Goal: Task Accomplishment & Management: Use online tool/utility

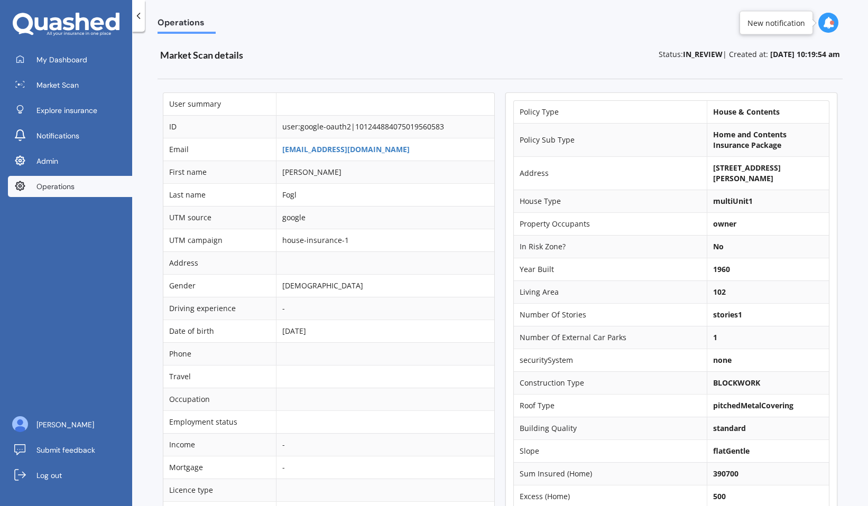
click at [733, 168] on b "unit 3/23 Edmund Street, St Heliers, Auckland 1071" at bounding box center [747, 173] width 68 height 21
copy td "unit 3/23 Edmund Street, St Heliers, Auckland 1071"
click at [715, 170] on b "unit 3/23 Edmund Street, St Heliers, Auckland 1071" at bounding box center [747, 173] width 68 height 21
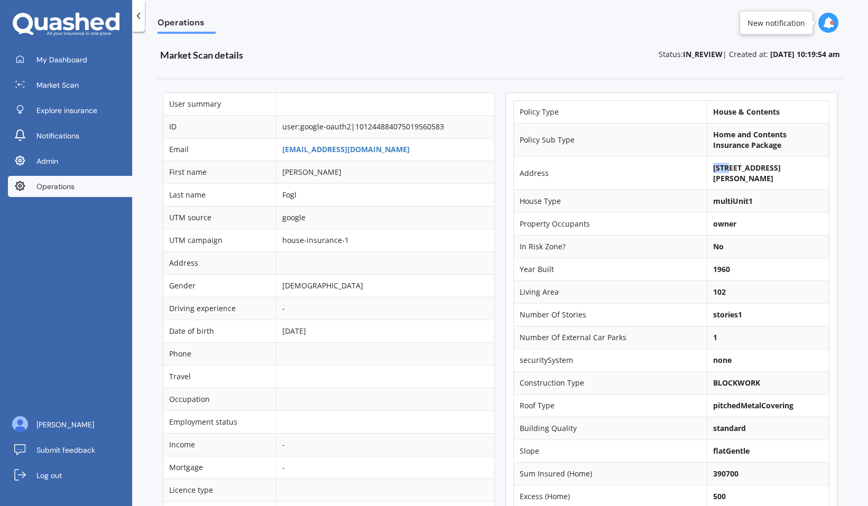
click at [715, 170] on b "unit 3/23 Edmund Street, St Heliers, Auckland 1071" at bounding box center [747, 173] width 68 height 21
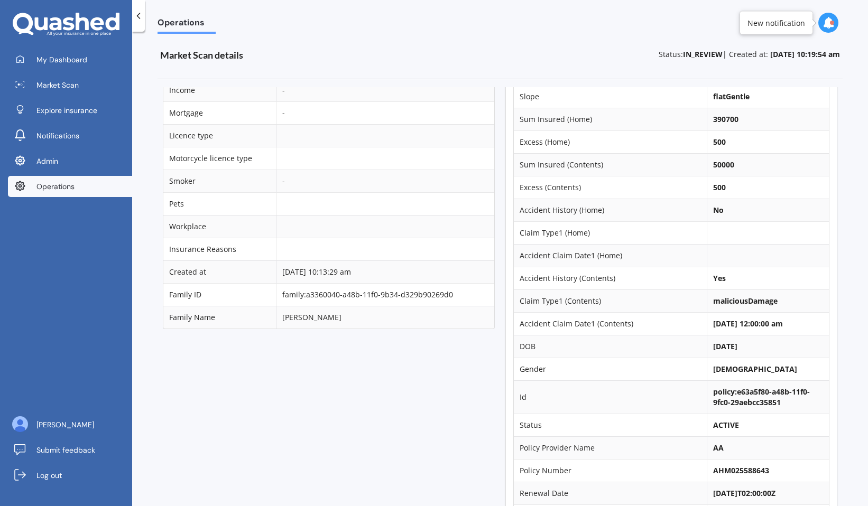
scroll to position [355, 0]
click at [715, 166] on b "50000" at bounding box center [723, 164] width 21 height 10
copy b "50000"
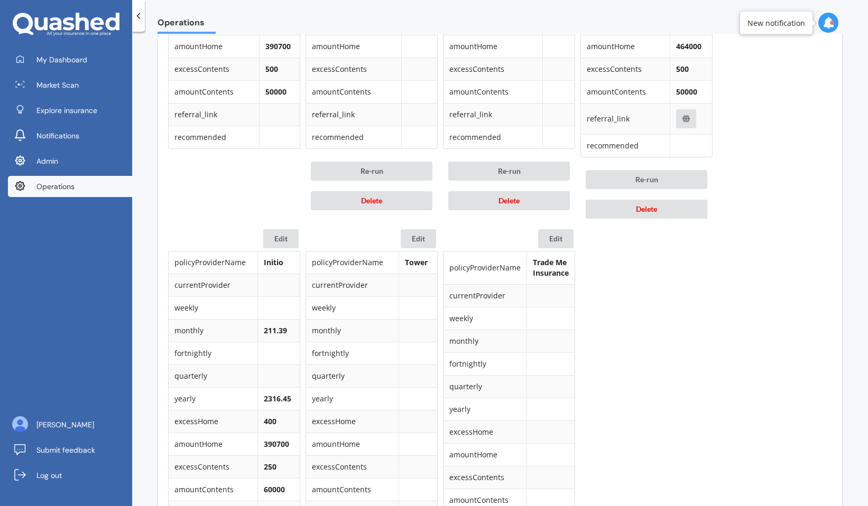
scroll to position [760, 0]
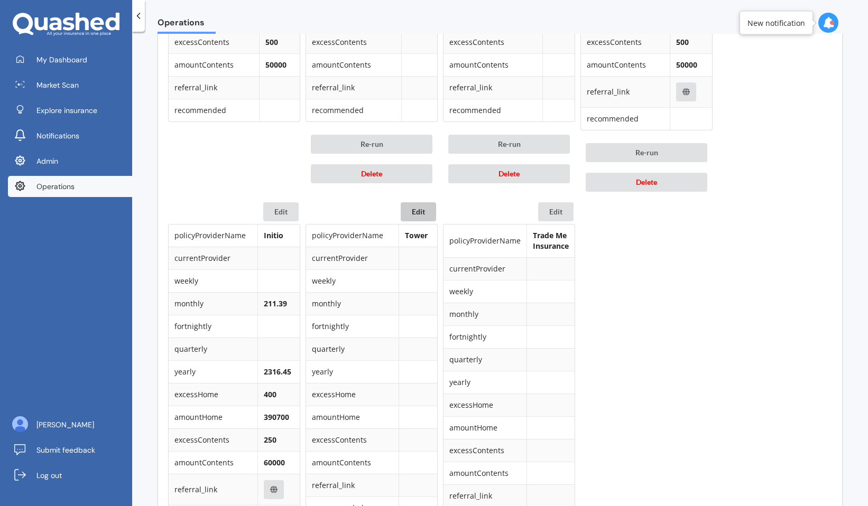
click at [417, 212] on button "Edit" at bounding box center [418, 211] width 35 height 19
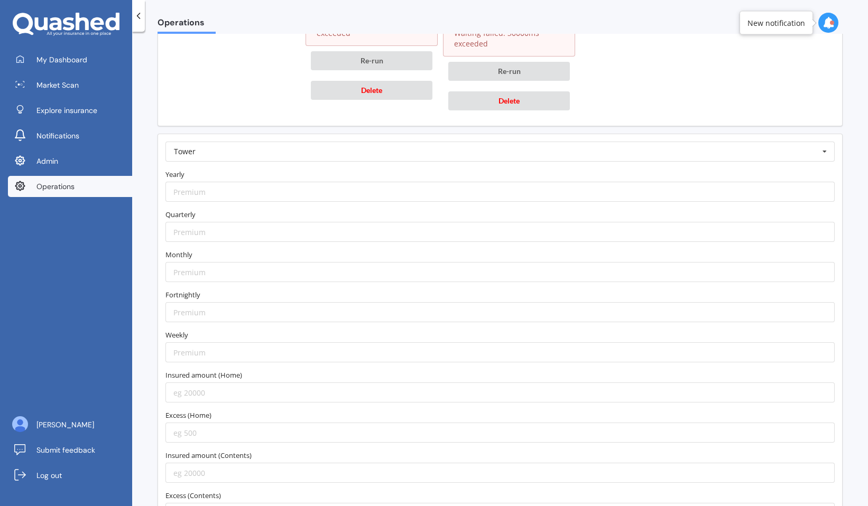
scroll to position [1318, 0]
click at [392, 201] on form "Tower AA AIA AMI AMP ANZ ASB Accuro Aioi Nissay Dowa Allianz Partners Ando Aste…" at bounding box center [499, 351] width 669 height 422
click at [401, 193] on input "number" at bounding box center [499, 190] width 669 height 20
paste input "167.61"
type input "167.61"
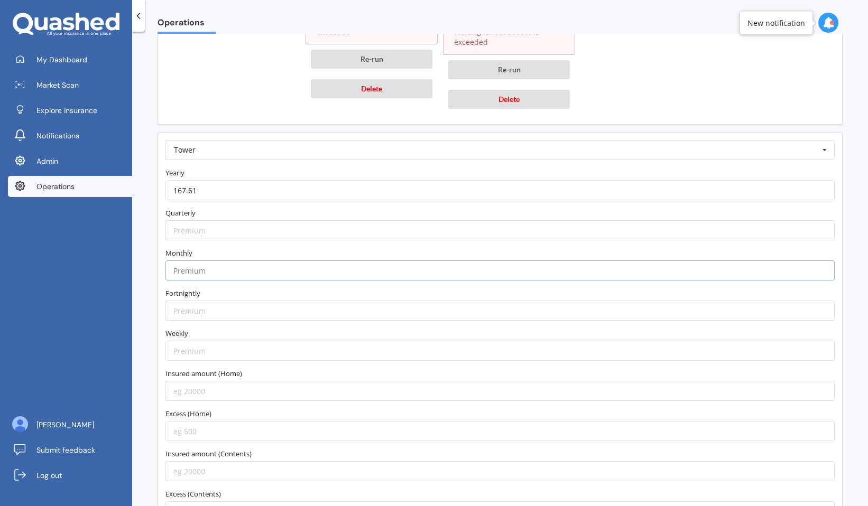
click at [338, 275] on input "number" at bounding box center [499, 271] width 669 height 20
paste input "167.61"
type input "167.61"
click at [355, 258] on label "Monthly" at bounding box center [499, 253] width 669 height 11
click at [302, 189] on input "167.61" at bounding box center [499, 190] width 669 height 20
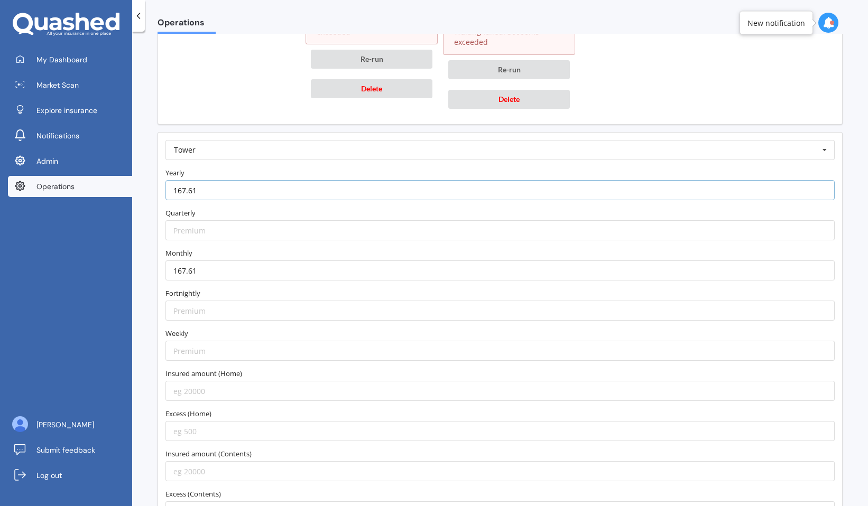
click at [302, 189] on input "167.61" at bounding box center [499, 190] width 669 height 20
paste input "893.94"
type input "1893.94"
click at [309, 171] on label "Yearly" at bounding box center [499, 173] width 669 height 11
click at [212, 394] on input "number" at bounding box center [499, 391] width 669 height 20
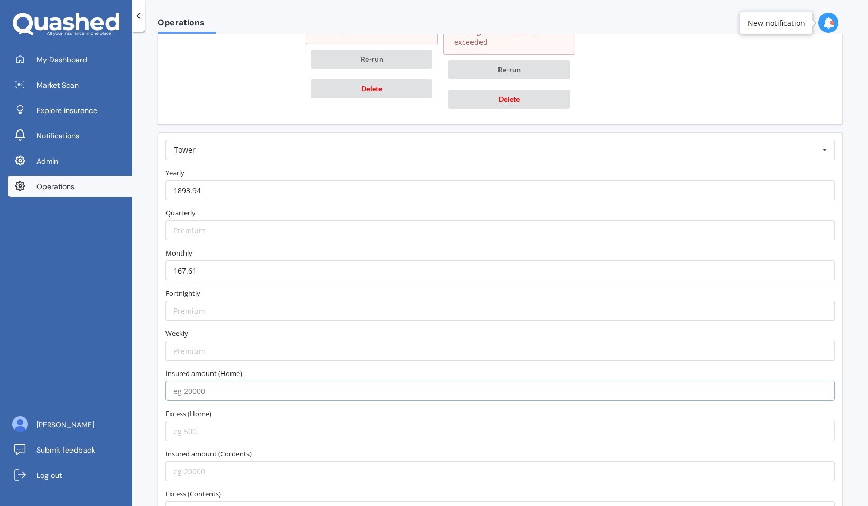
paste input "342565"
type input "342565"
click at [220, 370] on label "Insured amount (Home)" at bounding box center [499, 373] width 669 height 11
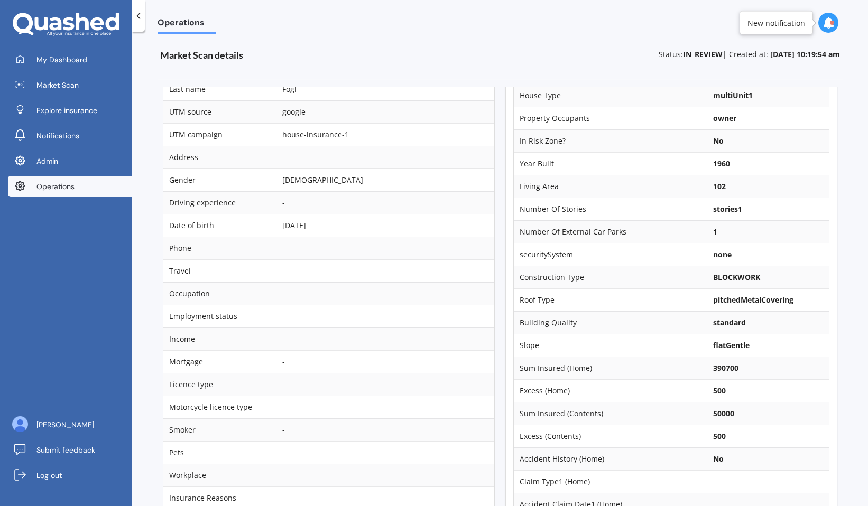
scroll to position [118, 0]
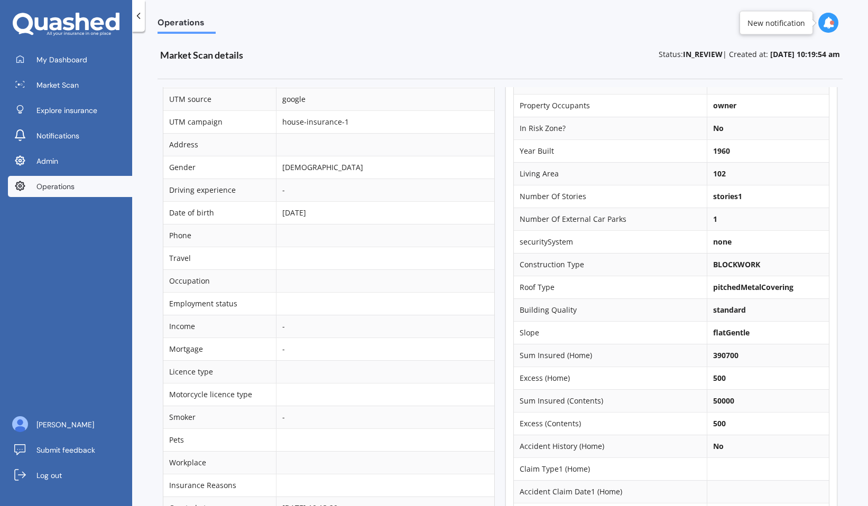
click at [718, 352] on b "390700" at bounding box center [725, 355] width 25 height 10
copy b "390700"
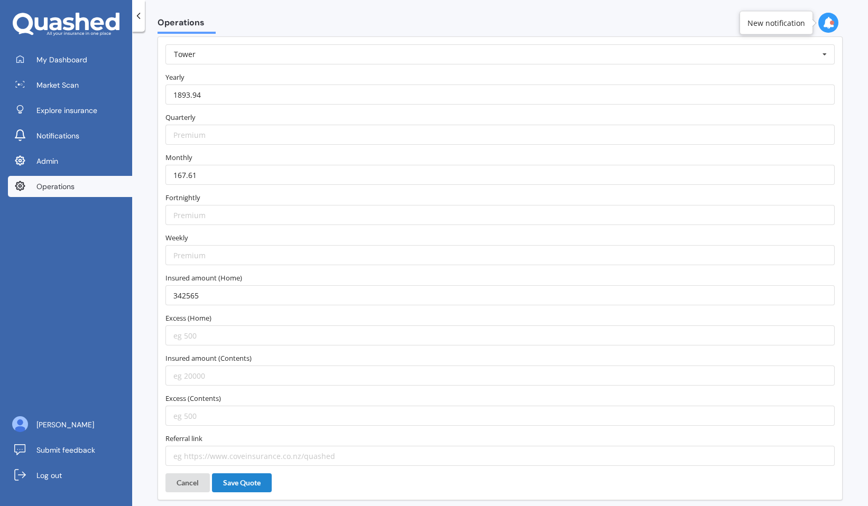
scroll to position [1427, 0]
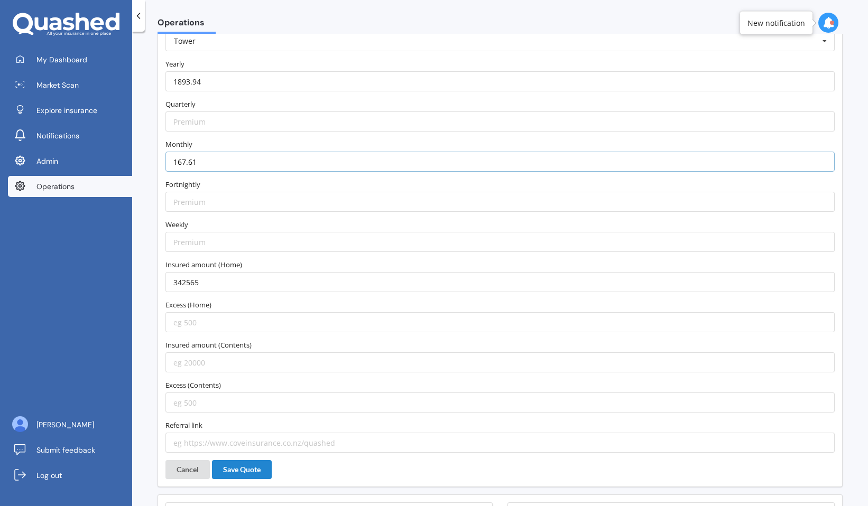
click at [282, 164] on input "167.61" at bounding box center [499, 162] width 669 height 20
paste input "77.92"
type input "177.92"
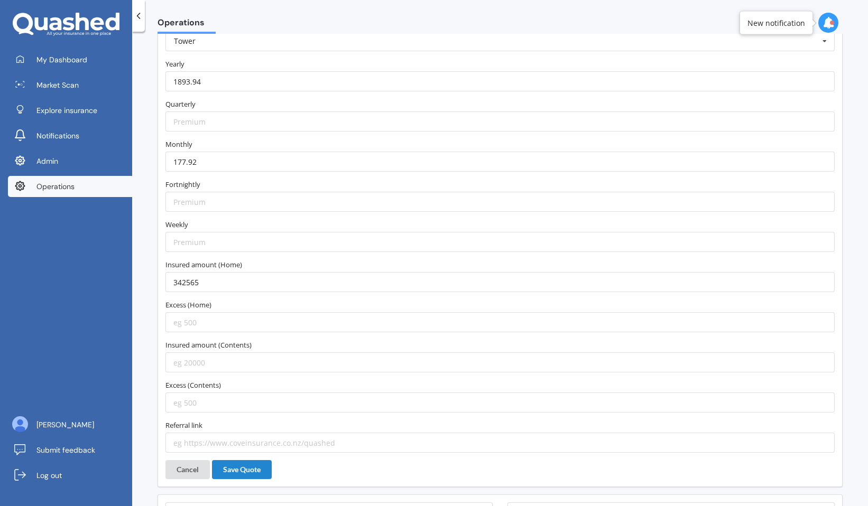
click at [301, 140] on label "Monthly" at bounding box center [499, 144] width 669 height 11
click at [285, 88] on input "1893.94" at bounding box center [499, 81] width 669 height 20
paste input "2008.26"
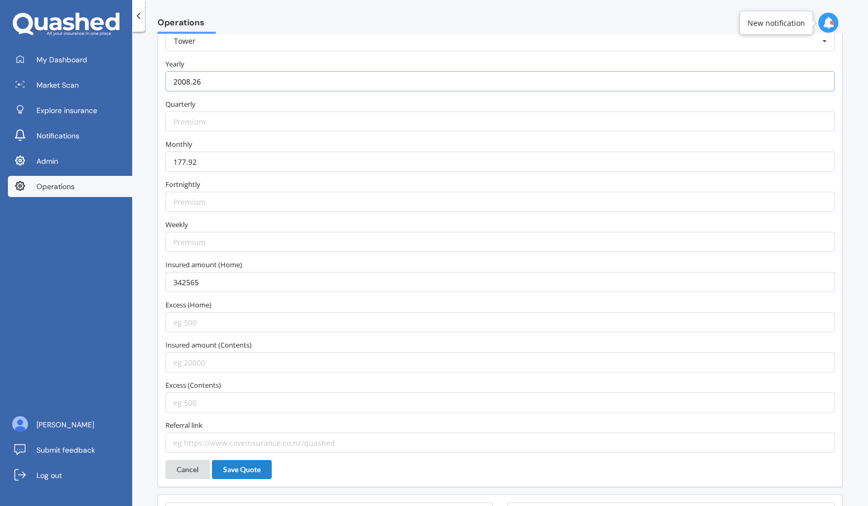
type input "2008.26"
click at [252, 286] on input "342565" at bounding box center [499, 282] width 669 height 20
paste input "90700"
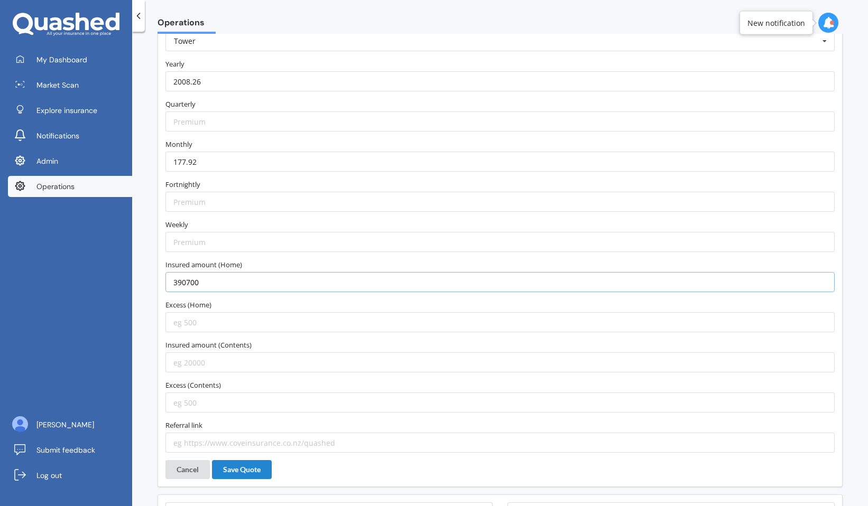
type input "390700"
click at [254, 323] on input "number" at bounding box center [499, 322] width 669 height 20
type input "500"
type input "50000"
type input "500"
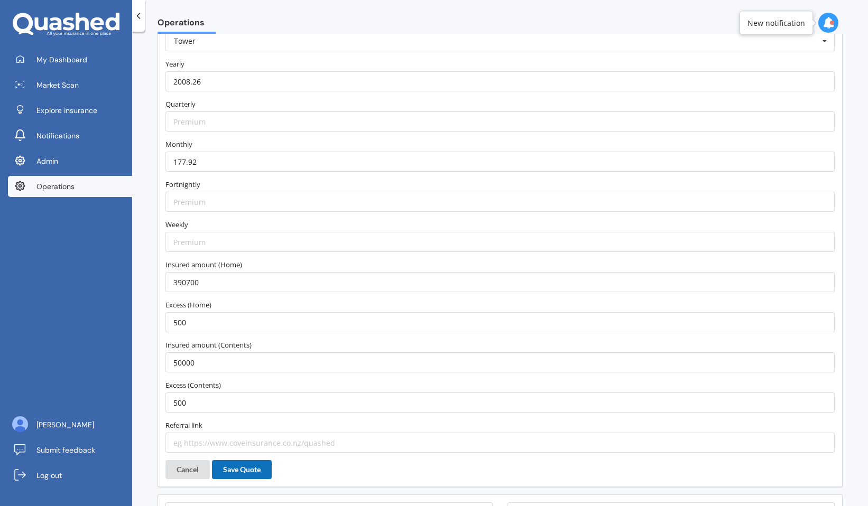
click at [243, 470] on button "Save Quote" at bounding box center [242, 469] width 60 height 19
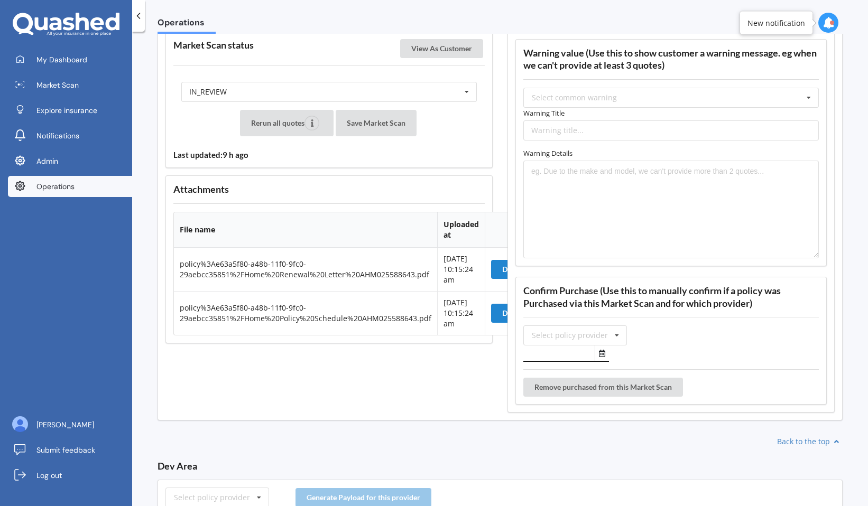
scroll to position [955, 0]
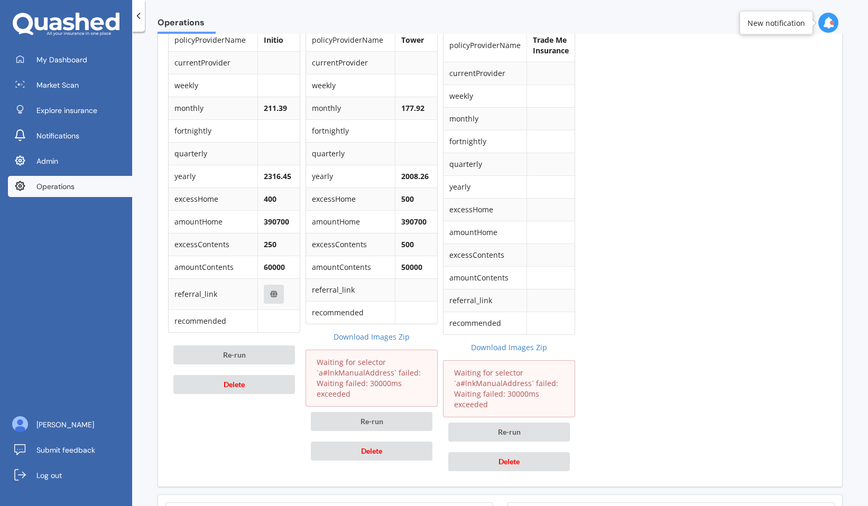
click at [410, 170] on td "2008.26" at bounding box center [416, 176] width 42 height 23
copy b "2008.26"
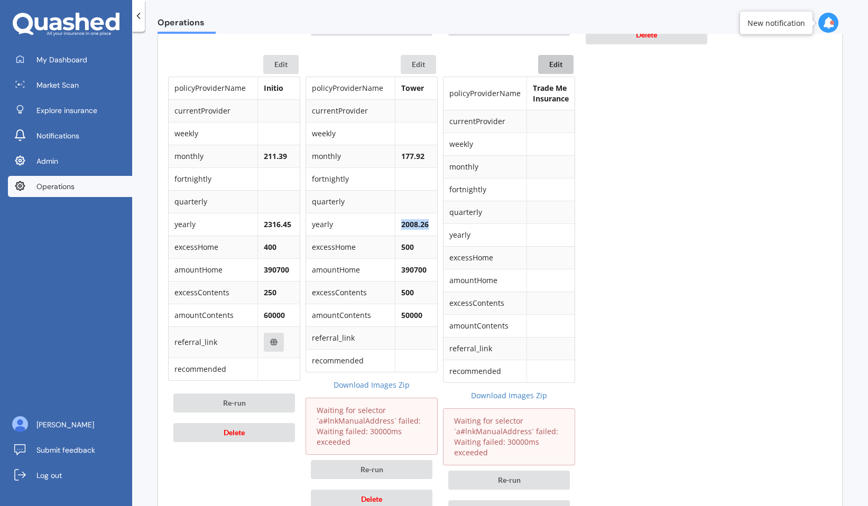
click at [559, 69] on button "Edit" at bounding box center [555, 64] width 35 height 19
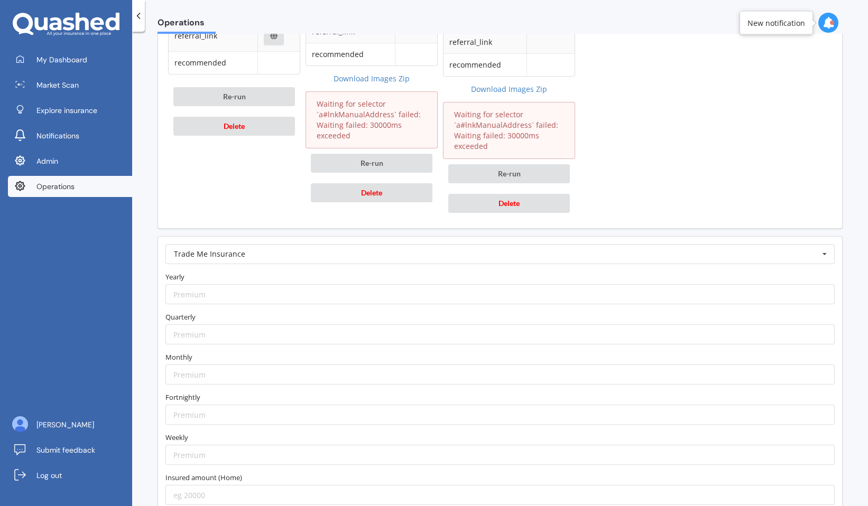
scroll to position [1216, 0]
click at [410, 290] on input "number" at bounding box center [499, 292] width 669 height 20
paste input "2008.26"
click at [182, 292] on input "2008.26" at bounding box center [499, 292] width 669 height 20
type input "2068.26"
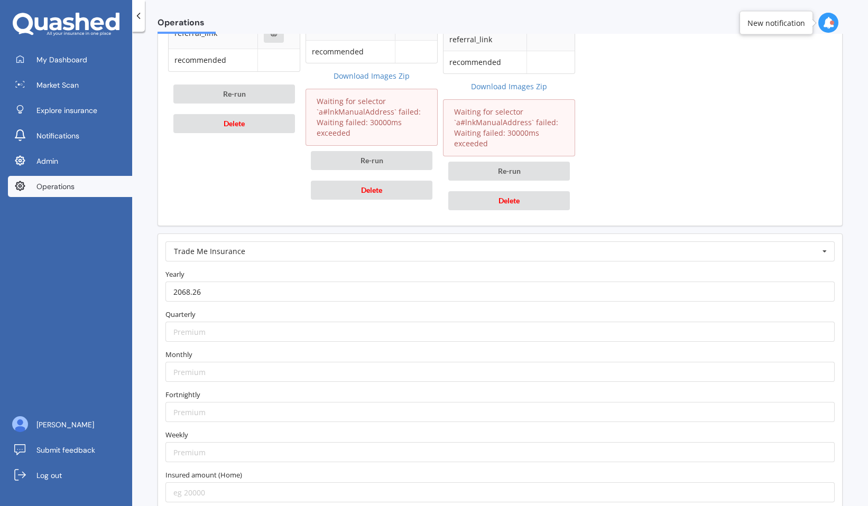
click at [331, 240] on div "Trade Me Insurance AA AIA AMI AMP ANZ ASB Accuro Aioi Nissay Dowa Allianz Partn…" at bounding box center [499, 466] width 685 height 464
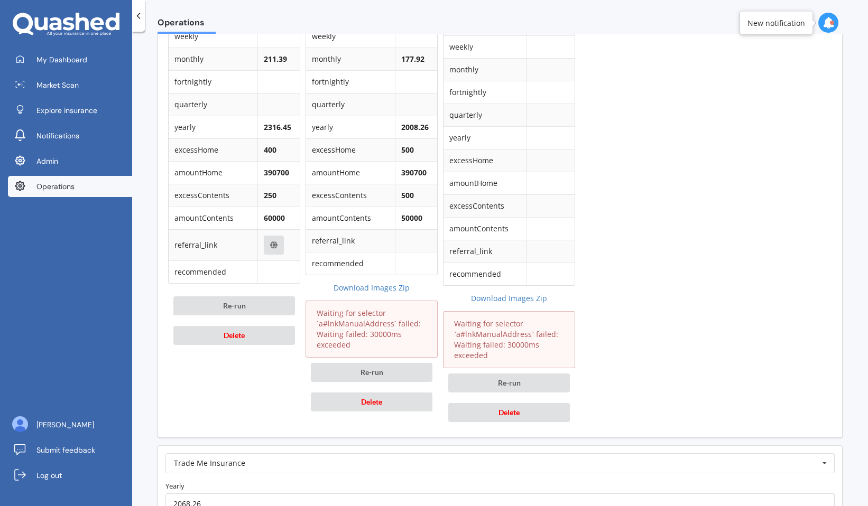
scroll to position [998, 0]
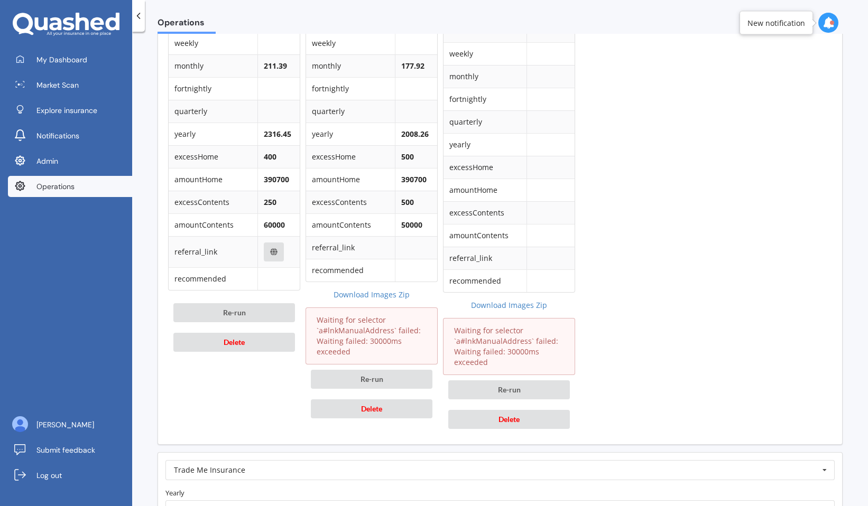
click at [413, 67] on b "177.92" at bounding box center [412, 66] width 23 height 10
copy b "177.92"
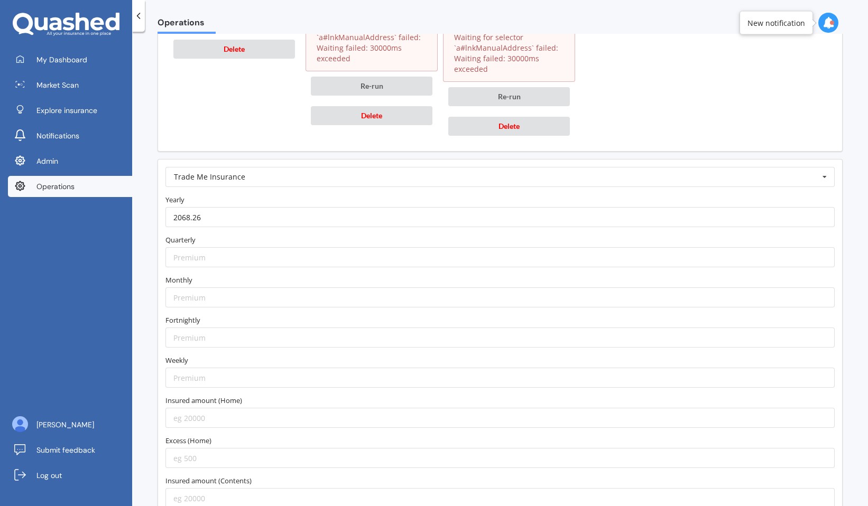
scroll to position [1309, 0]
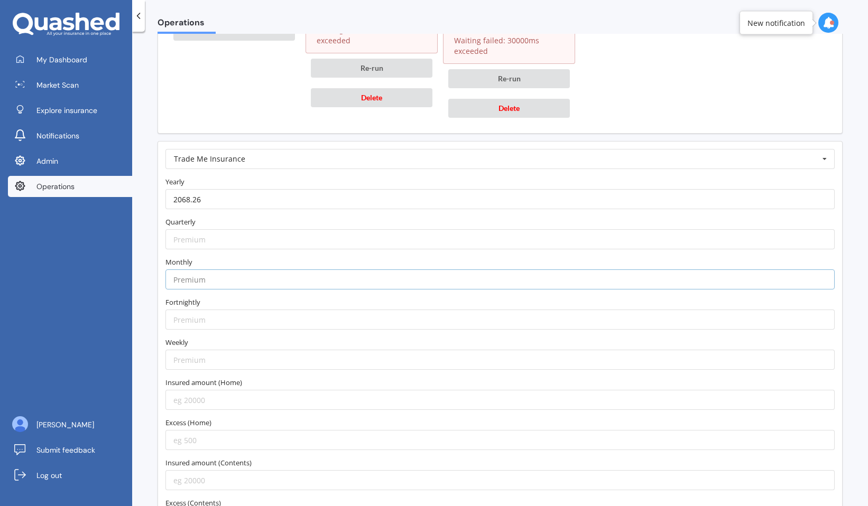
click at [309, 273] on input "number" at bounding box center [499, 280] width 669 height 20
paste input "177.92"
click at [179, 281] on input "177.92" at bounding box center [499, 280] width 669 height 20
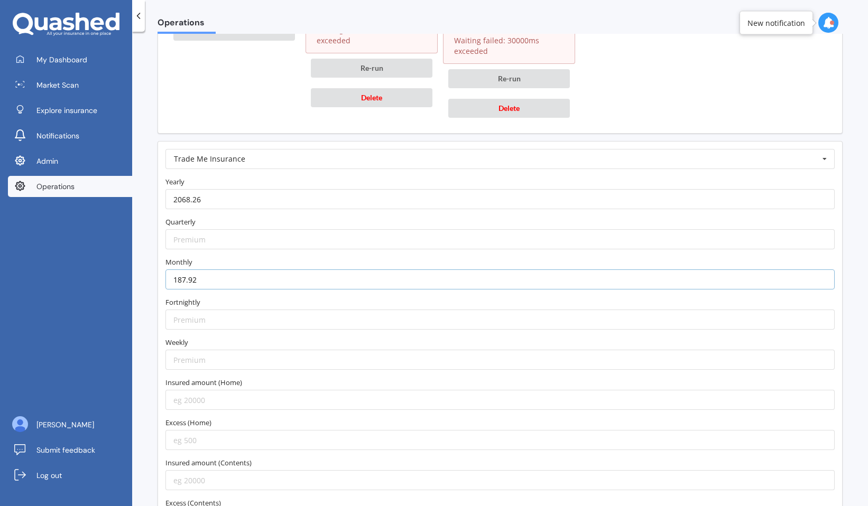
click at [182, 279] on input "187.92" at bounding box center [499, 280] width 669 height 20
click at [195, 280] on input "182.92" at bounding box center [499, 280] width 669 height 20
drag, startPoint x: 190, startPoint y: 271, endPoint x: 192, endPoint y: 276, distance: 5.9
click at [192, 276] on input "182.94" at bounding box center [499, 280] width 669 height 20
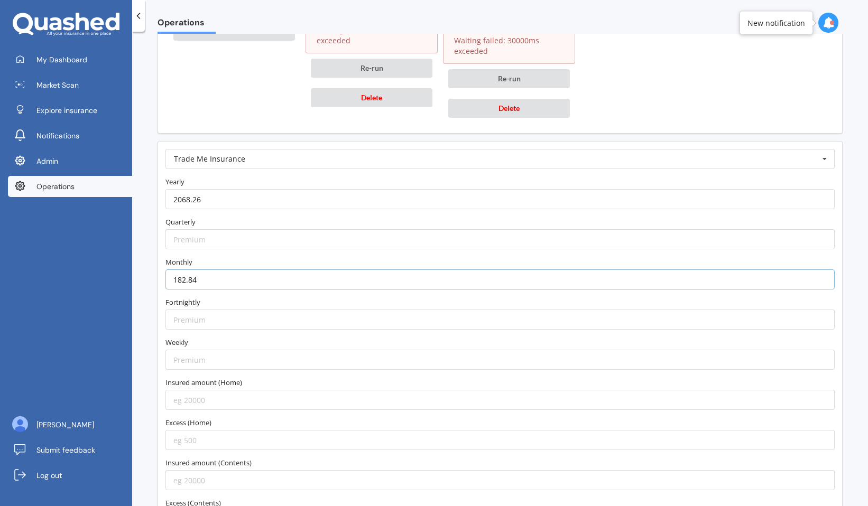
type input "182.84"
click at [203, 414] on form "Trade Me Insurance AA AIA AMI AMP ANZ ASB Accuro Aioi Nissay Dowa Allianz Partn…" at bounding box center [499, 360] width 669 height 422
click at [216, 406] on input "number" at bounding box center [499, 400] width 669 height 20
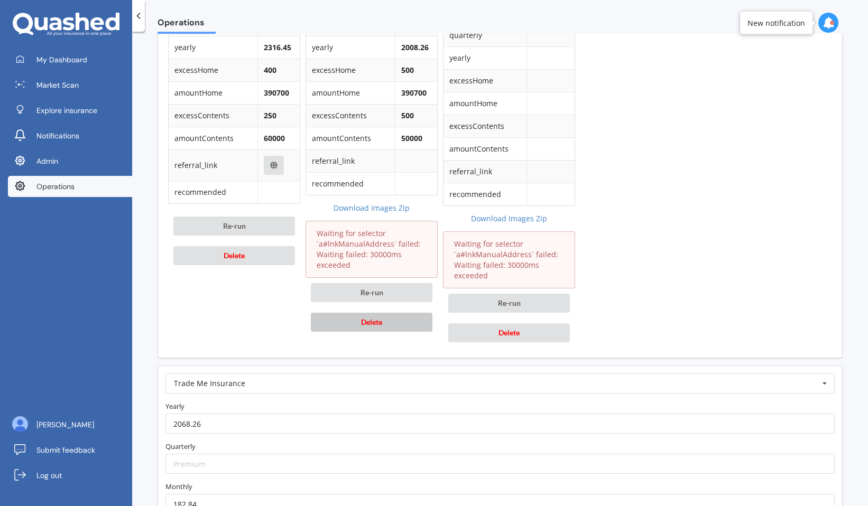
scroll to position [1079, 0]
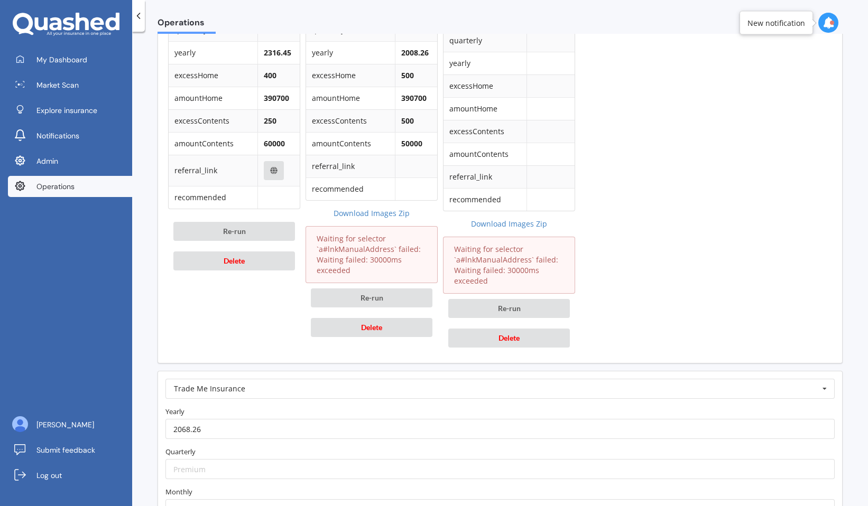
click at [407, 92] on td "390700" at bounding box center [416, 98] width 42 height 23
copy b "390700"
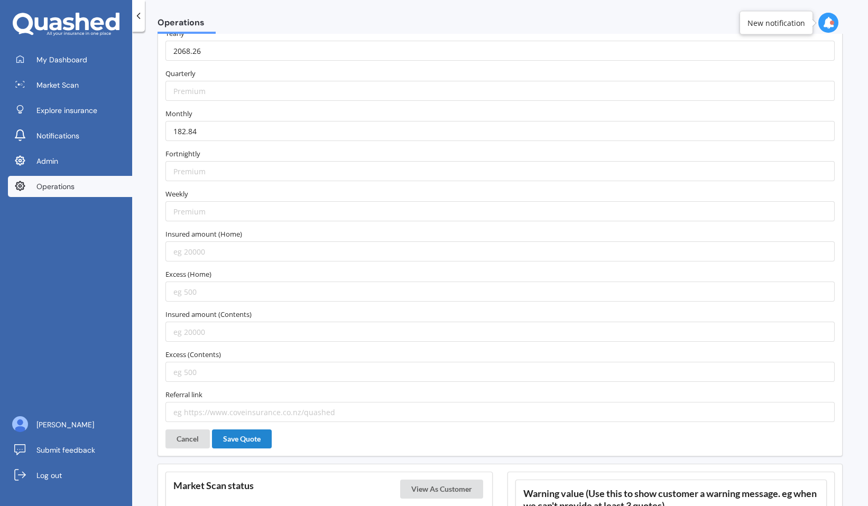
scroll to position [1460, 0]
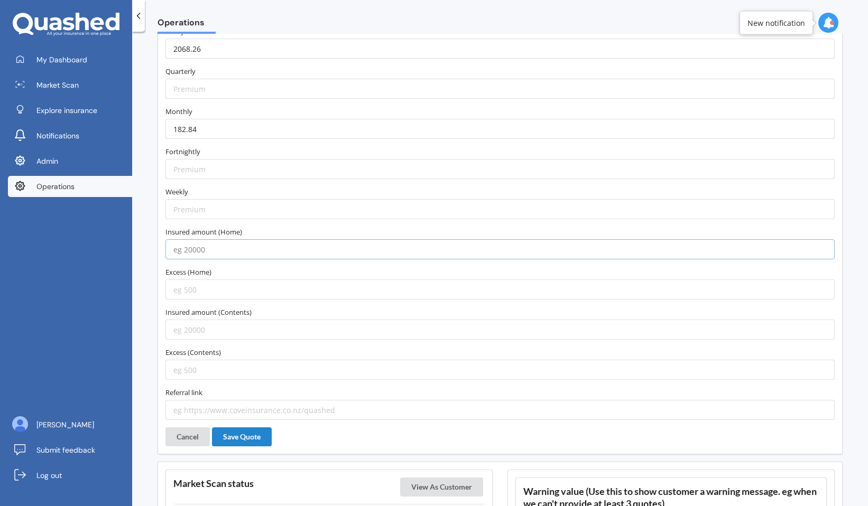
click at [276, 248] on input "number" at bounding box center [499, 249] width 669 height 20
paste input "390700"
type input "390700"
type input "500"
type input "50000"
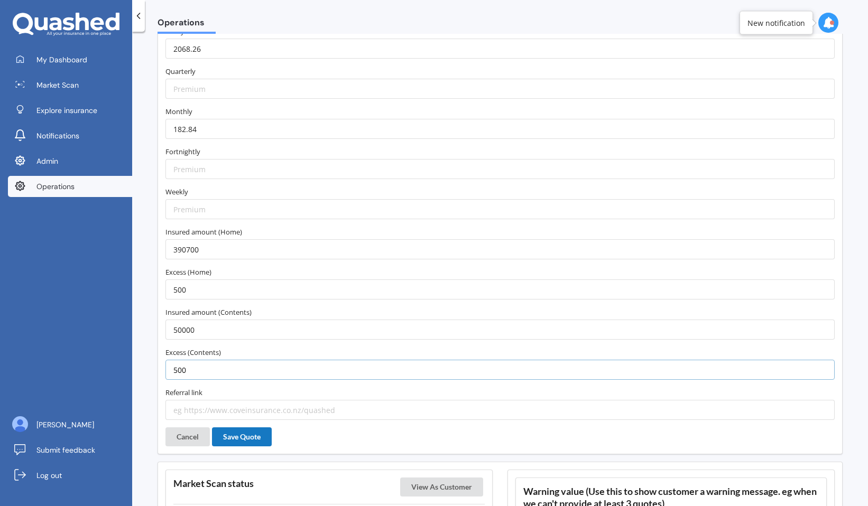
type input "500"
click at [256, 440] on button "Save Quote" at bounding box center [242, 437] width 60 height 19
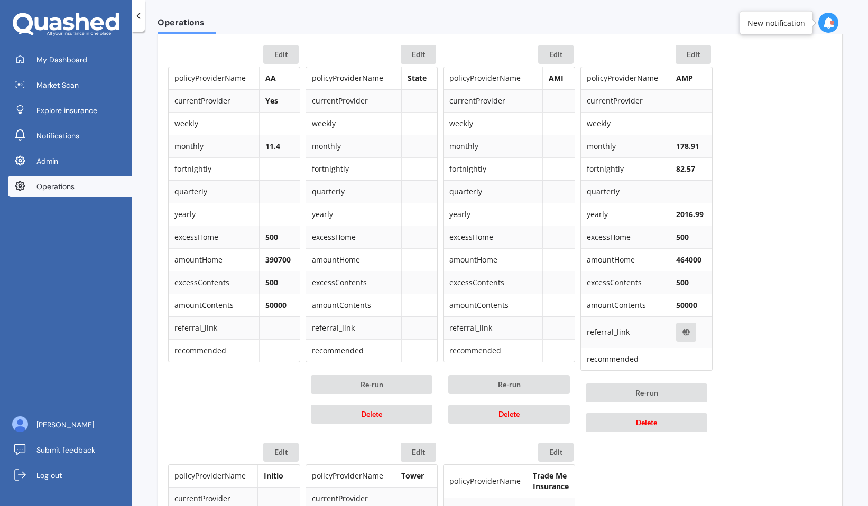
scroll to position [503, 0]
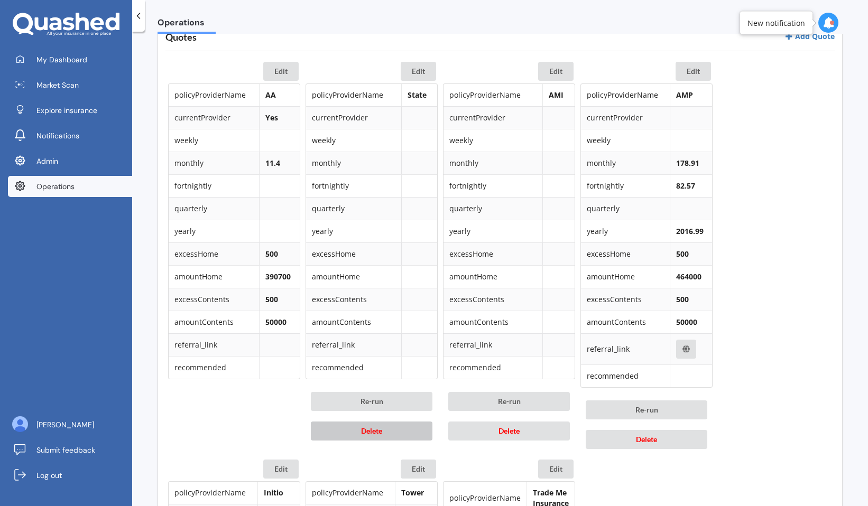
click at [388, 438] on button "Delete" at bounding box center [372, 431] width 122 height 19
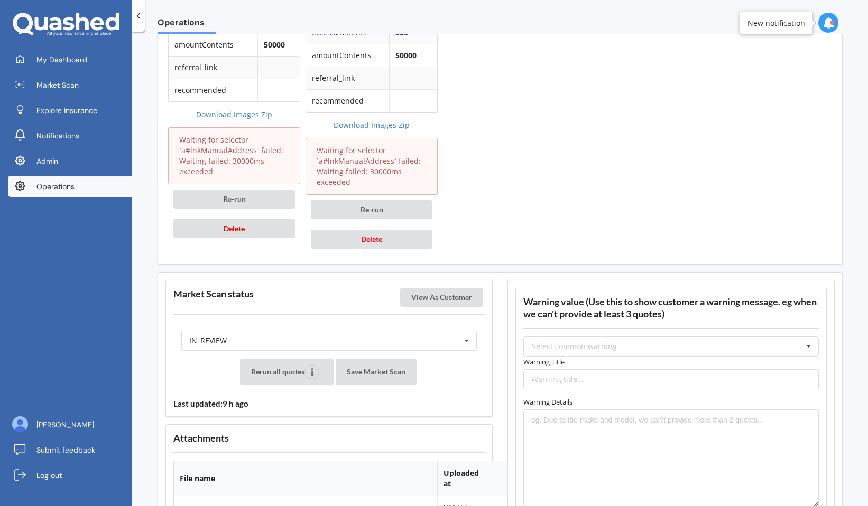
scroll to position [1192, 0]
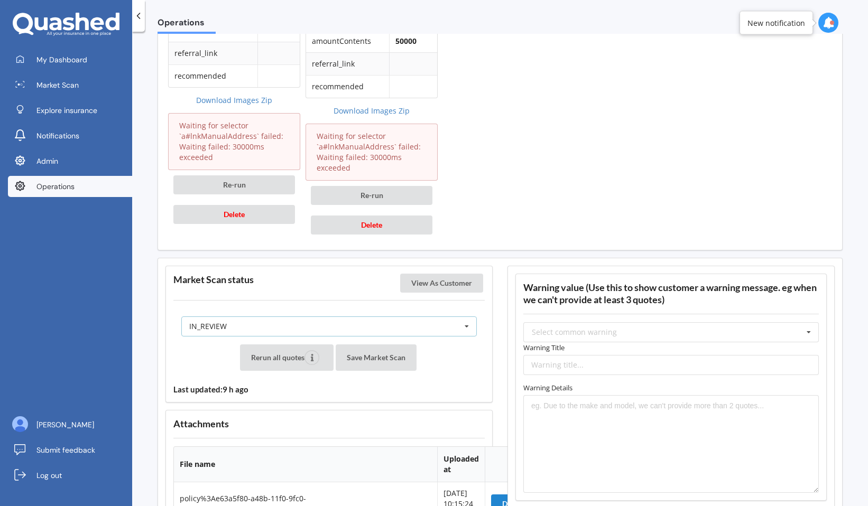
click at [417, 323] on div "IN_REVIEW READY PENDING VIEWED ABANDONED IN_REVIEW" at bounding box center [328, 327] width 295 height 20
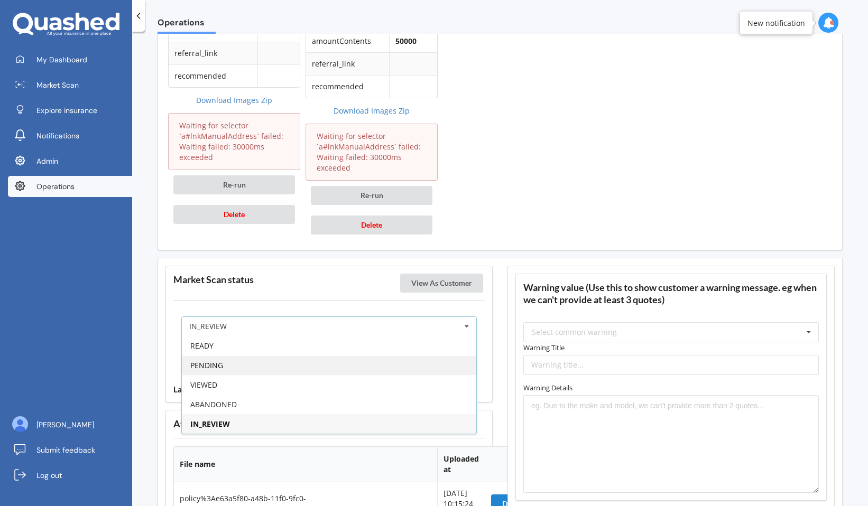
click at [395, 363] on div "PENDING" at bounding box center [329, 366] width 294 height 20
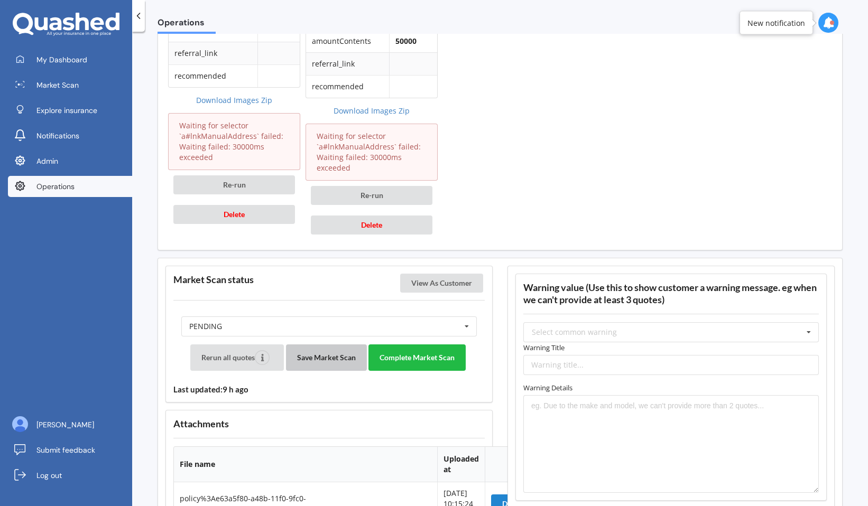
click at [322, 363] on button "Save Market Scan" at bounding box center [326, 358] width 81 height 26
click at [433, 286] on button "View As Customer" at bounding box center [441, 283] width 83 height 19
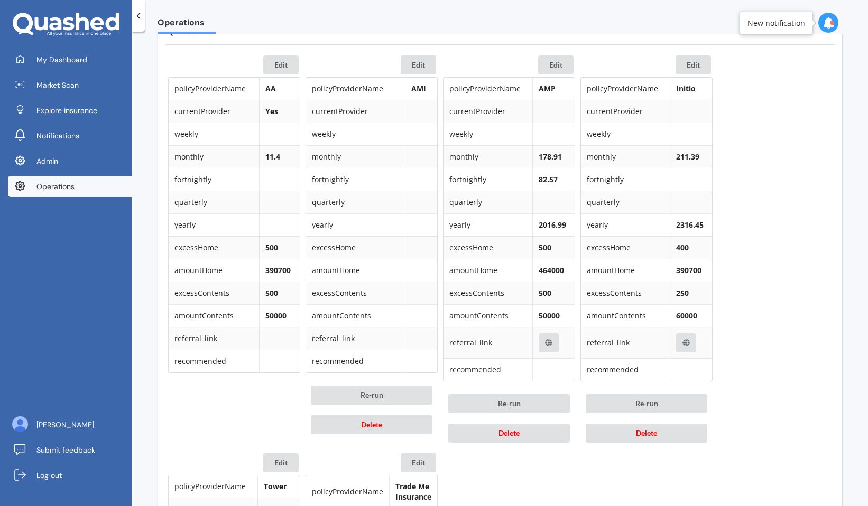
scroll to position [420, 0]
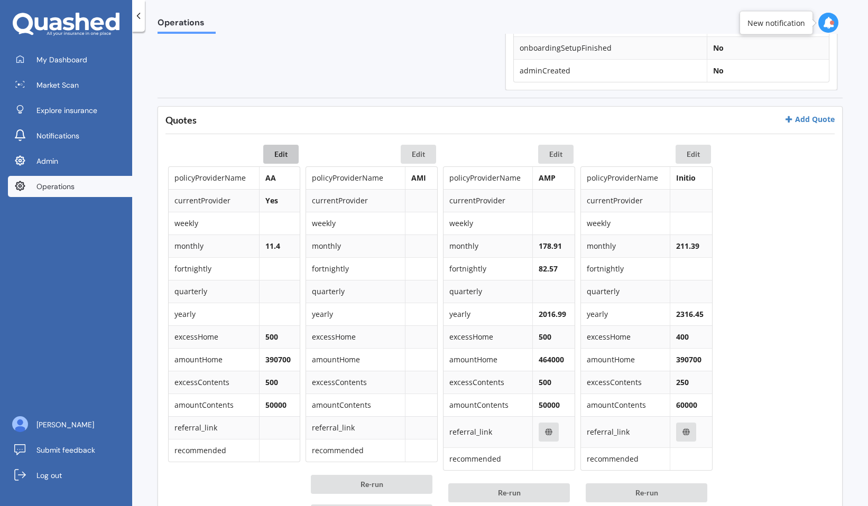
click at [283, 154] on button "Edit" at bounding box center [280, 154] width 35 height 19
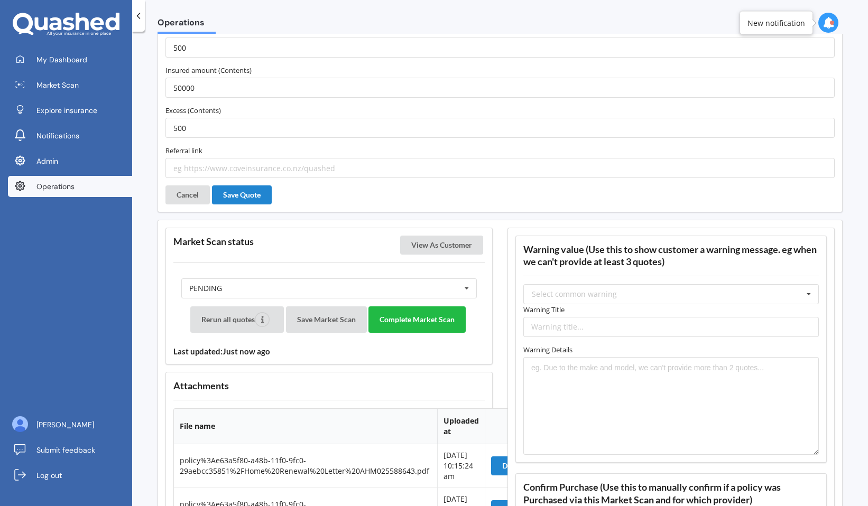
scroll to position [1934, 0]
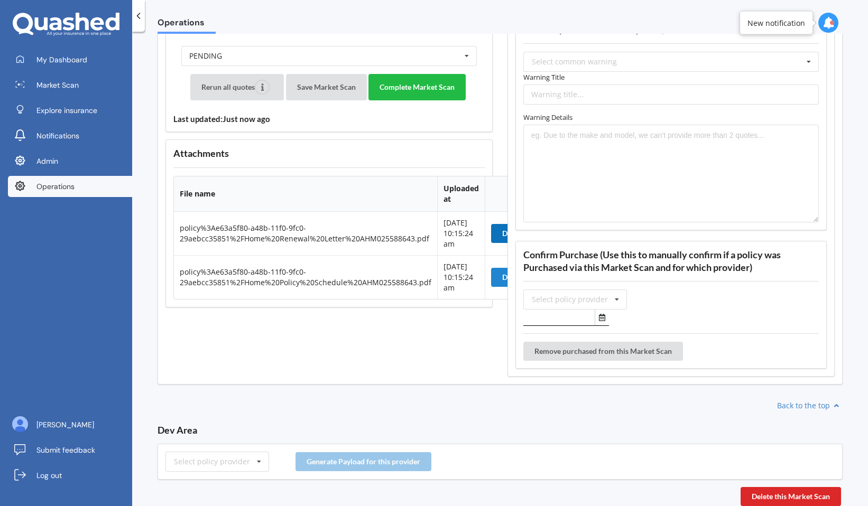
click at [495, 240] on button "Download" at bounding box center [519, 233] width 56 height 19
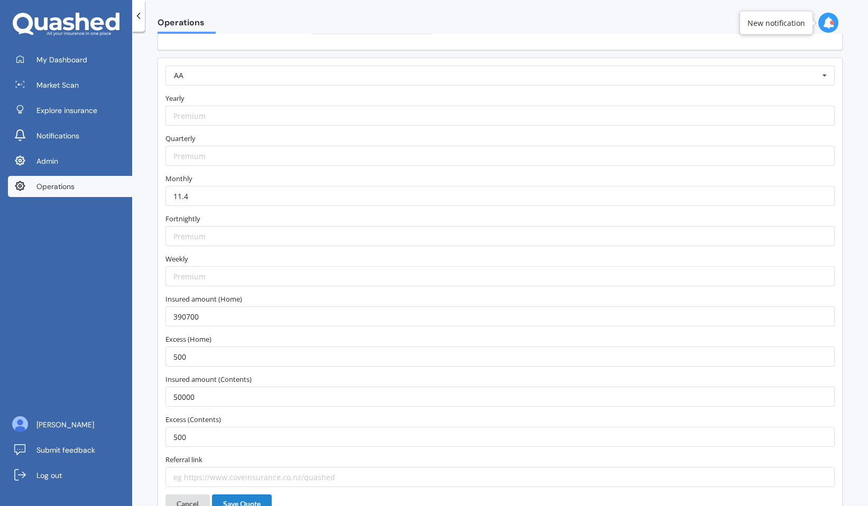
scroll to position [1389, 0]
click at [234, 207] on input "11.4" at bounding box center [499, 199] width 669 height 20
paste input "36.41"
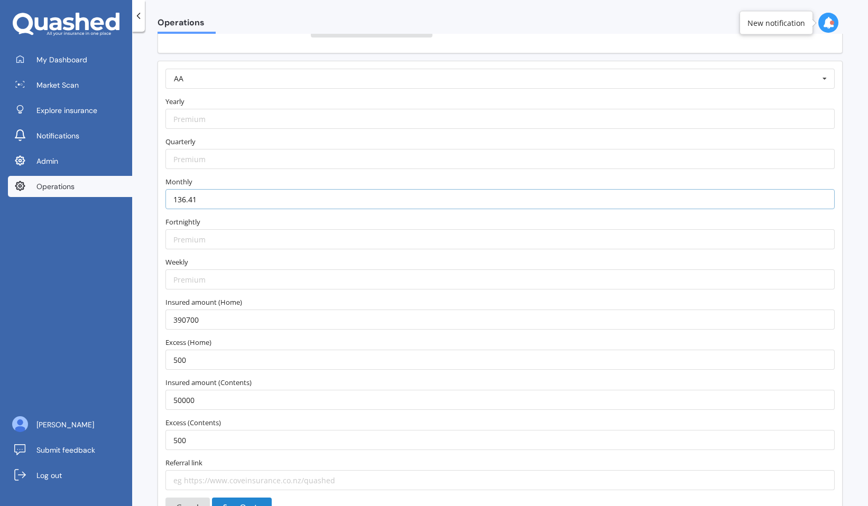
type input "136.41"
click at [229, 230] on input "number" at bounding box center [499, 239] width 669 height 20
click at [236, 217] on label "Fortnightly" at bounding box center [499, 222] width 669 height 11
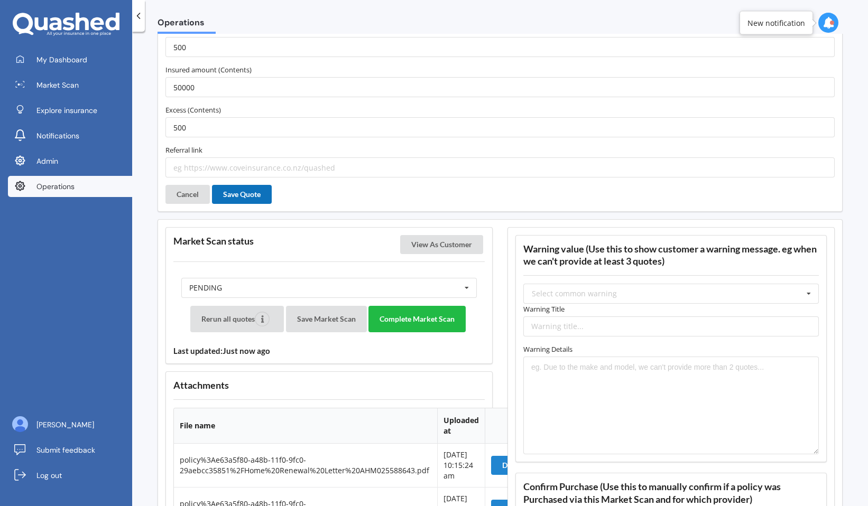
click at [246, 190] on button "Save Quote" at bounding box center [242, 194] width 60 height 19
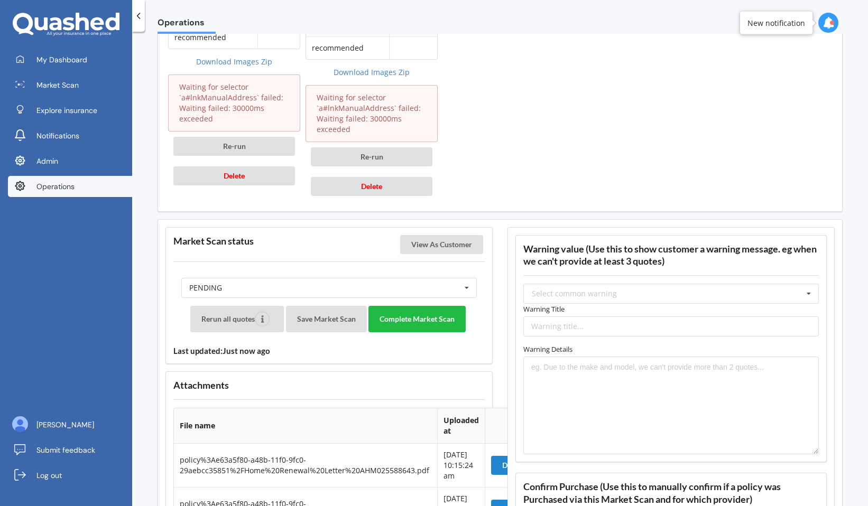
click at [321, 332] on div "Rerun all quotes Save Market Scan Complete Market Scan Last updated: Just now a…" at bounding box center [328, 331] width 311 height 50
click at [337, 319] on button "Save Market Scan" at bounding box center [326, 319] width 81 height 26
click at [433, 250] on button "View As Customer" at bounding box center [441, 244] width 83 height 19
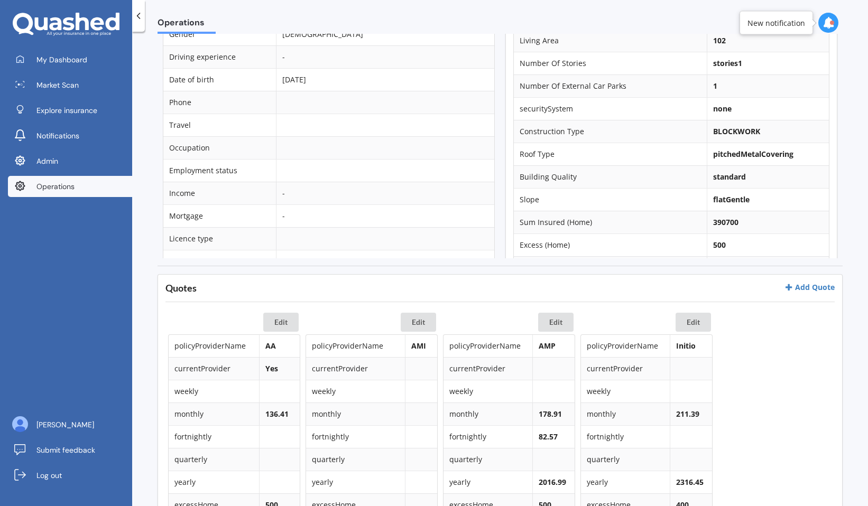
scroll to position [0, 0]
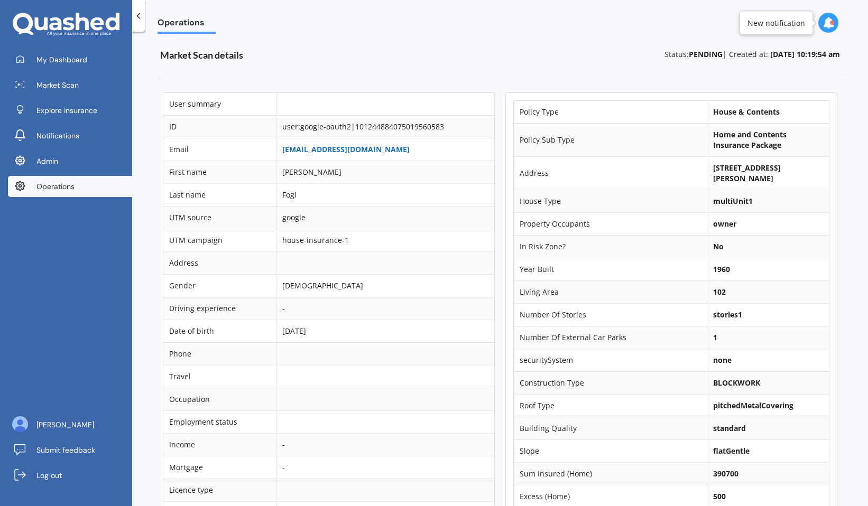
click at [340, 150] on link "markofogl@gmail.com" at bounding box center [345, 149] width 127 height 10
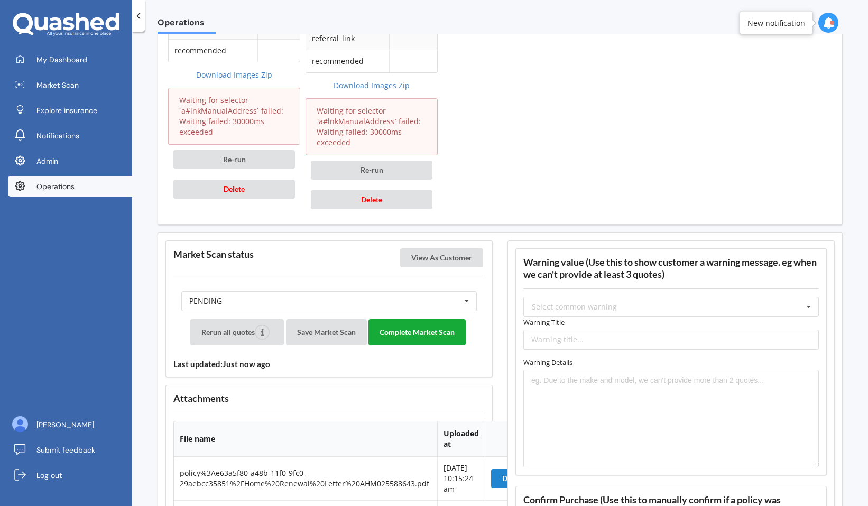
scroll to position [1223, 0]
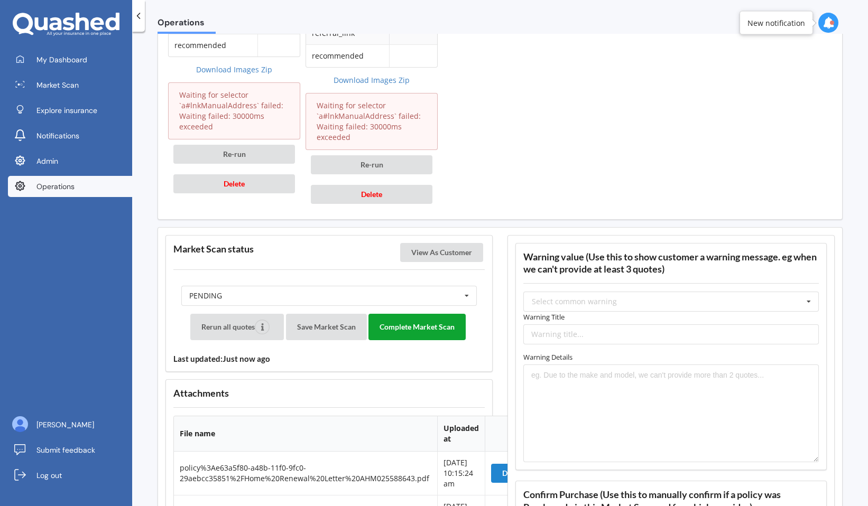
click at [418, 333] on button "Complete Market Scan" at bounding box center [416, 327] width 97 height 26
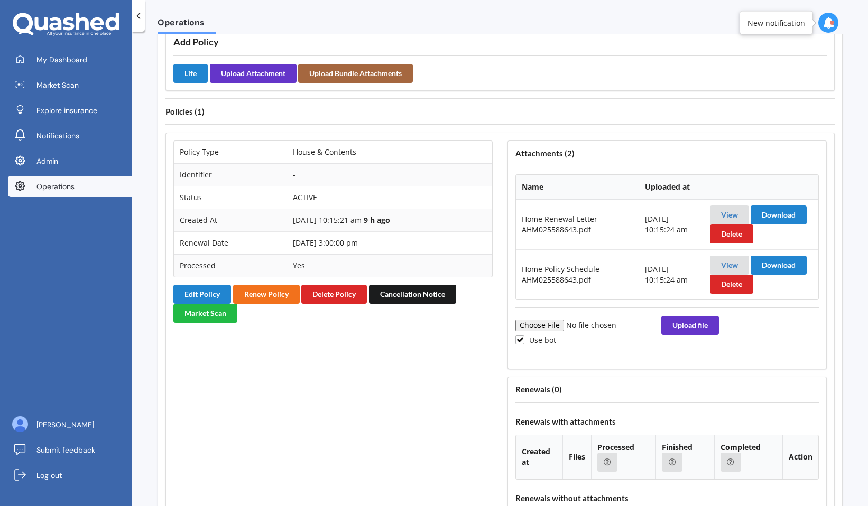
scroll to position [760, 0]
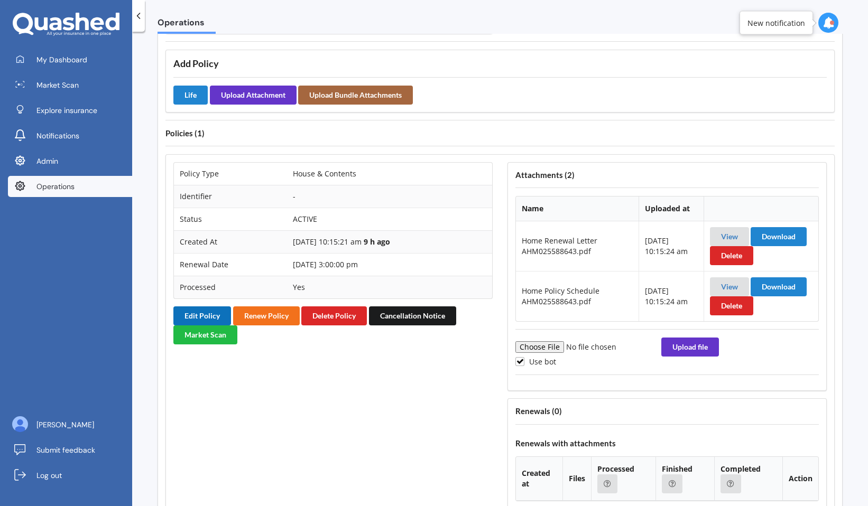
click at [209, 315] on button "Edit Policy" at bounding box center [202, 315] width 58 height 19
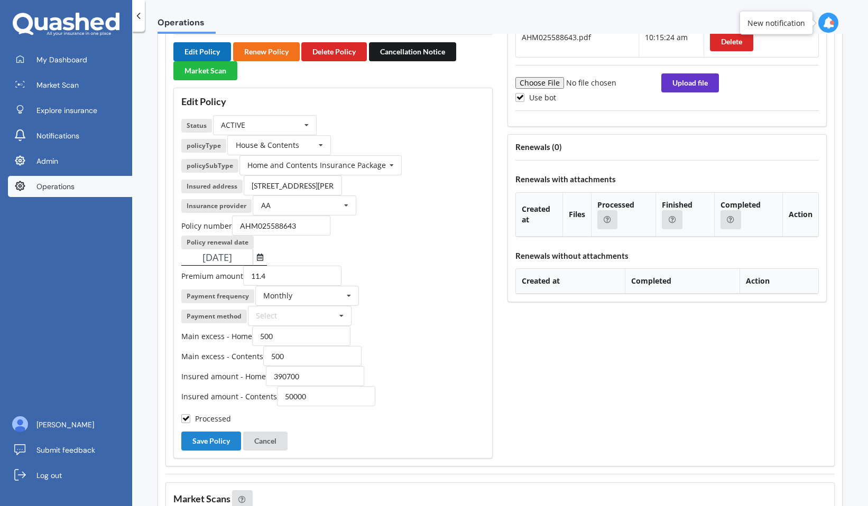
scroll to position [1033, 0]
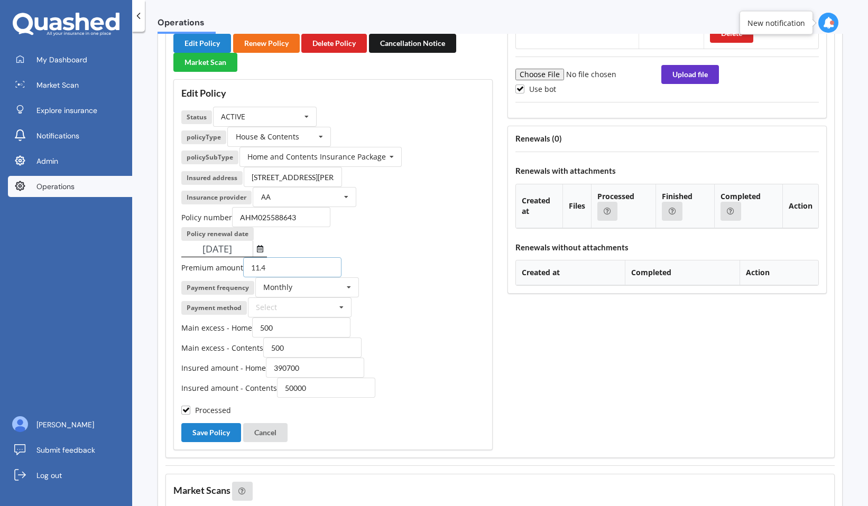
click at [278, 265] on input "11.4" at bounding box center [292, 267] width 98 height 20
paste input "36.41"
type input "136.41"
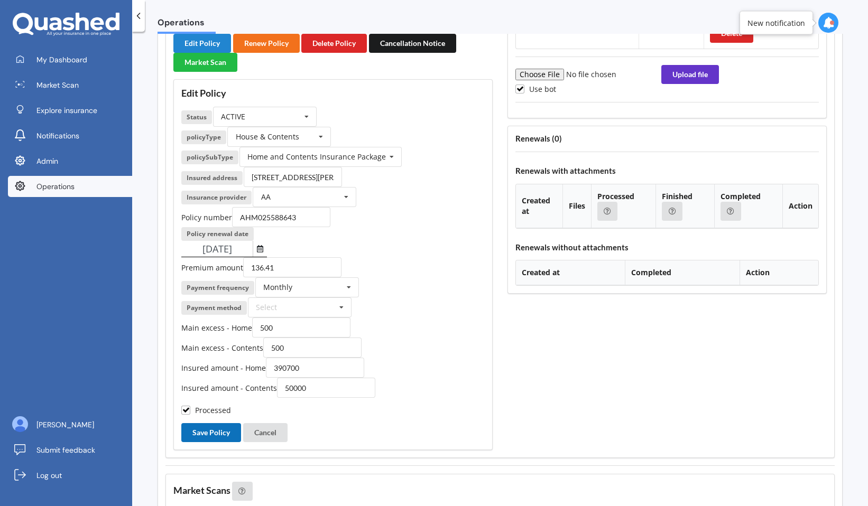
click at [226, 433] on button "Save Policy" at bounding box center [211, 432] width 60 height 19
click at [264, 432] on button "Cancel" at bounding box center [265, 432] width 44 height 19
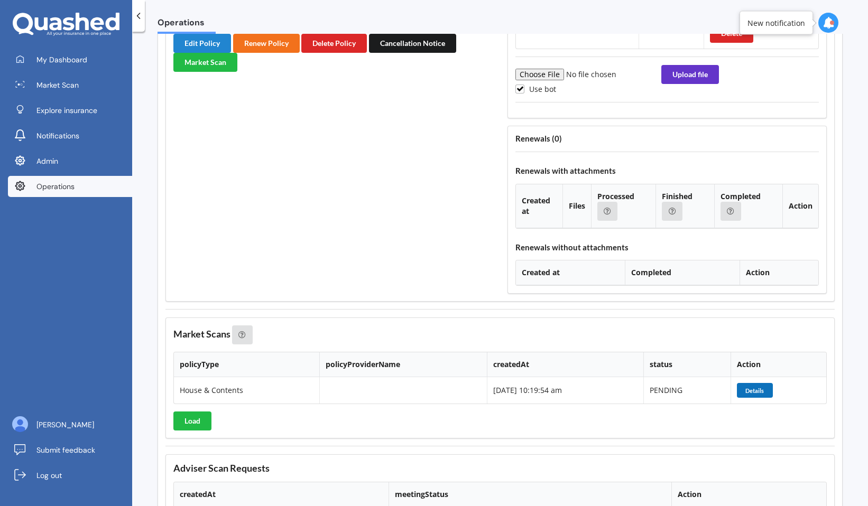
click at [748, 392] on button "Details" at bounding box center [755, 390] width 36 height 15
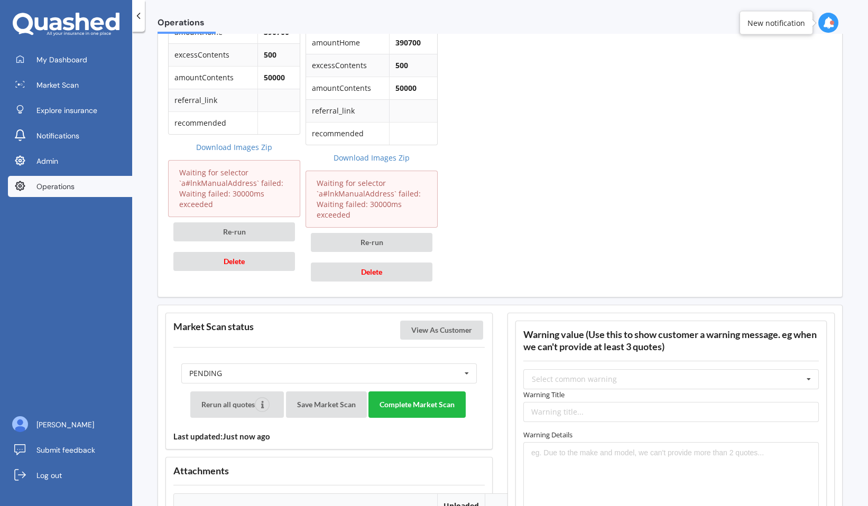
scroll to position [1148, 0]
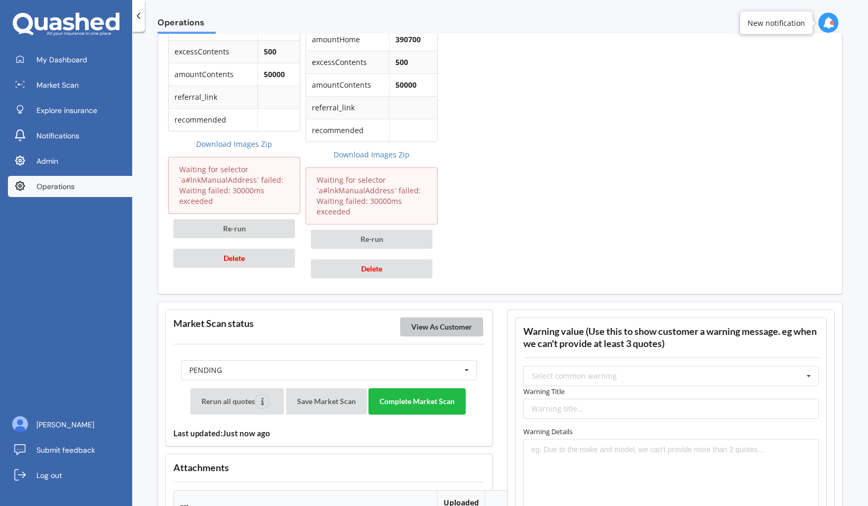
click at [470, 326] on button "View As Customer" at bounding box center [441, 327] width 83 height 19
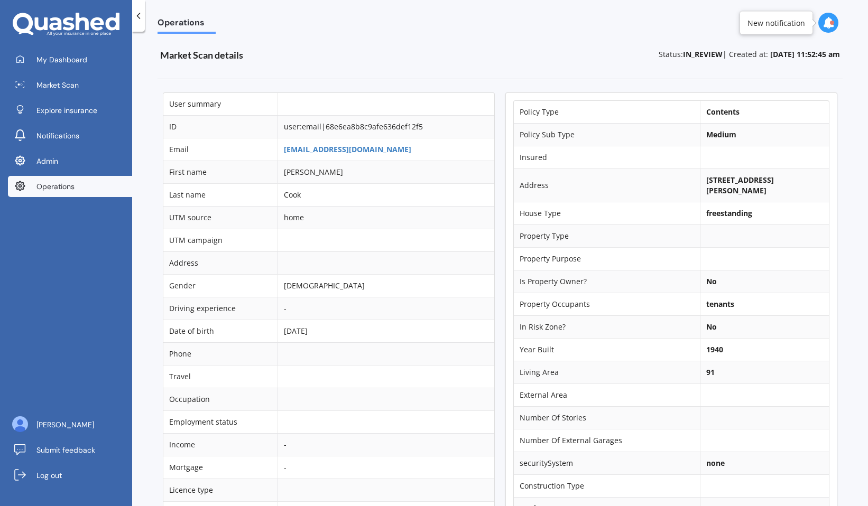
click at [717, 185] on td "[STREET_ADDRESS][PERSON_NAME]" at bounding box center [764, 185] width 129 height 33
click at [717, 185] on b "[STREET_ADDRESS][PERSON_NAME]" at bounding box center [740, 185] width 68 height 21
copy td "356 Rangiora Leithfield Road, Sefton 7477"
click at [733, 180] on b "356 Rangiora Leithfield Road, Sefton 7477" at bounding box center [740, 185] width 68 height 21
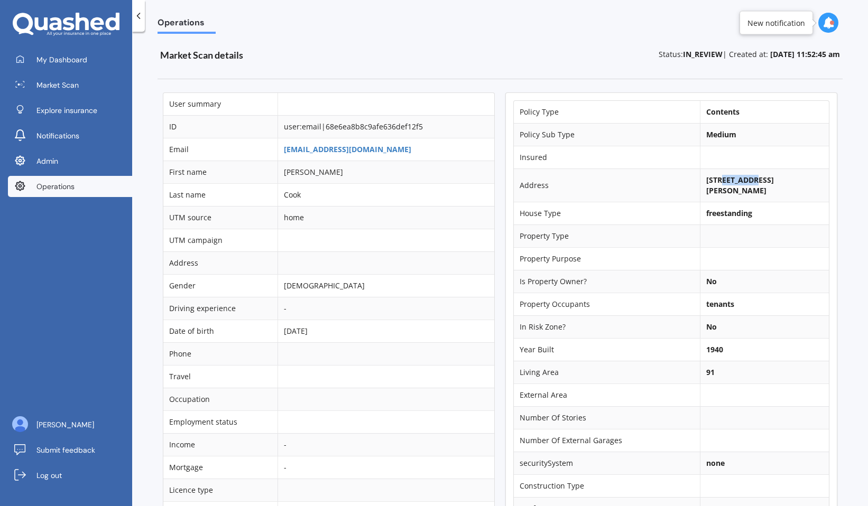
click at [733, 180] on b "356 Rangiora Leithfield Road, Sefton 7477" at bounding box center [740, 185] width 68 height 21
click at [706, 180] on b "356 Rangiora Leithfield Road, Sefton 7477" at bounding box center [740, 185] width 68 height 21
drag, startPoint x: 800, startPoint y: 182, endPoint x: 694, endPoint y: 182, distance: 105.2
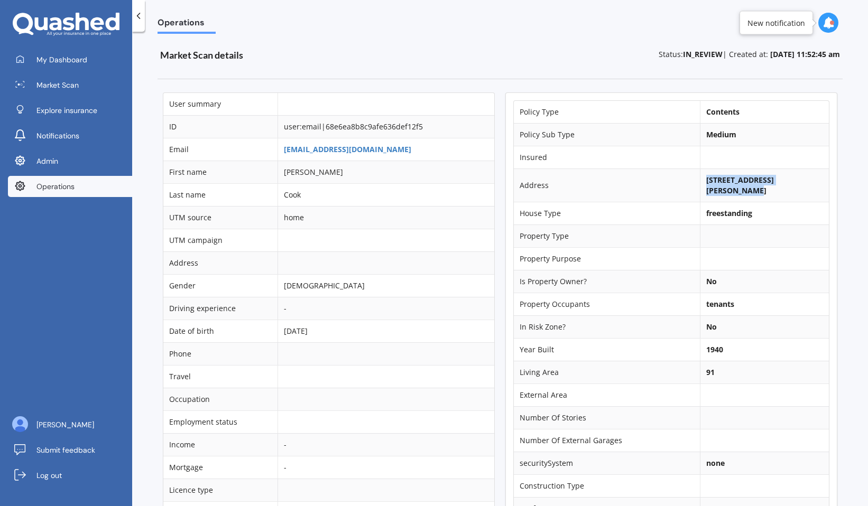
click at [700, 182] on td "356 Rangiora Leithfield Road, Sefton 7477" at bounding box center [764, 185] width 129 height 33
copy b "356 Rangiora Leithfield Road"
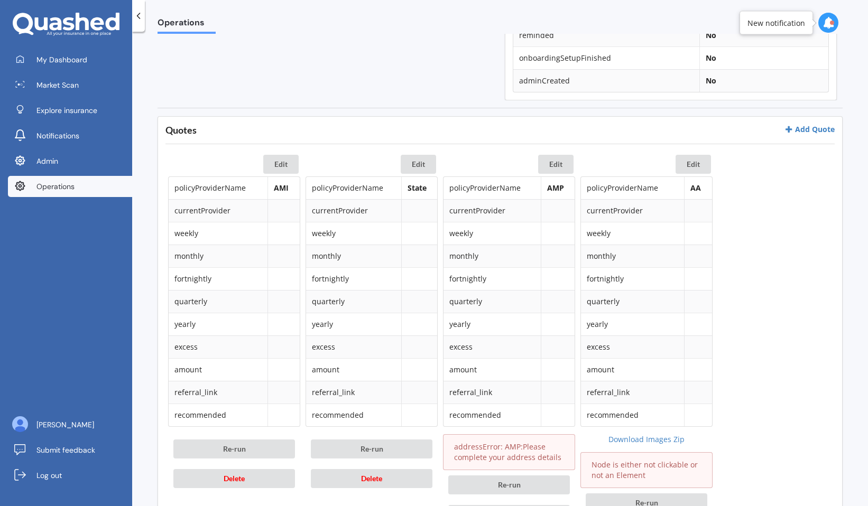
scroll to position [408, 0]
click at [555, 161] on button "Edit" at bounding box center [555, 165] width 35 height 19
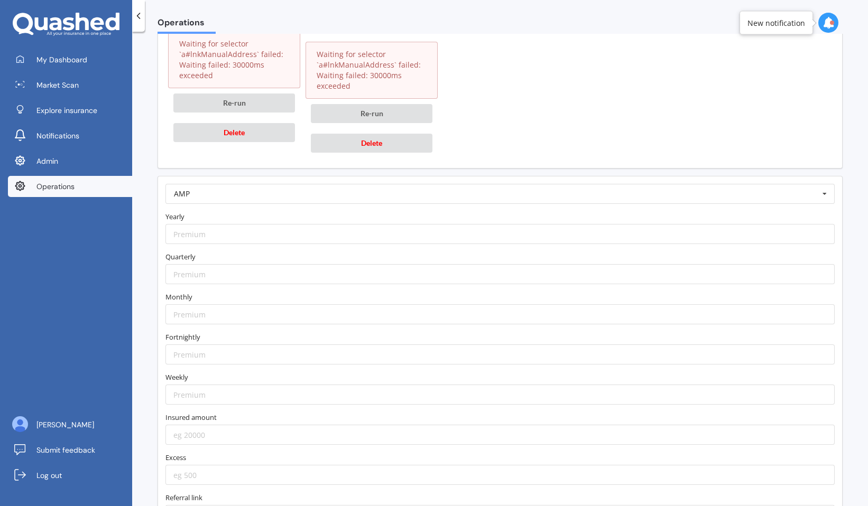
scroll to position [1230, 0]
click at [391, 304] on input "number" at bounding box center [499, 313] width 669 height 20
paste input "55.50"
type input "55.50"
click at [406, 287] on form "AMP AA AIA AMI AMP ANZ ASB Accuro Aioi Nissay Dowa Allianz Partners Ando Astero…" at bounding box center [499, 352] width 669 height 341
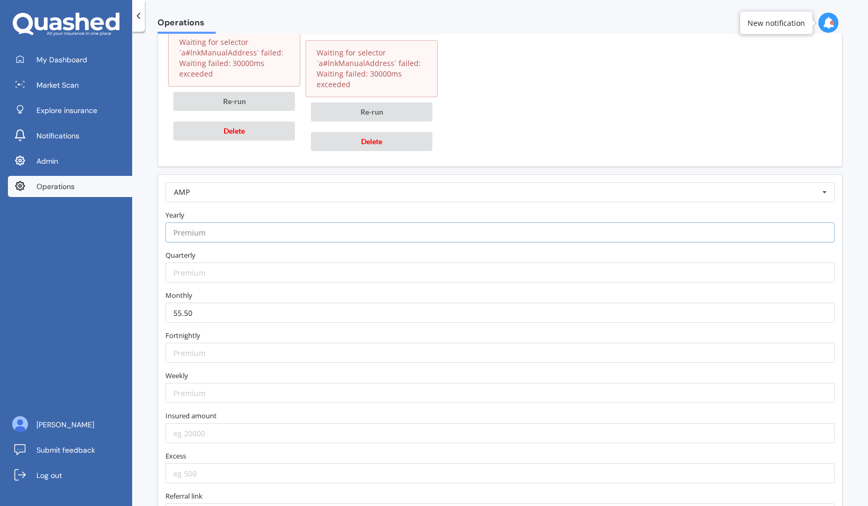
click at [292, 230] on input "number" at bounding box center [499, 232] width 669 height 20
paste input "607.99"
type input "607.99"
click at [304, 214] on label "Yearly" at bounding box center [499, 215] width 669 height 11
click at [255, 425] on input "number" at bounding box center [499, 433] width 669 height 20
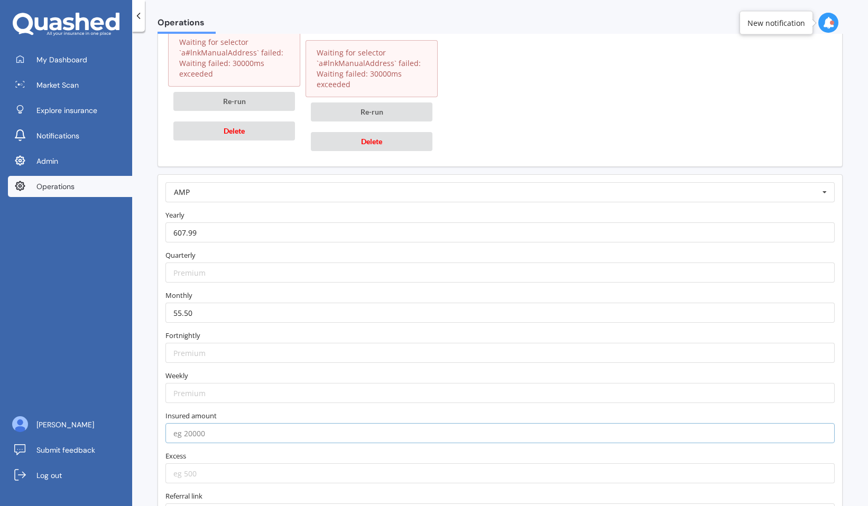
click at [238, 439] on input "number" at bounding box center [499, 433] width 669 height 20
type input "65000"
type input "500"
click at [218, 457] on label "Excess" at bounding box center [499, 456] width 669 height 11
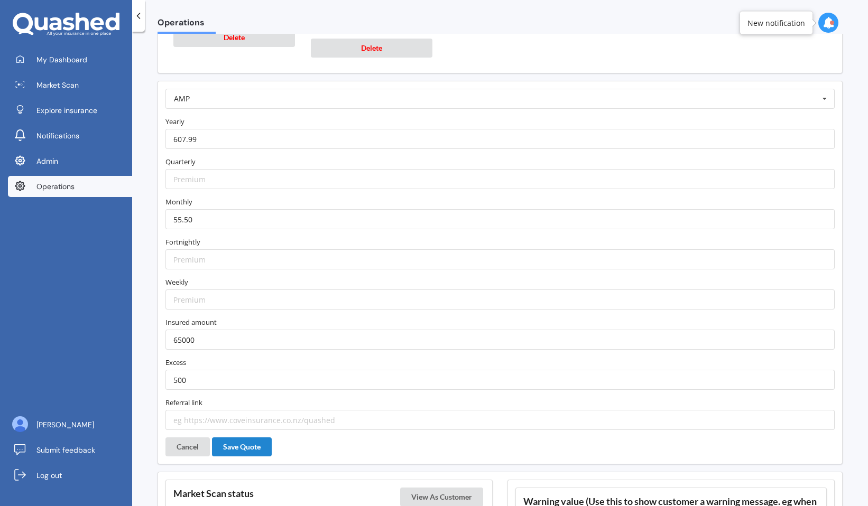
scroll to position [1308, 0]
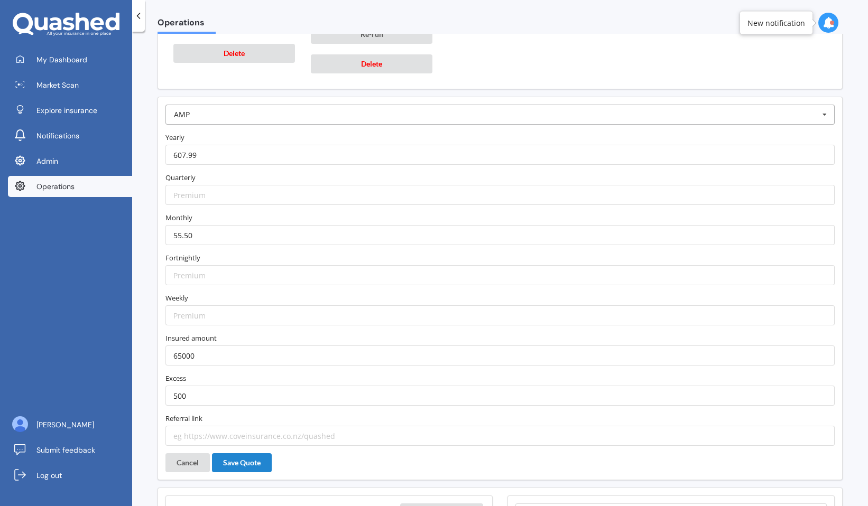
click at [307, 113] on input "text" at bounding box center [500, 114] width 668 height 19
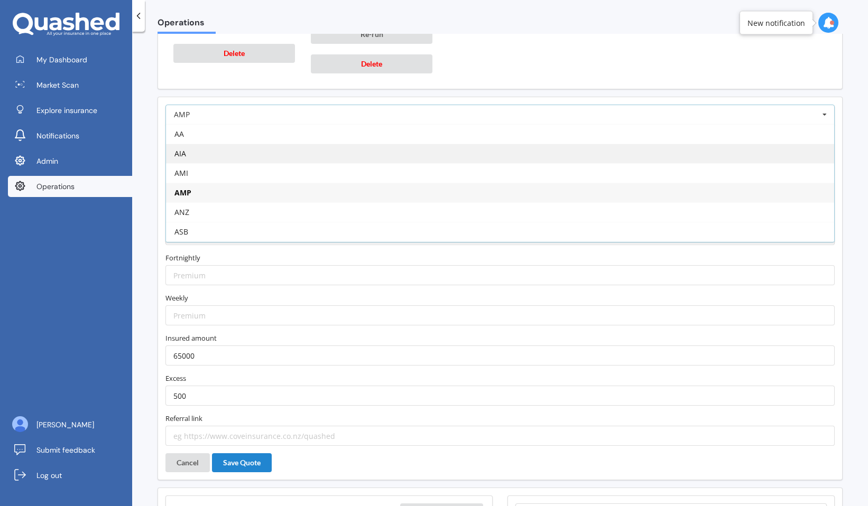
click at [298, 148] on div "AIA" at bounding box center [500, 154] width 668 height 20
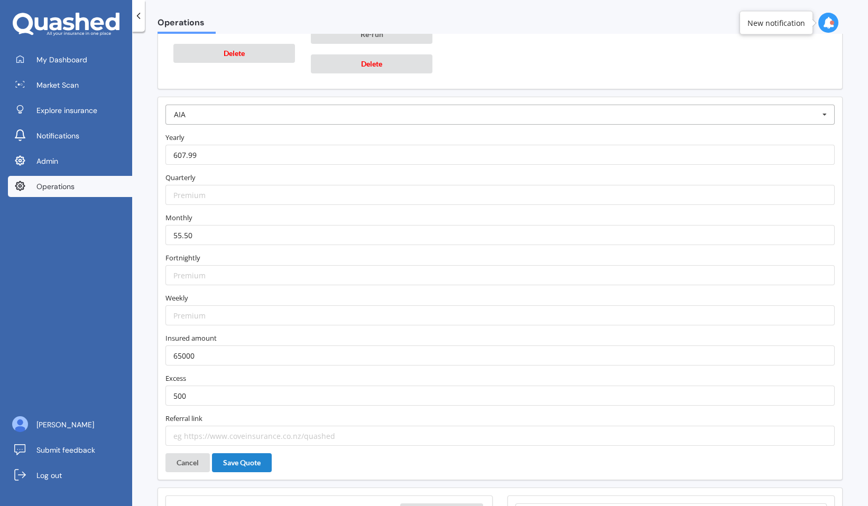
click at [303, 115] on input "text" at bounding box center [500, 114] width 668 height 19
type input "amp"
click at [297, 133] on div "AMP" at bounding box center [500, 134] width 668 height 20
type input "https://www.amp.co.nz/my-insurance/contents-insurance?utm_source=quashed&utm_me…"
click at [261, 459] on button "Save Quote" at bounding box center [242, 462] width 60 height 19
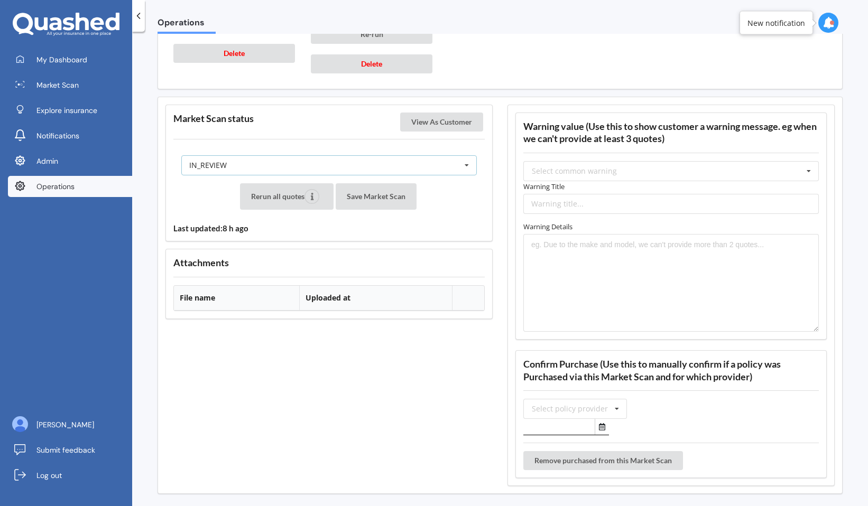
click at [374, 164] on div "IN_REVIEW READY PENDING VIEWED ABANDONED IN_REVIEW" at bounding box center [328, 165] width 295 height 20
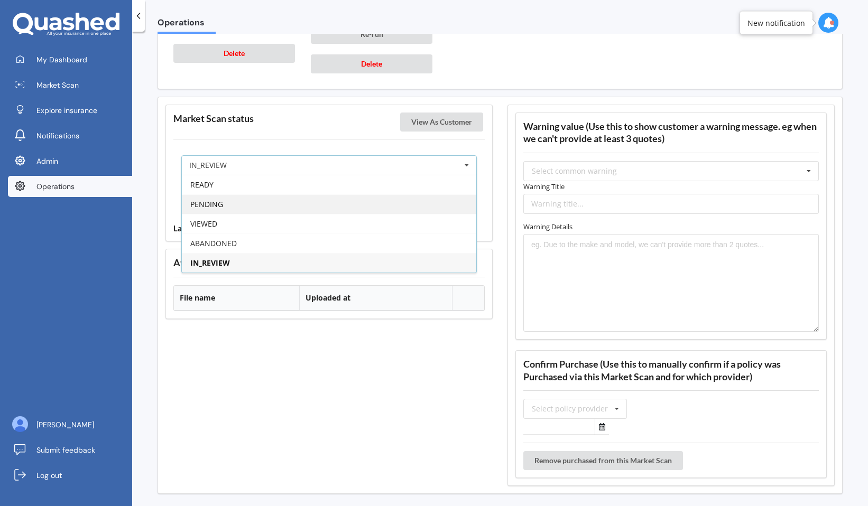
click at [363, 199] on div "PENDING" at bounding box center [329, 204] width 294 height 20
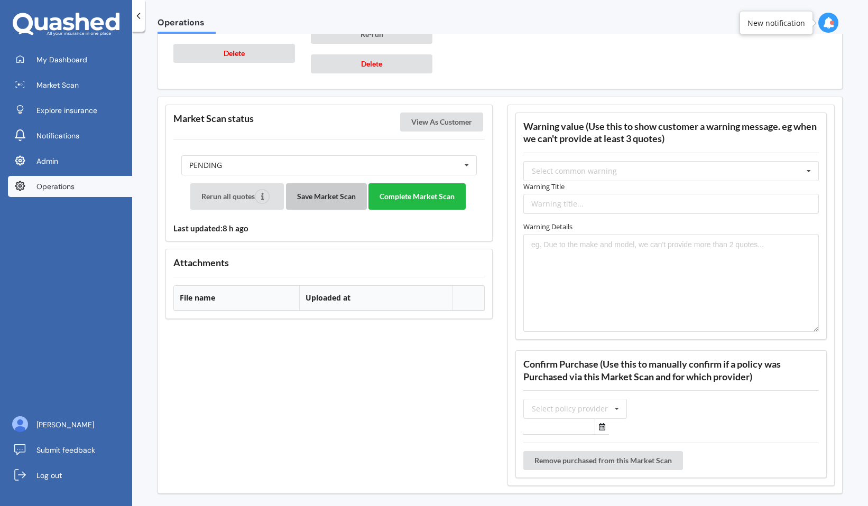
click at [331, 196] on button "Save Market Scan" at bounding box center [326, 196] width 81 height 26
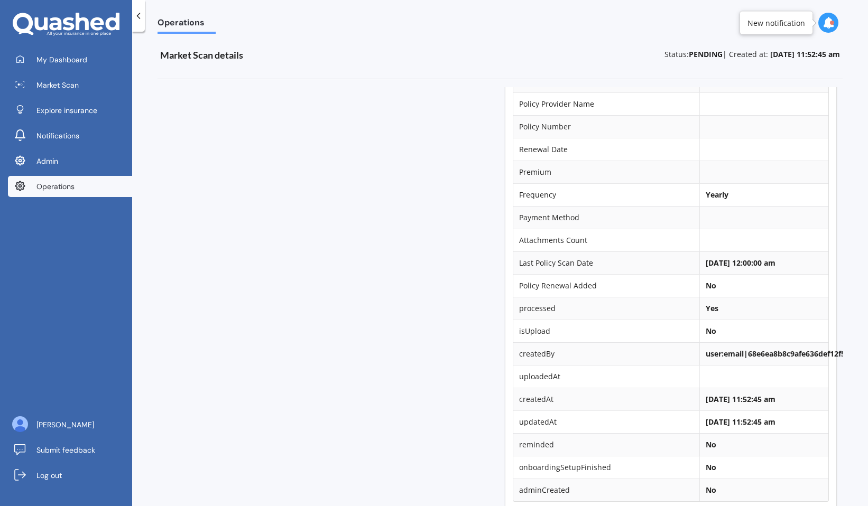
scroll to position [0, 1]
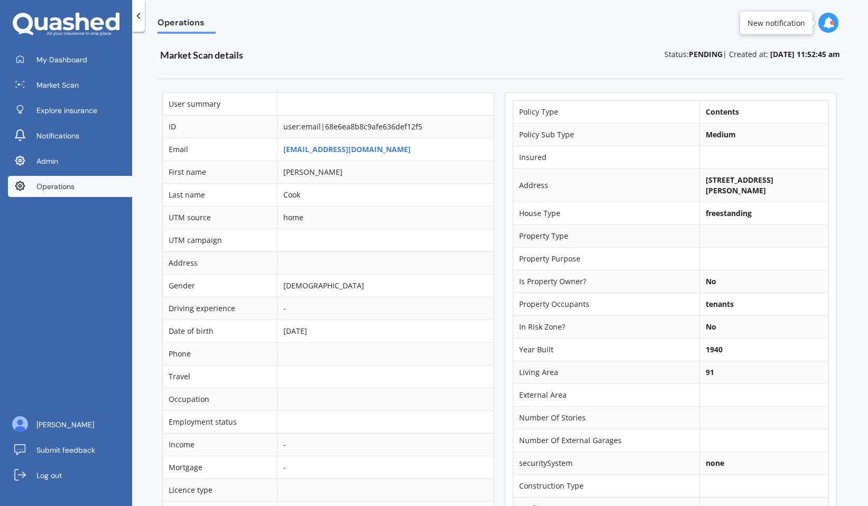
click at [711, 184] on b "356 Rangiora Leithfield Road, Sefton 7477" at bounding box center [739, 185] width 68 height 21
copy td "356 Rangiora Leithfield Road, Sefton 7477"
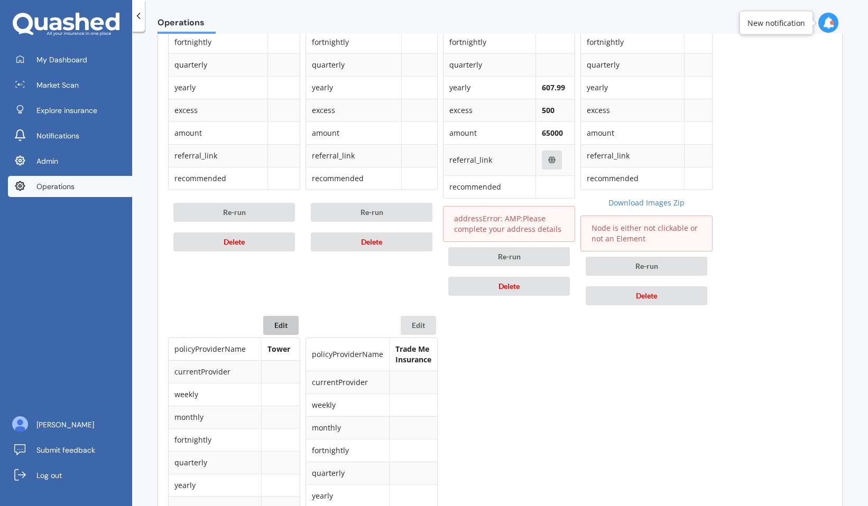
scroll to position [652, 0]
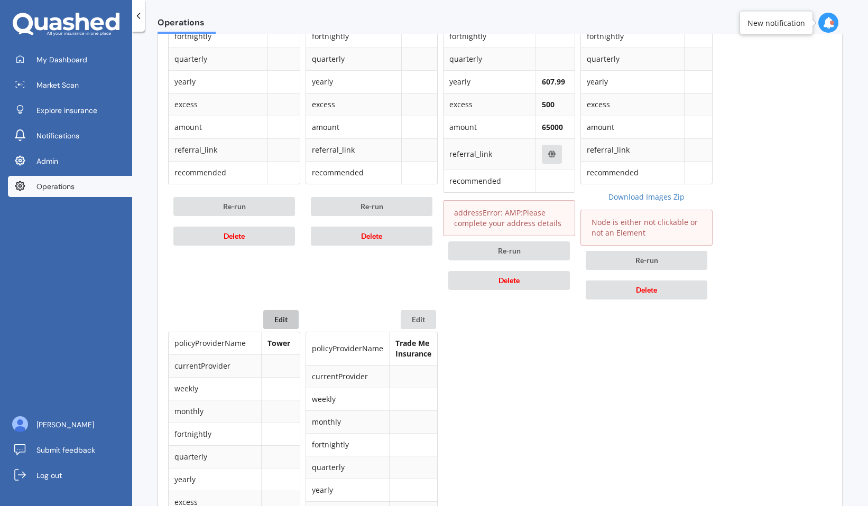
click at [285, 317] on button "Edit" at bounding box center [280, 319] width 35 height 19
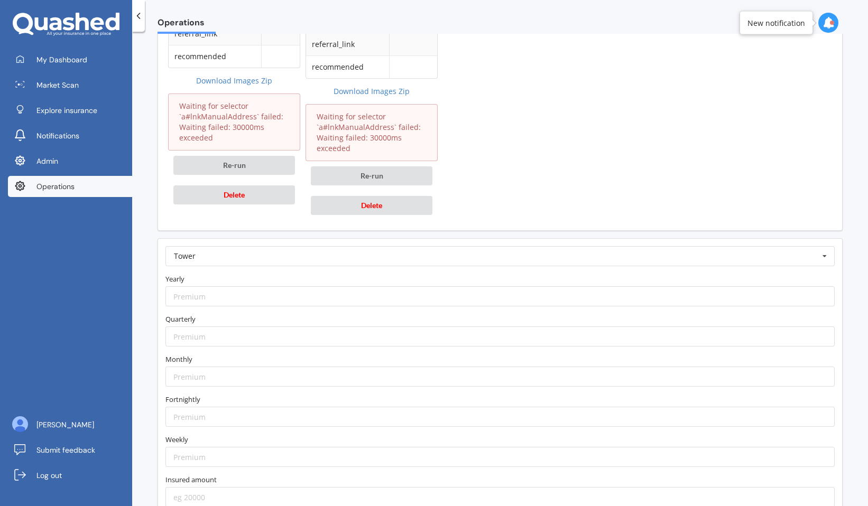
scroll to position [1192, 0]
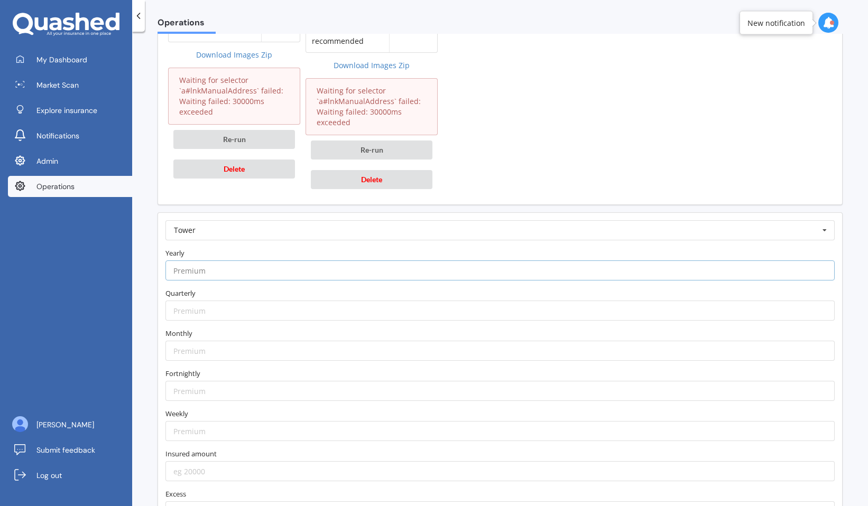
click at [296, 262] on input "number" at bounding box center [499, 271] width 669 height 20
click at [263, 358] on input "number" at bounding box center [499, 351] width 669 height 20
paste input "864.03"
type input "864.03"
click at [281, 337] on label "Monthly" at bounding box center [499, 333] width 669 height 11
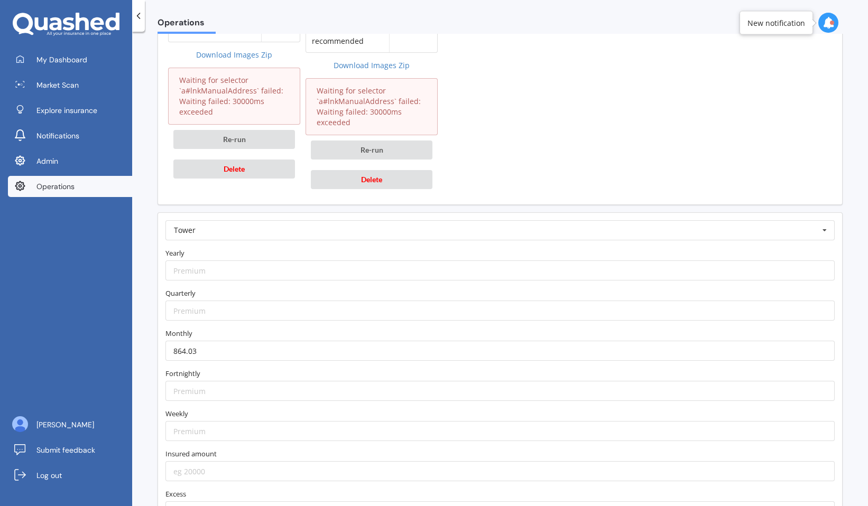
click at [272, 259] on div "Yearly" at bounding box center [500, 264] width 676 height 33
click at [273, 270] on input "number" at bounding box center [499, 271] width 669 height 20
paste input "864.03"
type input "864.03"
click at [281, 250] on label "Yearly" at bounding box center [499, 253] width 669 height 11
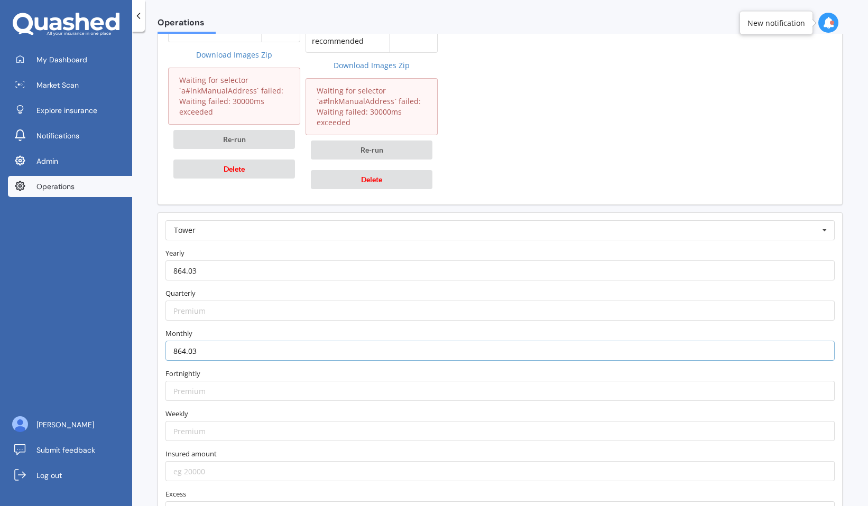
click at [259, 358] on input "864.03" at bounding box center [499, 351] width 669 height 20
paste input "77.94"
type input "77.94"
click at [255, 369] on label "Fortnightly" at bounding box center [499, 373] width 669 height 11
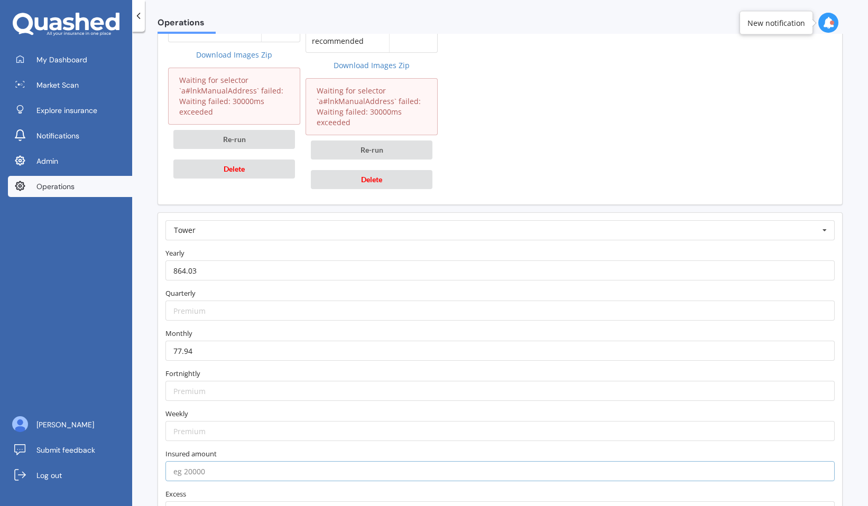
click at [237, 467] on input "number" at bounding box center [499, 471] width 669 height 20
type input "65000"
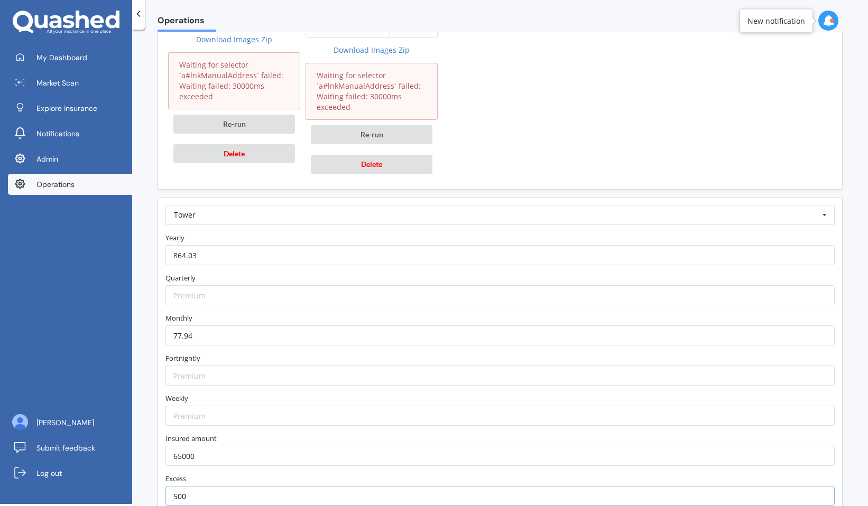
type input "500"
click at [213, 467] on form "Tower AA AIA AMI AMP ANZ ASB Accuro Aioi Nissay Dowa Allianz Partners Ando Aste…" at bounding box center [499, 375] width 669 height 341
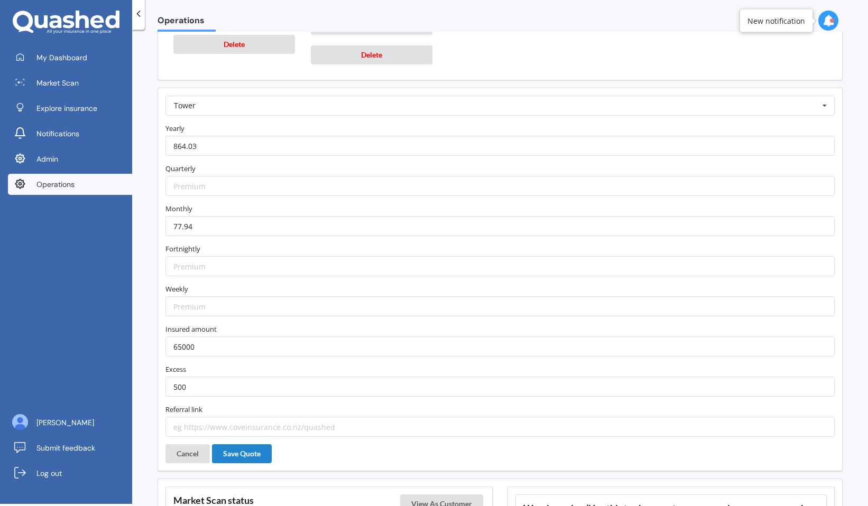
scroll to position [1335, 0]
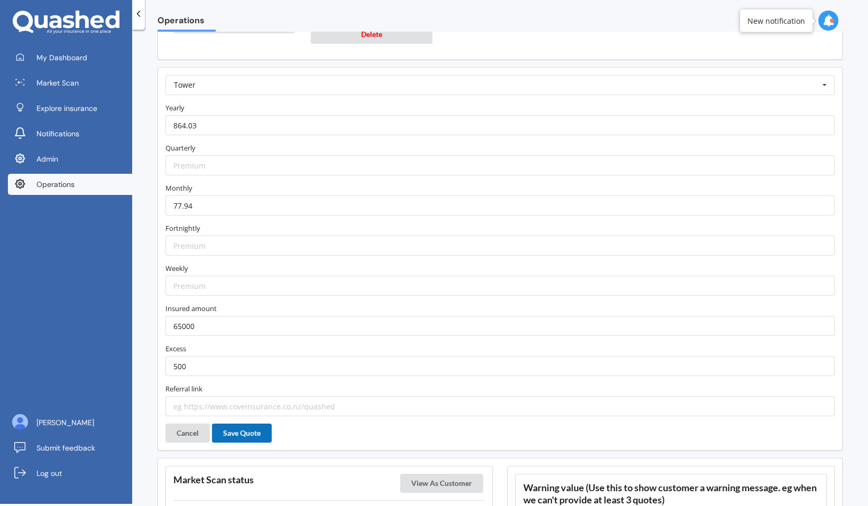
click at [233, 431] on button "Save Quote" at bounding box center [242, 433] width 60 height 19
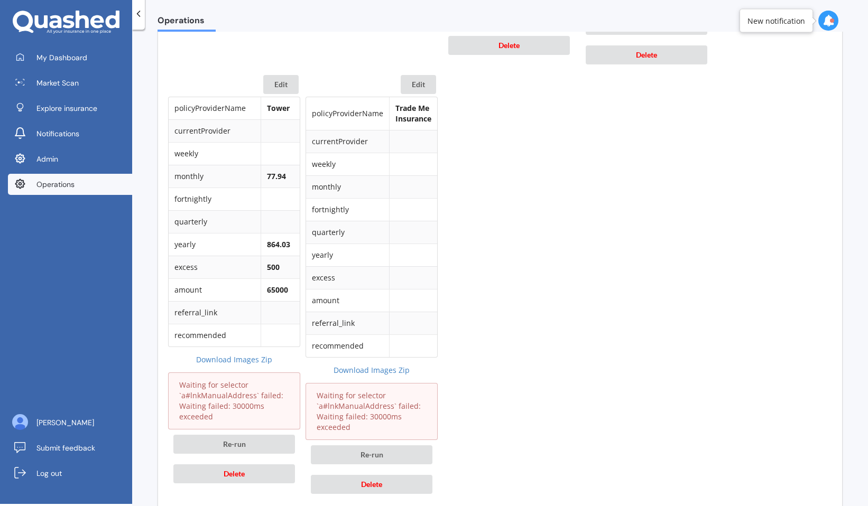
scroll to position [886, 0]
click at [278, 178] on b "77.94" at bounding box center [276, 176] width 19 height 10
copy b "77.94"
click at [421, 86] on button "Edit" at bounding box center [418, 84] width 35 height 19
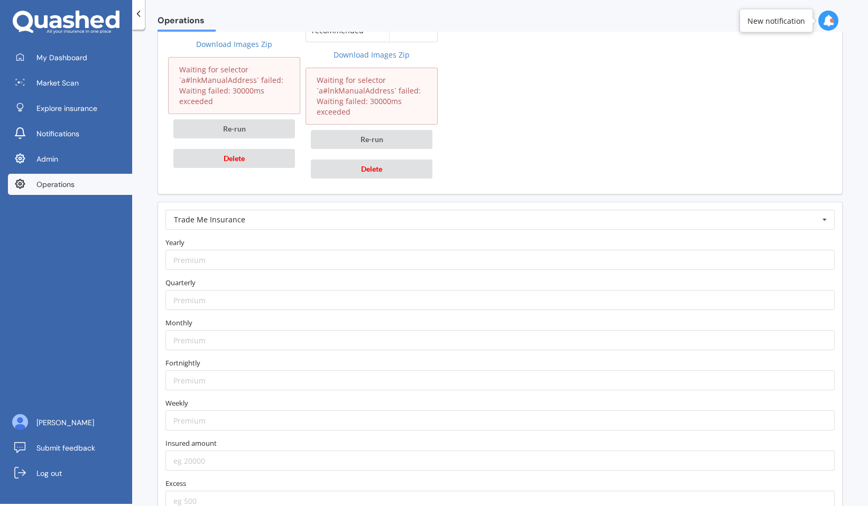
scroll to position [1207, 0]
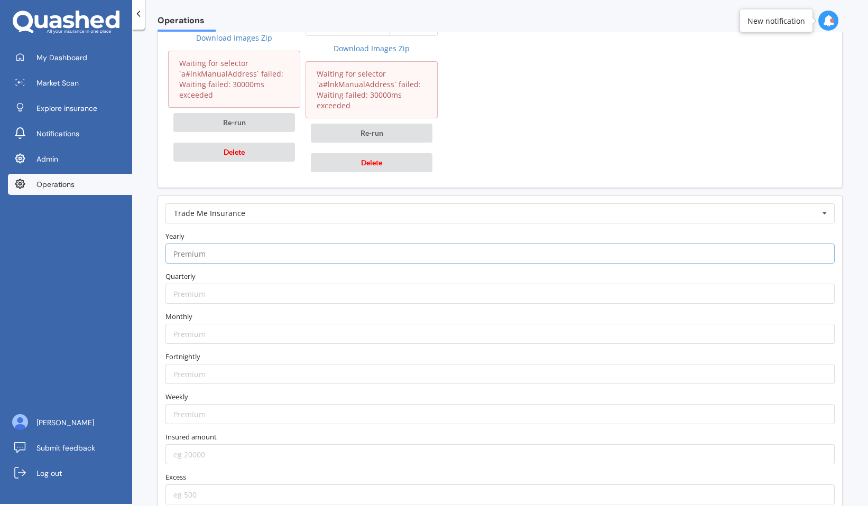
click at [413, 253] on input "number" at bounding box center [499, 254] width 669 height 20
click at [365, 327] on input "number" at bounding box center [499, 334] width 669 height 20
paste input "77.94"
click at [172, 332] on input "77.94" at bounding box center [499, 334] width 669 height 20
type input "81.24"
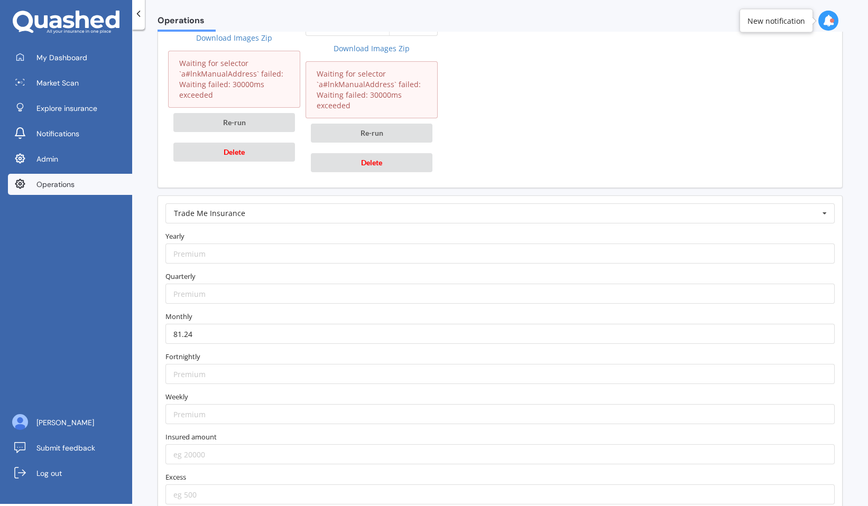
click at [203, 309] on form "Trade Me Insurance AA AIA AMI AMP ANZ ASB Accuro Aioi Nissay Dowa Allianz Partn…" at bounding box center [499, 373] width 669 height 341
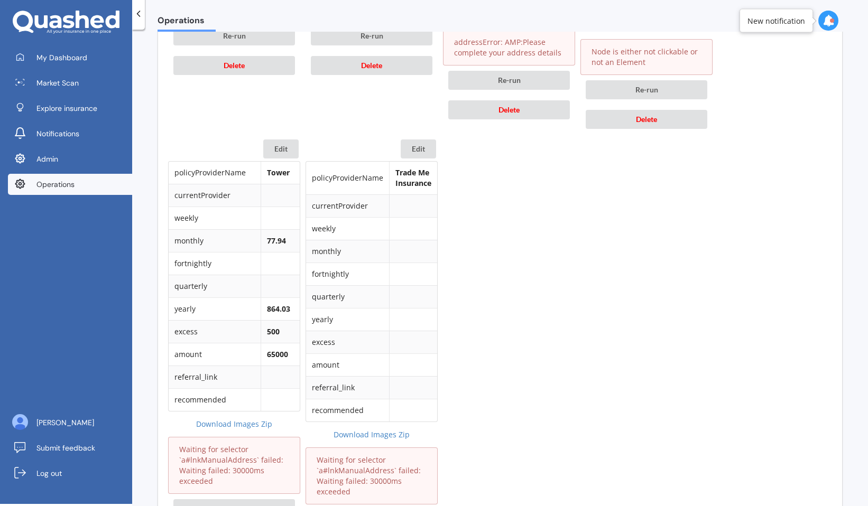
scroll to position [798, 0]
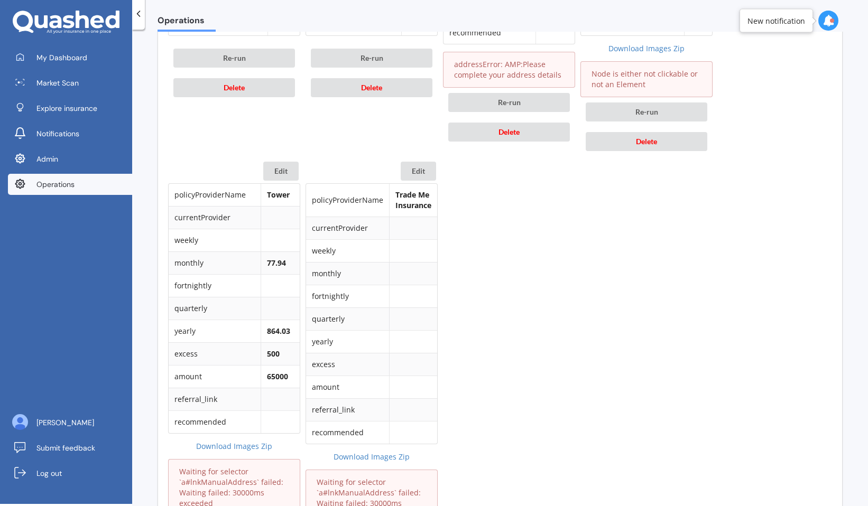
click at [271, 335] on b "864.03" at bounding box center [278, 331] width 23 height 10
copy b "864.03"
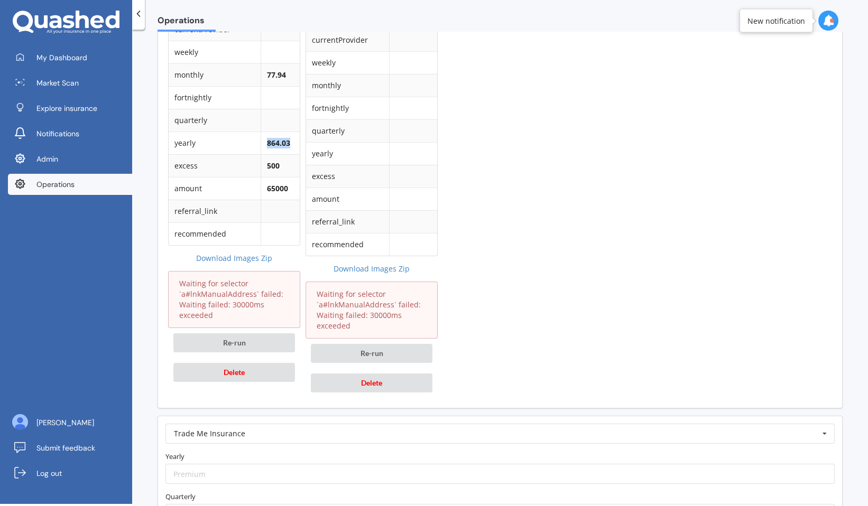
scroll to position [1150, 0]
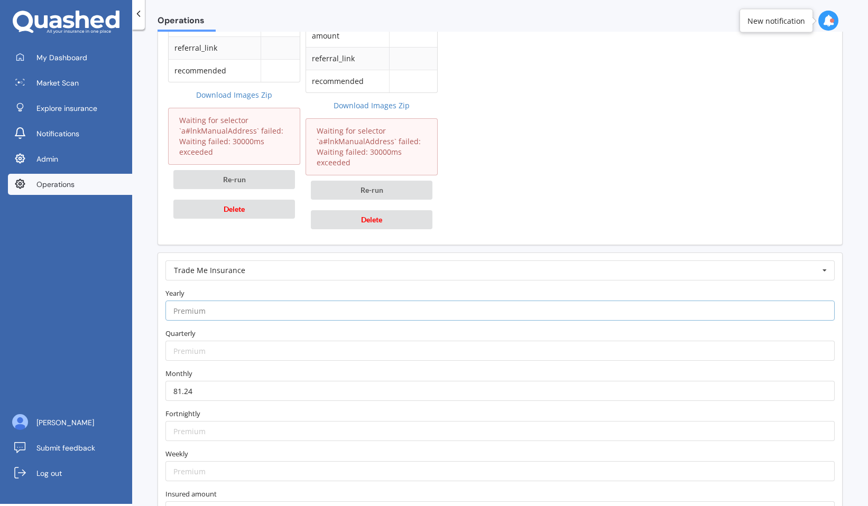
click at [252, 316] on input "number" at bounding box center [499, 311] width 669 height 20
paste input "864.03"
click at [178, 313] on input "864.03" at bounding box center [499, 311] width 669 height 20
type input "899.26"
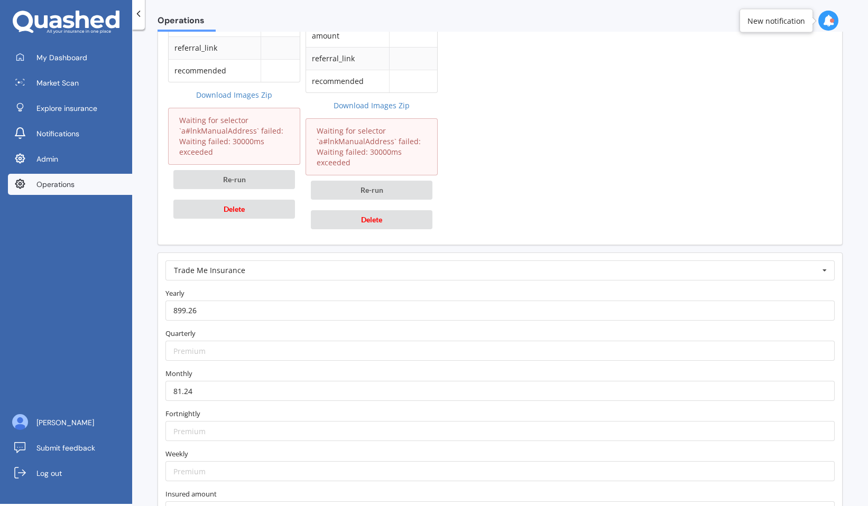
scroll to position [0, 0]
click at [197, 330] on label "Quarterly" at bounding box center [499, 333] width 669 height 11
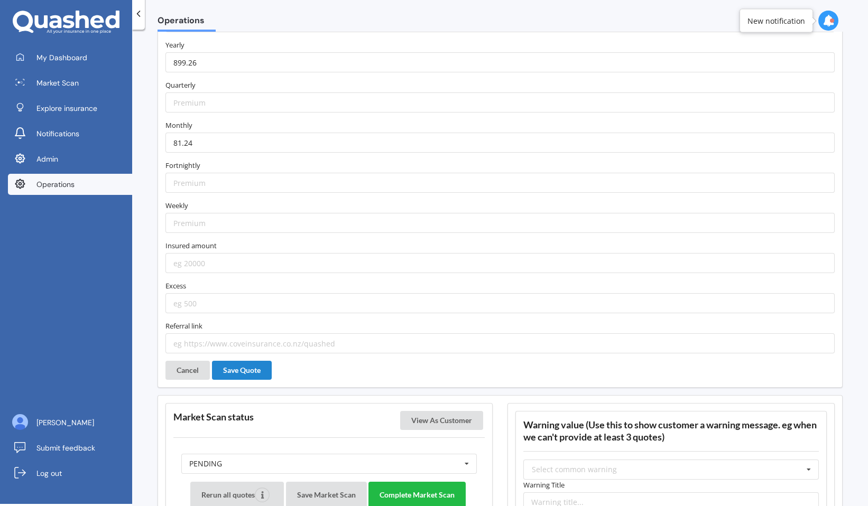
scroll to position [1399, 0]
click at [237, 273] on form "Trade Me Insurance AA AIA AMI AMP ANZ ASB Accuro Aioi Nissay Dowa Allianz Partn…" at bounding box center [499, 181] width 669 height 341
click at [241, 266] on input "number" at bounding box center [499, 262] width 669 height 20
type input "65000"
type input "500"
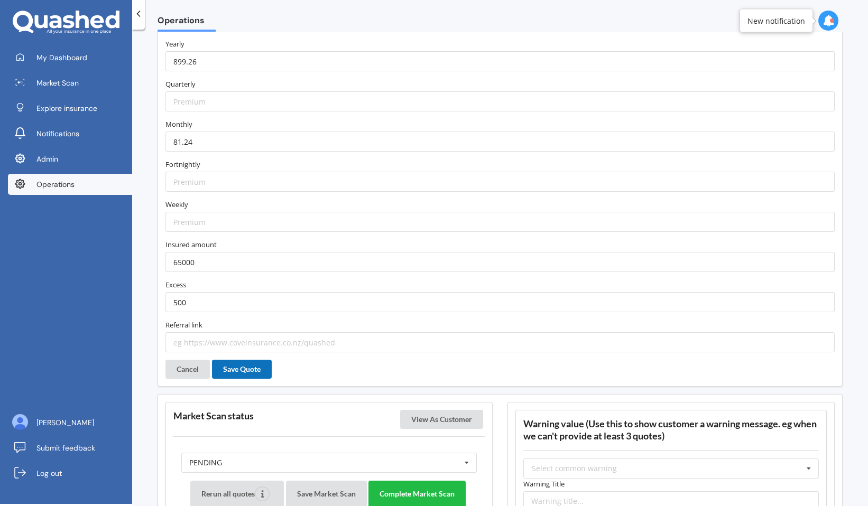
click at [243, 366] on button "Save Quote" at bounding box center [242, 369] width 60 height 19
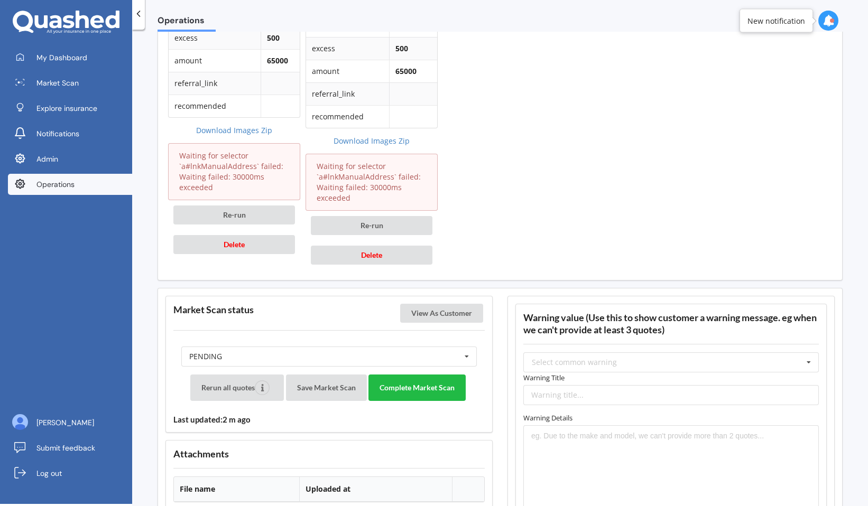
scroll to position [1121, 0]
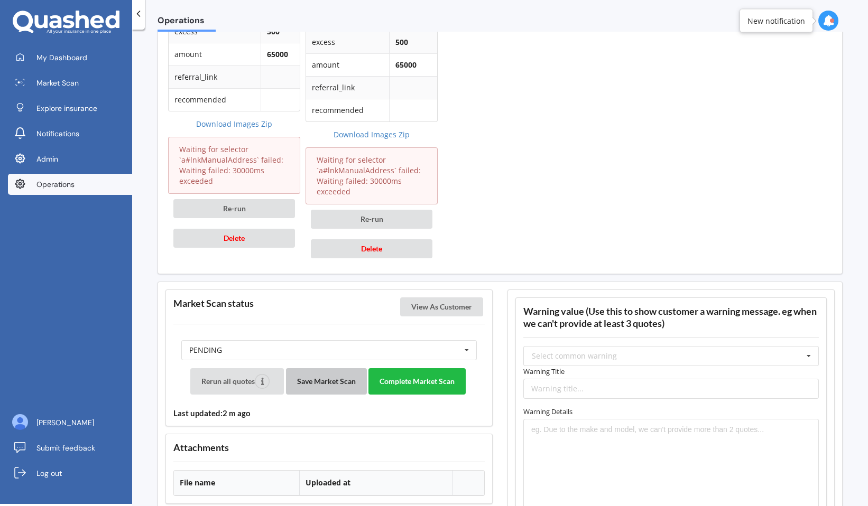
click at [318, 384] on button "Save Market Scan" at bounding box center [326, 381] width 81 height 26
click at [438, 308] on button "View As Customer" at bounding box center [441, 307] width 83 height 19
click at [422, 382] on button "Complete Market Scan" at bounding box center [416, 381] width 97 height 26
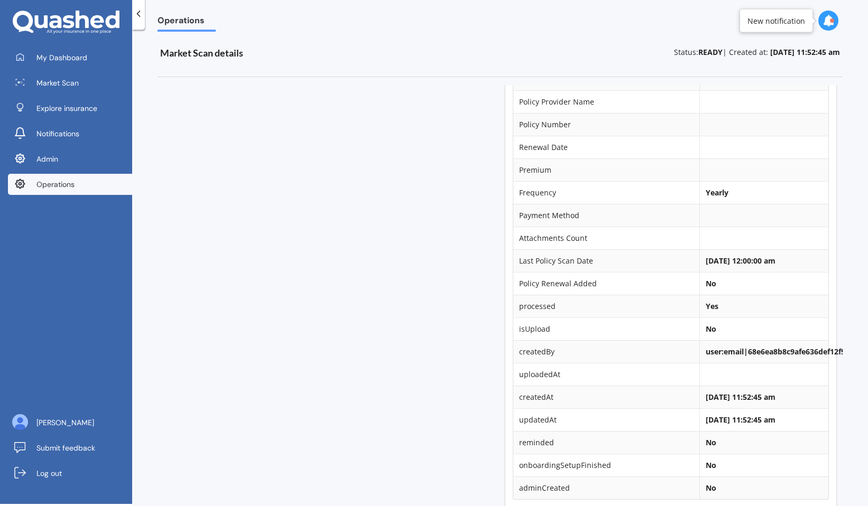
scroll to position [0, 1]
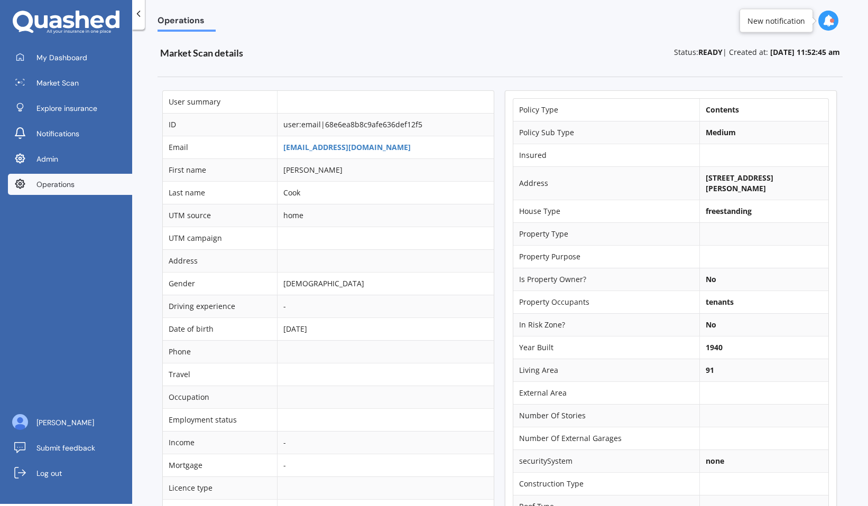
click at [705, 178] on b "356 Rangiora Leithfield Road, Sefton 7477" at bounding box center [739, 183] width 68 height 21
copy td "356 Rangiora Leithfield Road, Sefton 7477"
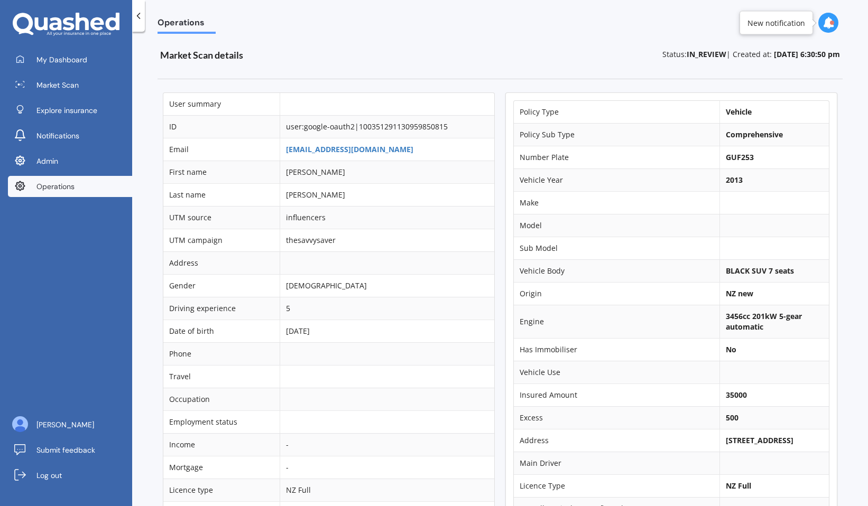
click at [730, 162] on b "GUF253" at bounding box center [740, 157] width 28 height 10
copy b "GUF253"
click at [732, 161] on b "GUF253" at bounding box center [740, 157] width 28 height 10
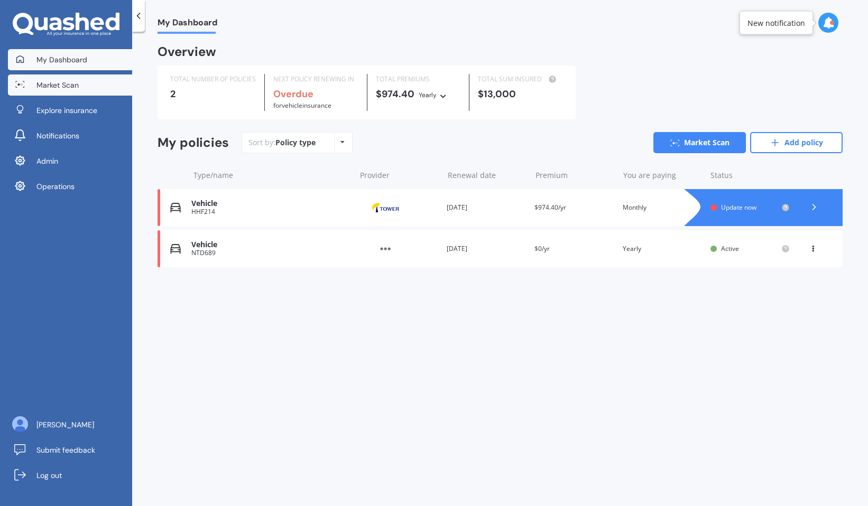
click at [91, 94] on link "Market Scan" at bounding box center [70, 85] width 124 height 21
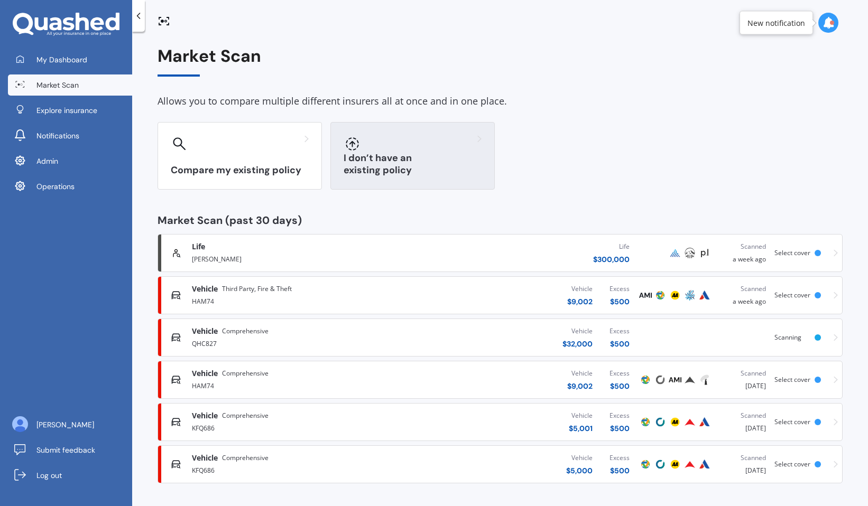
click at [377, 169] on h3 "I don’t have an existing policy" at bounding box center [412, 164] width 138 height 24
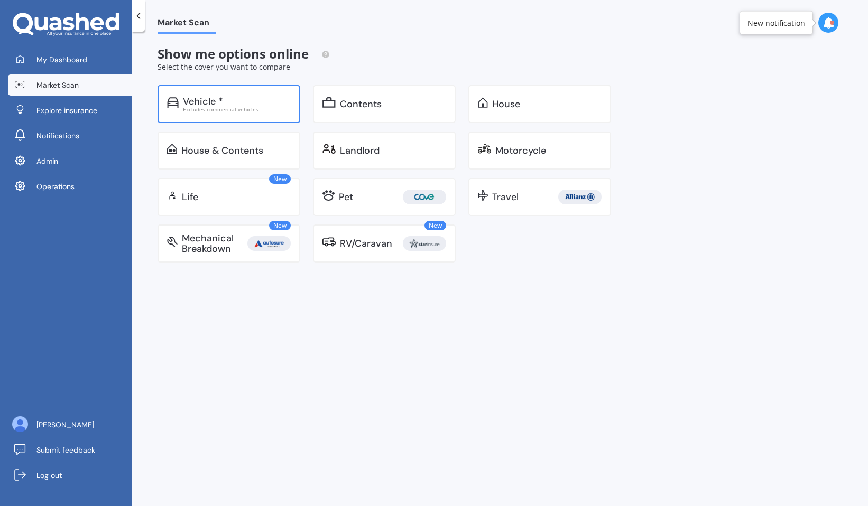
click at [240, 107] on div "Excludes commercial vehicles" at bounding box center [237, 109] width 108 height 5
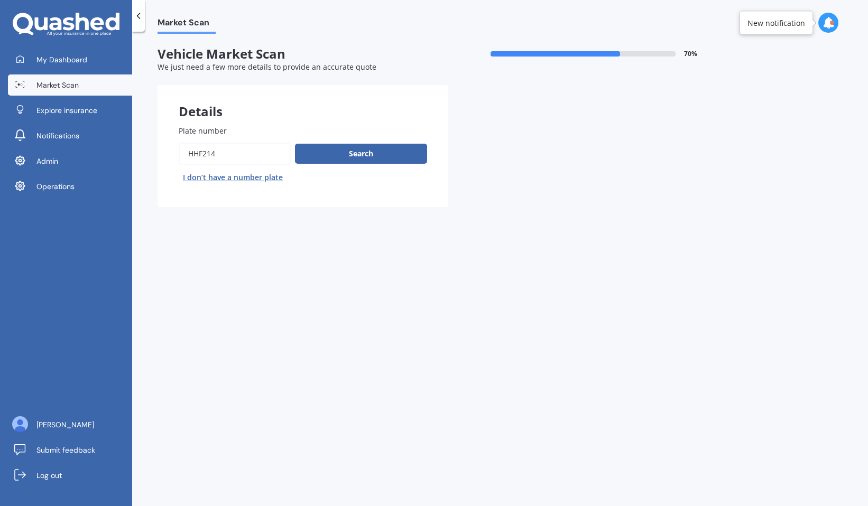
click at [228, 163] on input "Plate number" at bounding box center [235, 154] width 112 height 22
paste input "GUF253"
type input "GUF253"
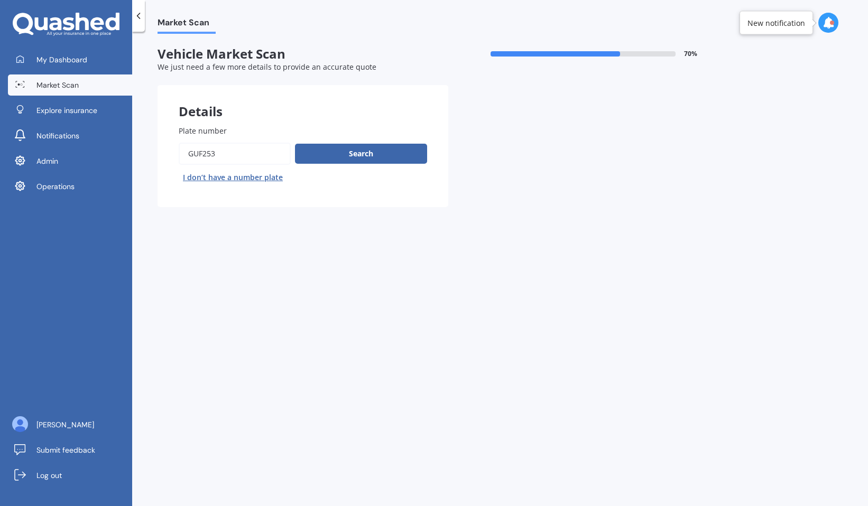
click at [352, 165] on div "Search I don’t have a number plate" at bounding box center [303, 164] width 248 height 43
click at [372, 154] on button "Search" at bounding box center [361, 154] width 132 height 20
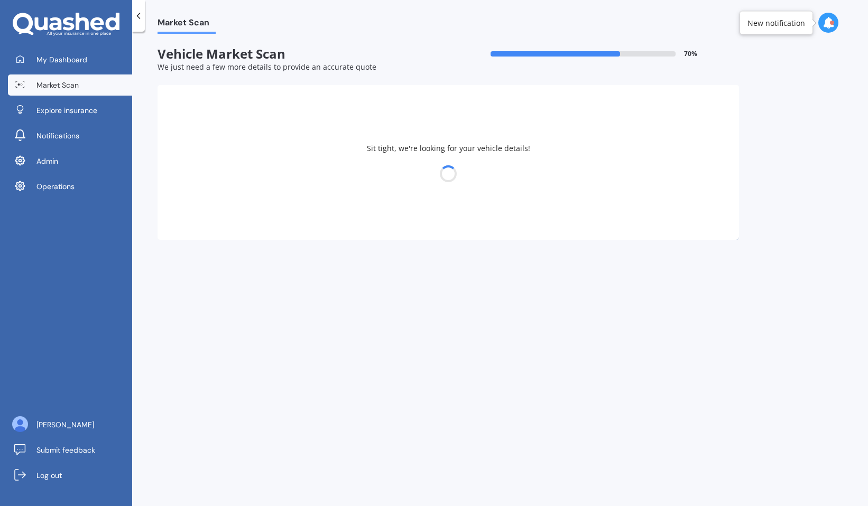
select select "TOYOTA"
select select "HIGHLANDER"
select select "23"
select select "03"
select select "1974"
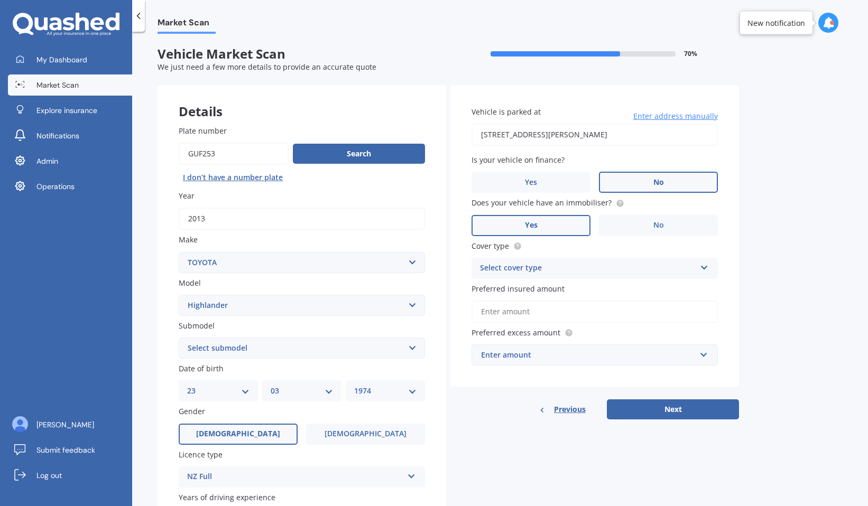
click at [311, 352] on select "Select submodel (All other) Hybrid Petrol V6 2WD Petrol V6 4WD" at bounding box center [302, 348] width 246 height 21
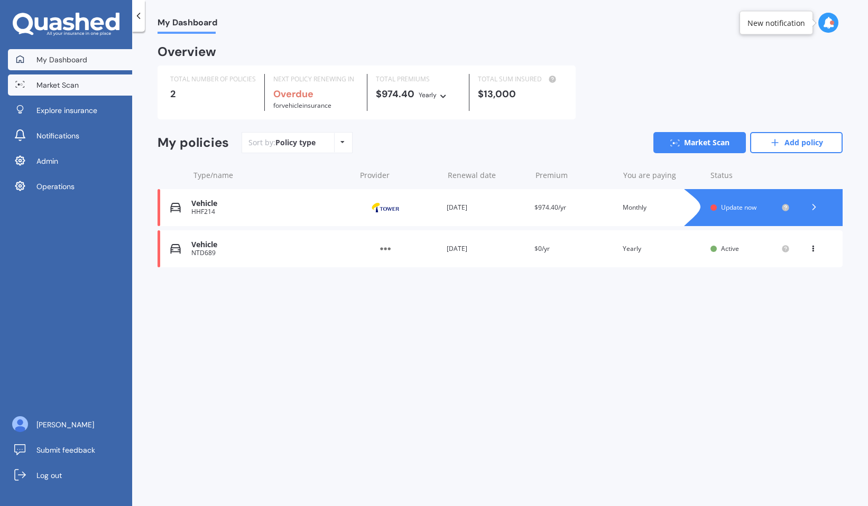
click at [77, 88] on span "Market Scan" at bounding box center [57, 85] width 42 height 11
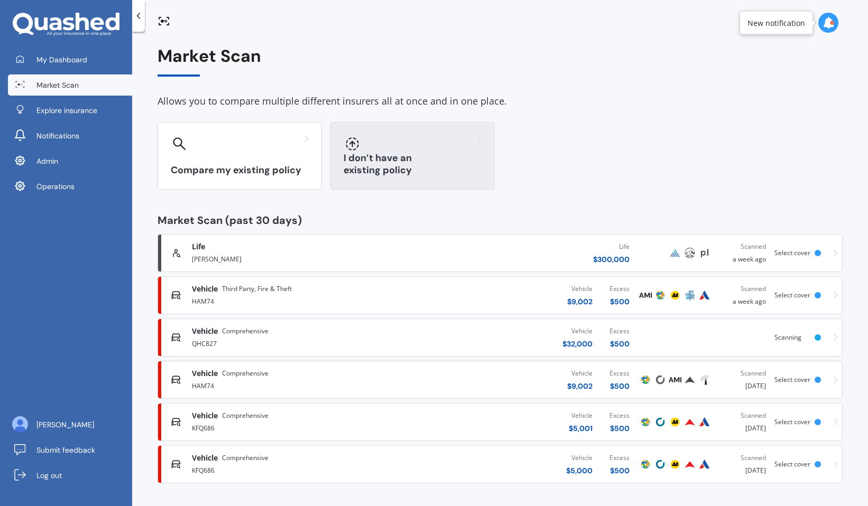
click at [404, 173] on h3 "I don’t have an existing policy" at bounding box center [412, 164] width 138 height 24
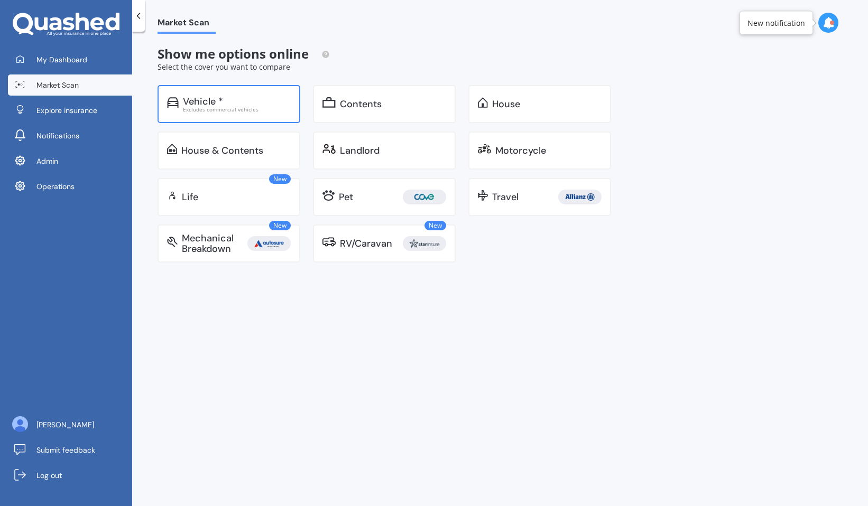
click at [271, 102] on div "Vehicle *" at bounding box center [237, 101] width 108 height 11
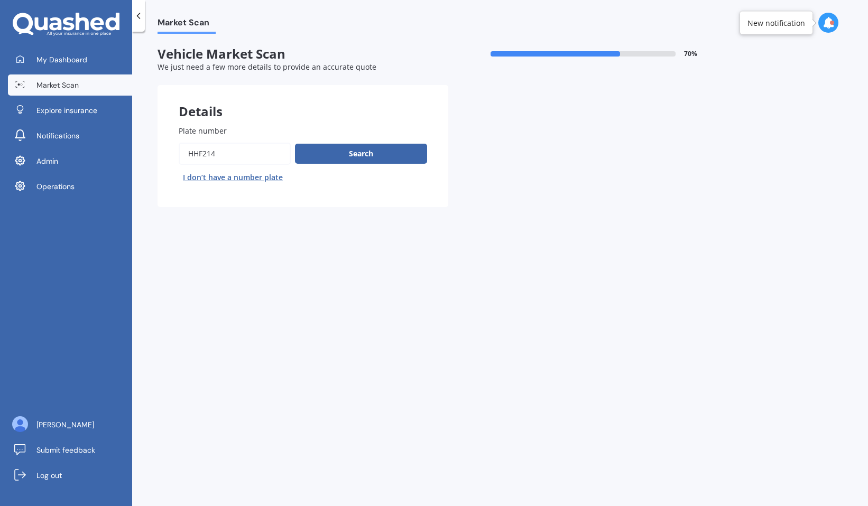
click at [248, 153] on input "Plate number" at bounding box center [235, 154] width 112 height 22
paste input "GUF253"
type input "GUF253"
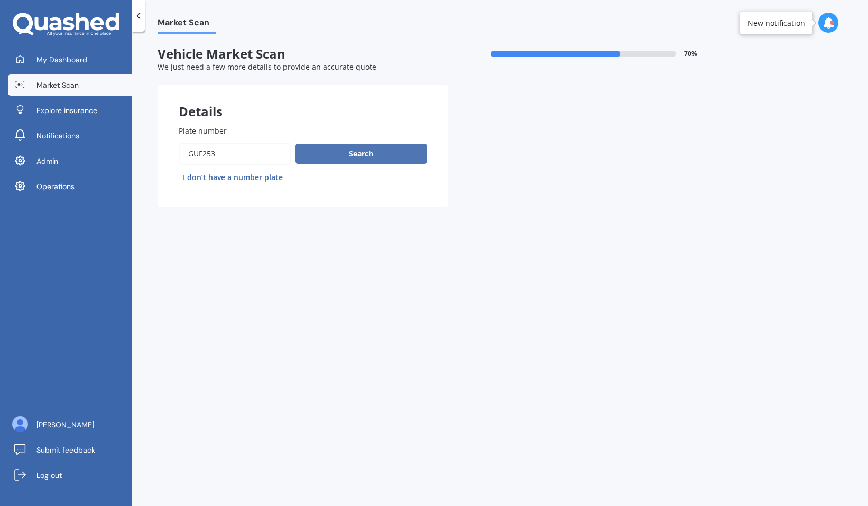
click at [336, 147] on button "Search" at bounding box center [361, 154] width 132 height 20
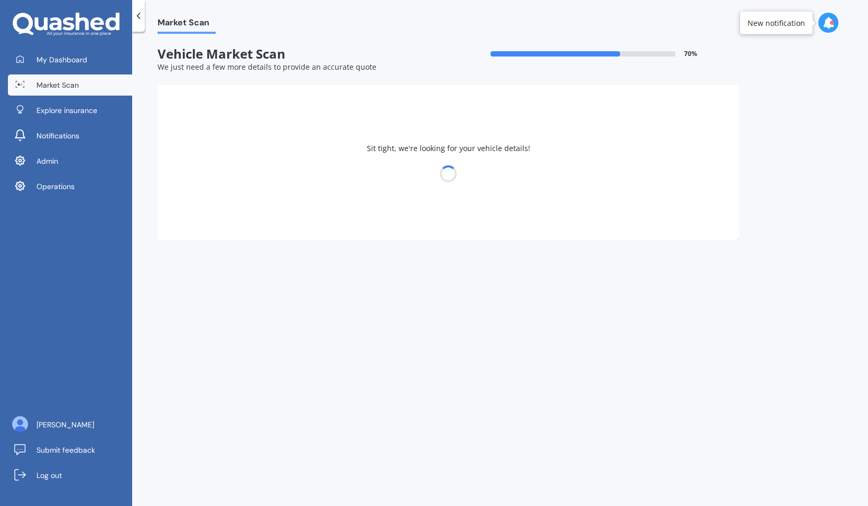
select select "TOYOTA"
select select "HIGHLANDER"
select select "23"
select select "03"
select select "1974"
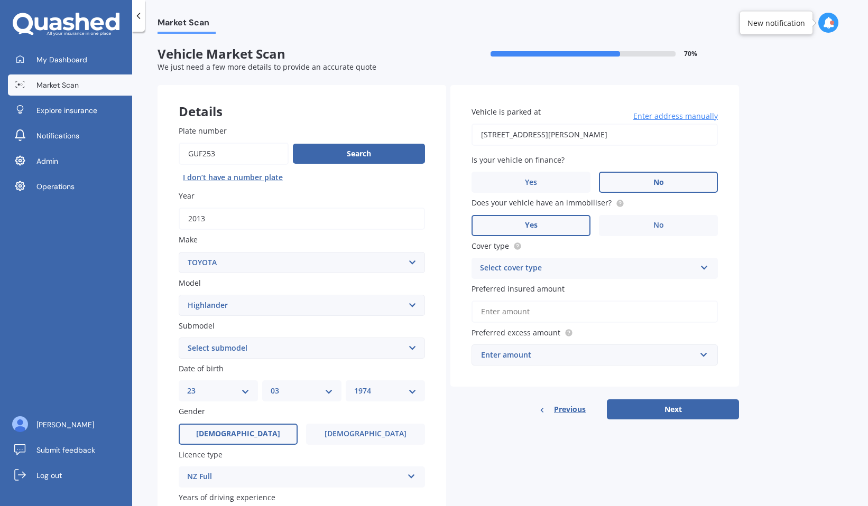
click at [338, 346] on select "Select submodel (All other) Hybrid Petrol V6 2WD Petrol V6 4WD" at bounding box center [302, 348] width 246 height 21
select select "(ALL OTHER)"
click at [179, 339] on select "Select submodel (All other) Hybrid Petrol V6 2WD Petrol V6 4WD" at bounding box center [302, 348] width 246 height 21
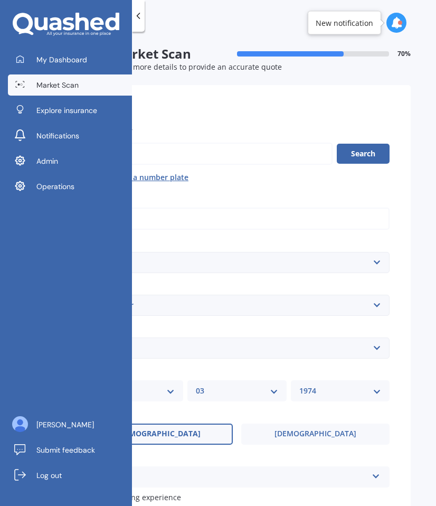
drag, startPoint x: 335, startPoint y: 343, endPoint x: 416, endPoint y: 76, distance: 279.8
click at [0, 0] on div "My Dashboard Market Scan Explore insurance Notifications Admin Operations Wenbo…" at bounding box center [218, 253] width 436 height 506
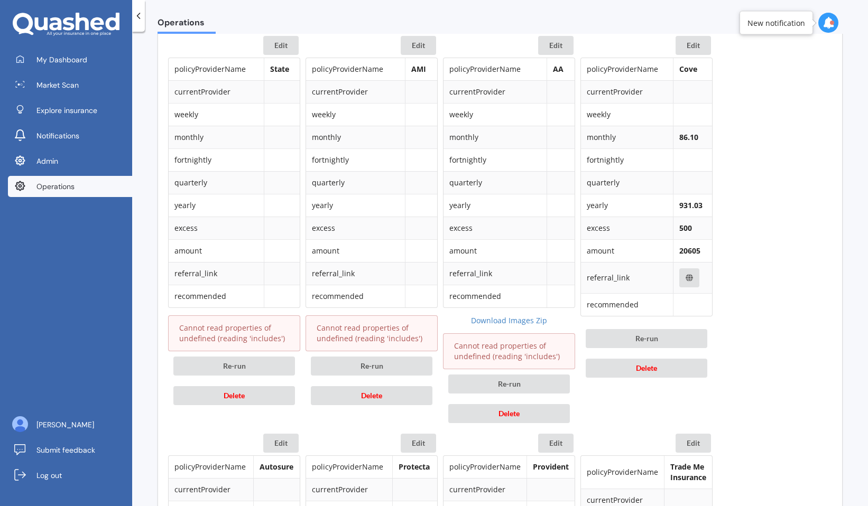
scroll to position [528, 0]
click at [270, 367] on button "Re-run" at bounding box center [234, 366] width 122 height 19
click at [370, 367] on button "Re-run" at bounding box center [372, 366] width 122 height 19
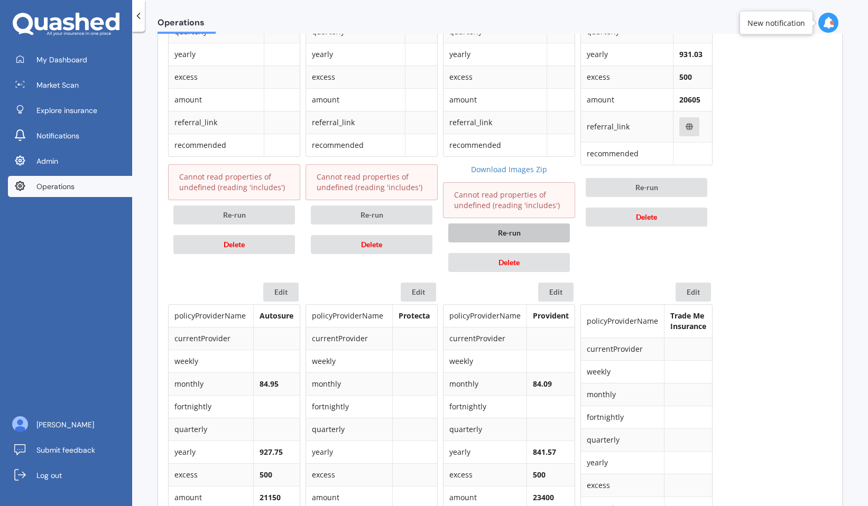
click at [517, 240] on button "Re-run" at bounding box center [509, 233] width 122 height 19
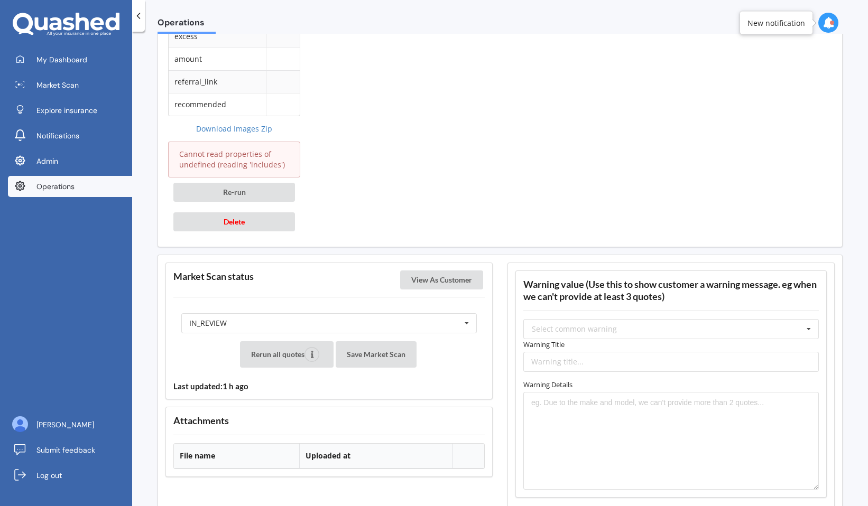
scroll to position [1529, 0]
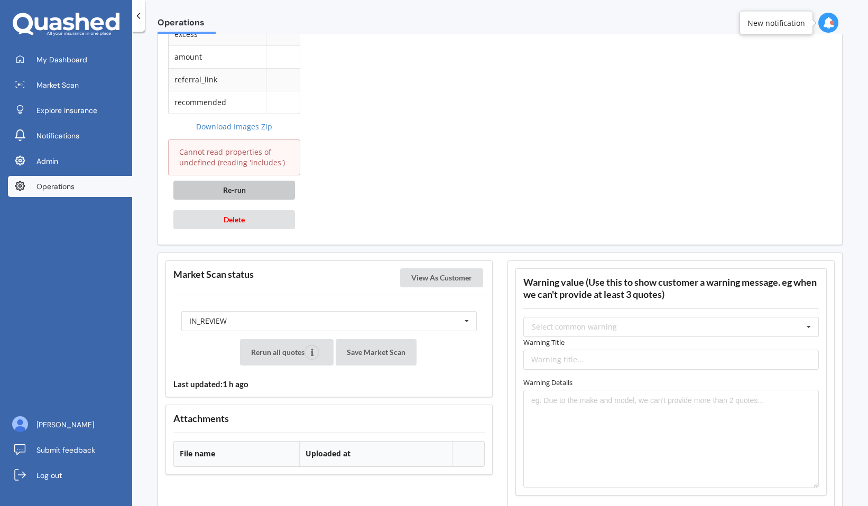
click at [270, 193] on button "Re-run" at bounding box center [234, 190] width 122 height 19
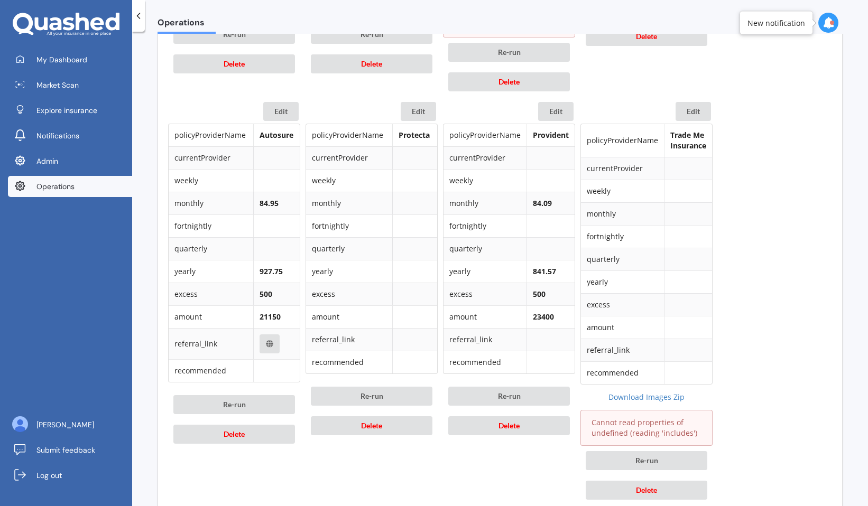
scroll to position [890, 0]
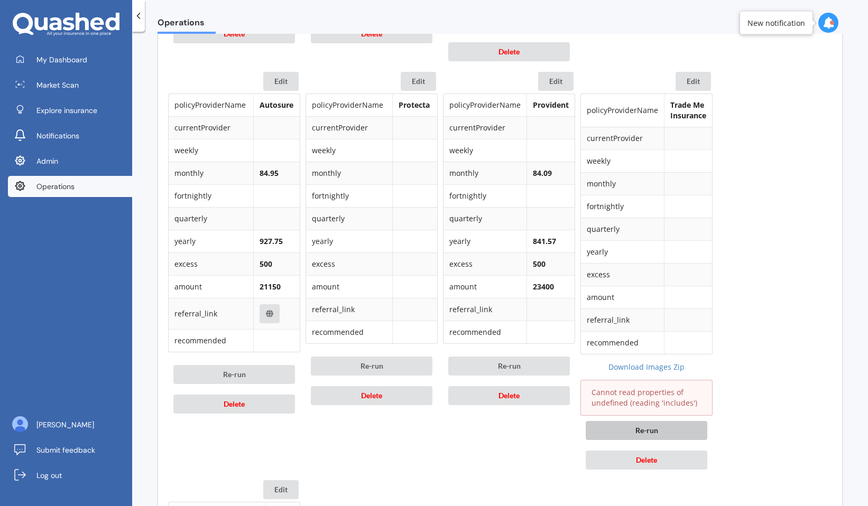
click at [627, 429] on button "Re-run" at bounding box center [647, 430] width 122 height 19
click at [389, 368] on button "Re-run" at bounding box center [372, 366] width 122 height 19
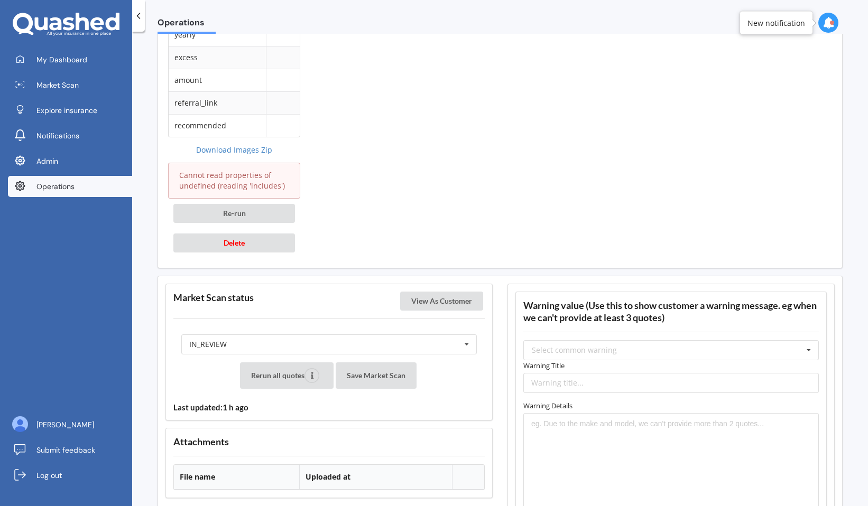
scroll to position [1515, 0]
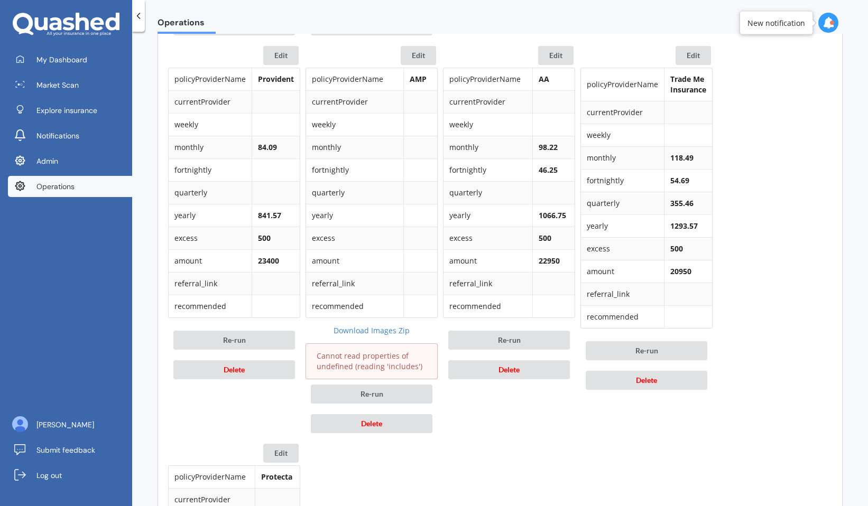
scroll to position [897, 0]
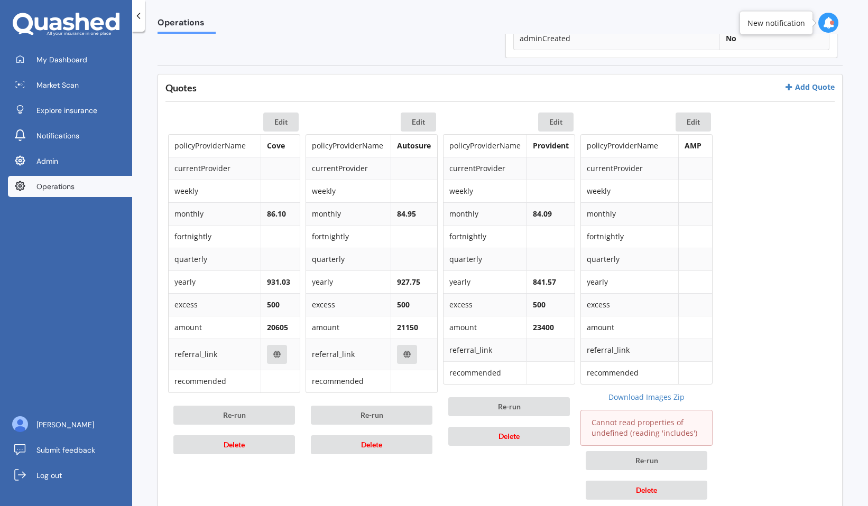
scroll to position [468, 0]
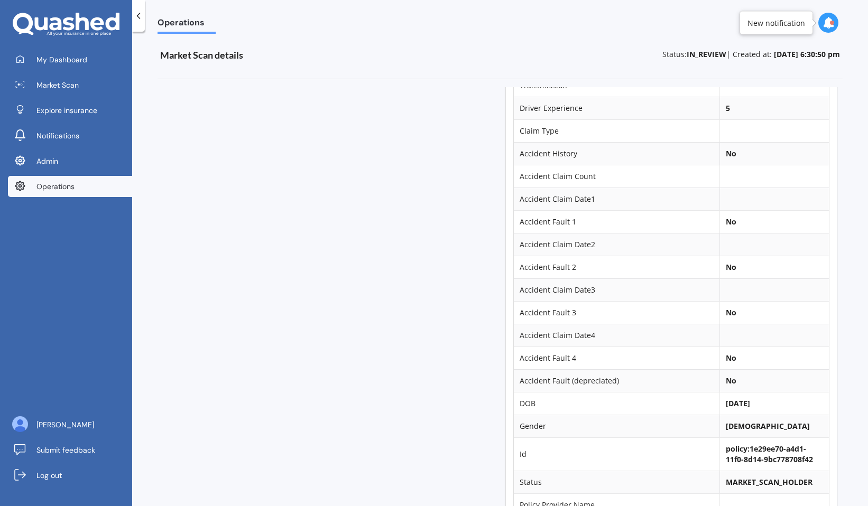
scroll to position [628, 0]
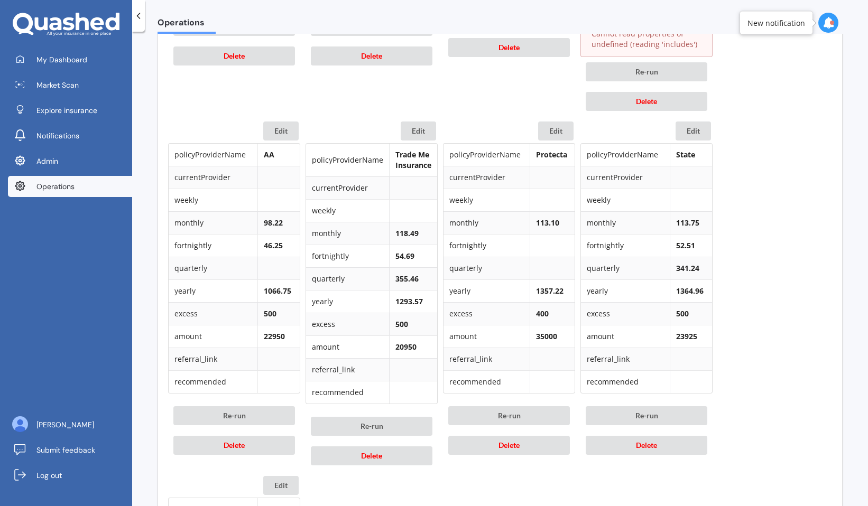
scroll to position [822, 0]
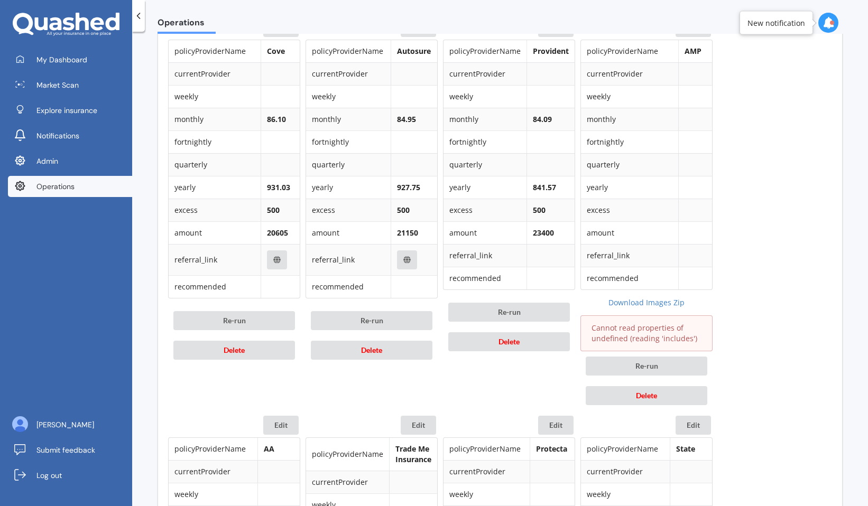
scroll to position [550, 0]
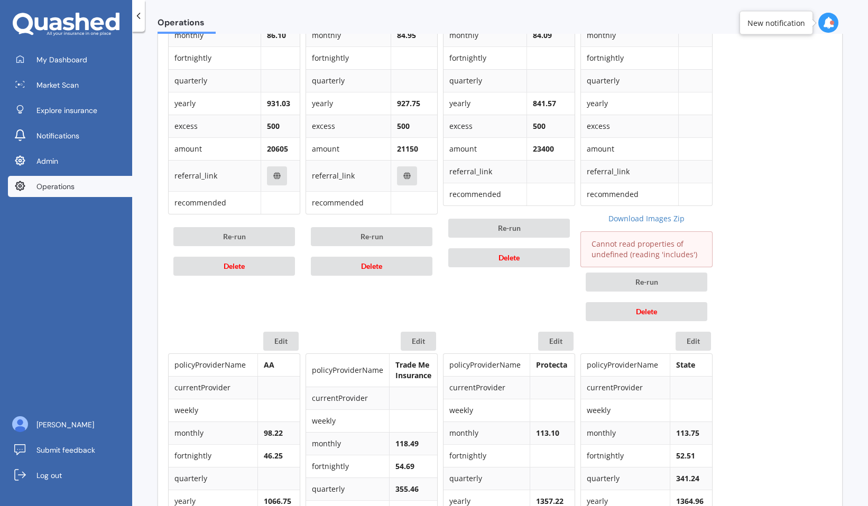
scroll to position [631, 0]
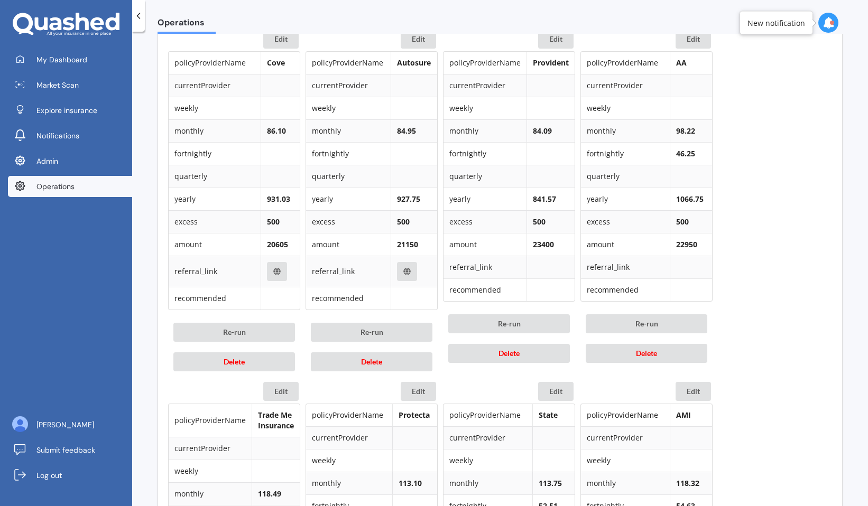
scroll to position [525, 0]
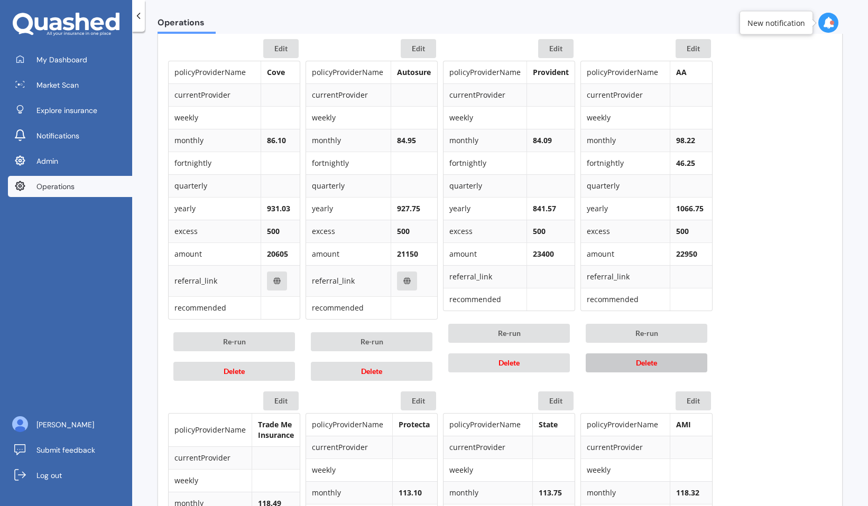
click at [637, 365] on span "Delete" at bounding box center [646, 362] width 21 height 9
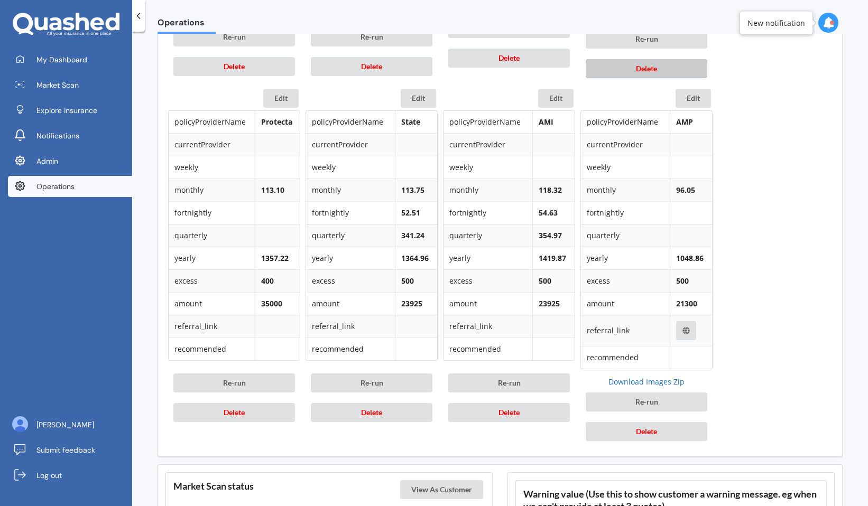
scroll to position [831, 0]
click at [422, 409] on button "Delete" at bounding box center [372, 411] width 122 height 19
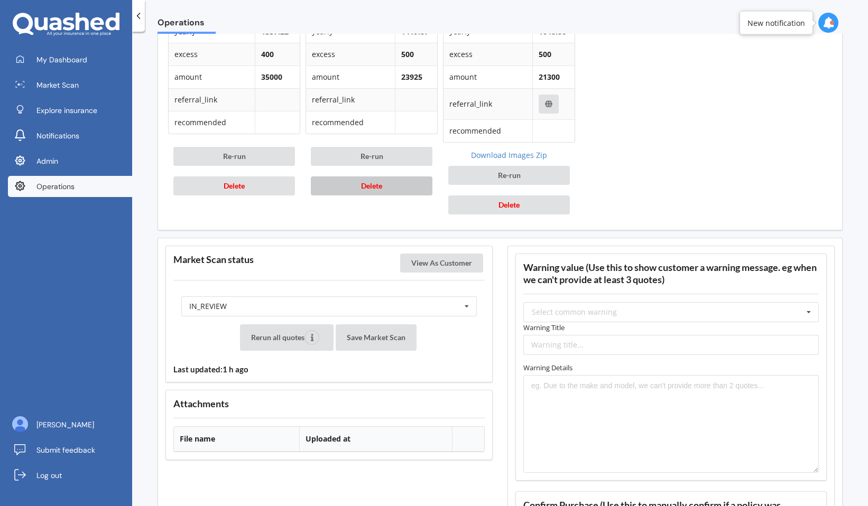
scroll to position [1073, 0]
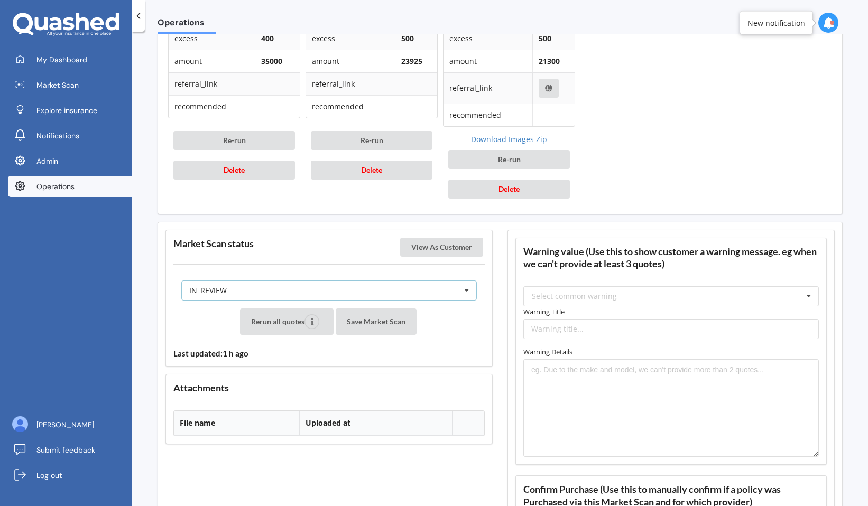
click at [420, 293] on div "IN_REVIEW READY PENDING VIEWED ABANDONED IN_REVIEW" at bounding box center [328, 291] width 295 height 20
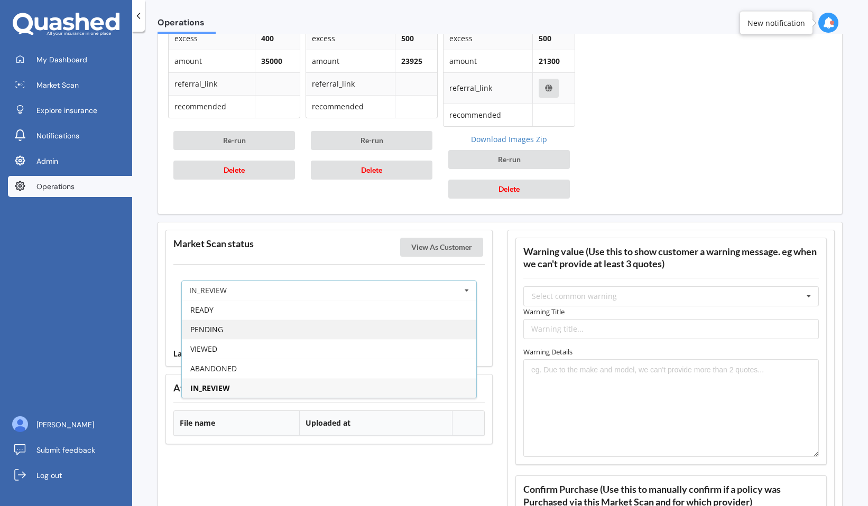
click at [403, 326] on div "PENDING" at bounding box center [329, 330] width 294 height 20
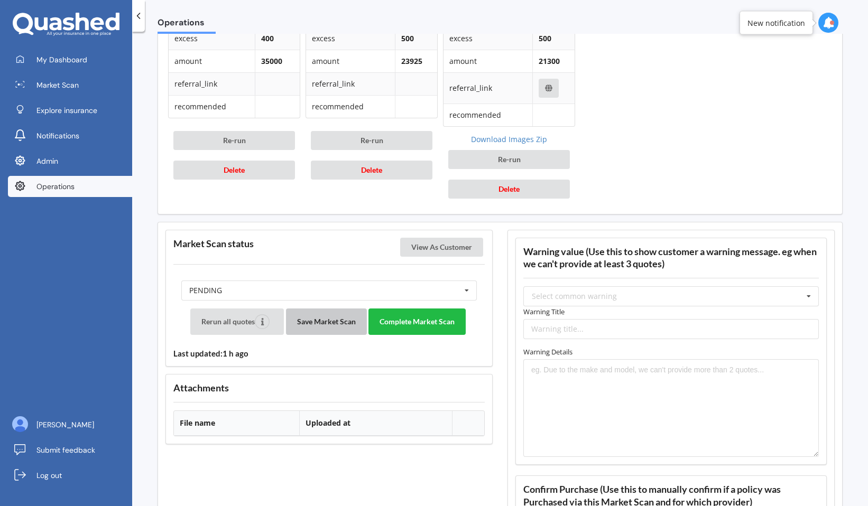
click at [315, 329] on button "Save Market Scan" at bounding box center [326, 322] width 81 height 26
click at [428, 251] on button "View As Customer" at bounding box center [441, 247] width 83 height 19
click at [437, 324] on button "Complete Market Scan" at bounding box center [416, 322] width 97 height 26
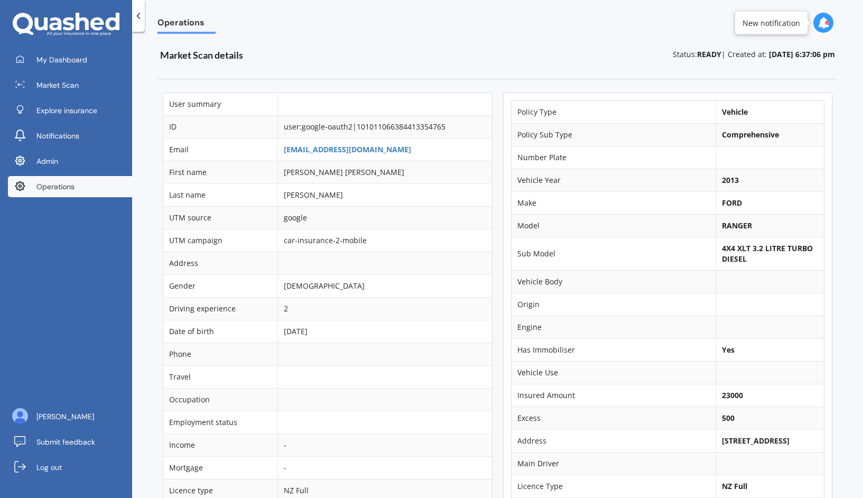
click at [74, 183] on span "Operations" at bounding box center [55, 186] width 38 height 11
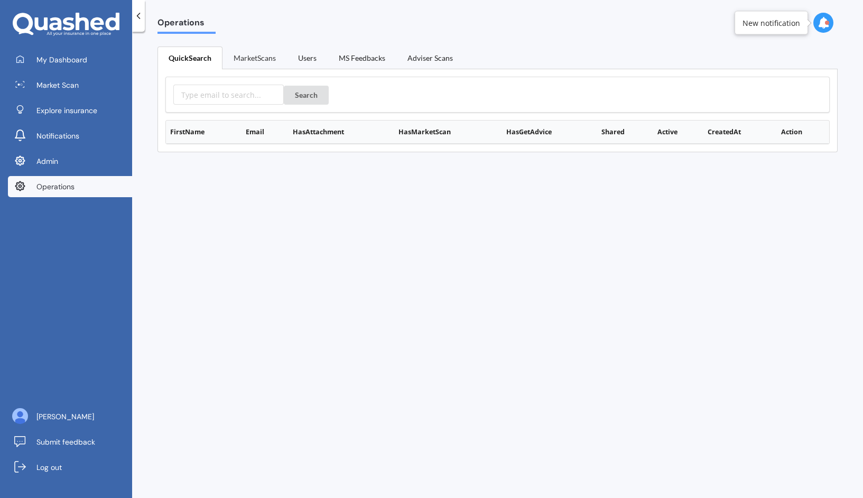
click at [246, 55] on link "MarketScans" at bounding box center [254, 58] width 64 height 22
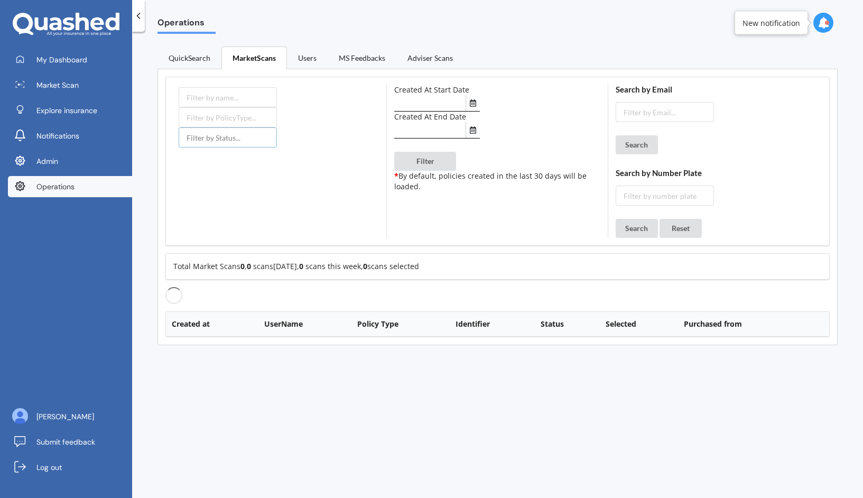
click at [243, 134] on input "text" at bounding box center [228, 137] width 98 height 20
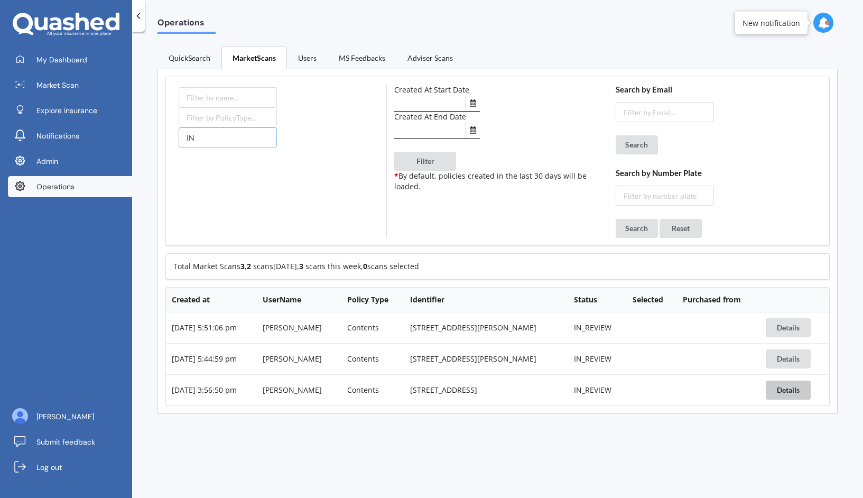
type input "IN"
click at [798, 389] on button "Details" at bounding box center [788, 389] width 45 height 19
click at [802, 359] on button "Details" at bounding box center [788, 358] width 45 height 19
click at [800, 327] on button "Details" at bounding box center [788, 327] width 45 height 19
click at [447, 361] on td "122 Harriet Johnston Drive, Pōkeno 2402" at bounding box center [486, 358] width 164 height 31
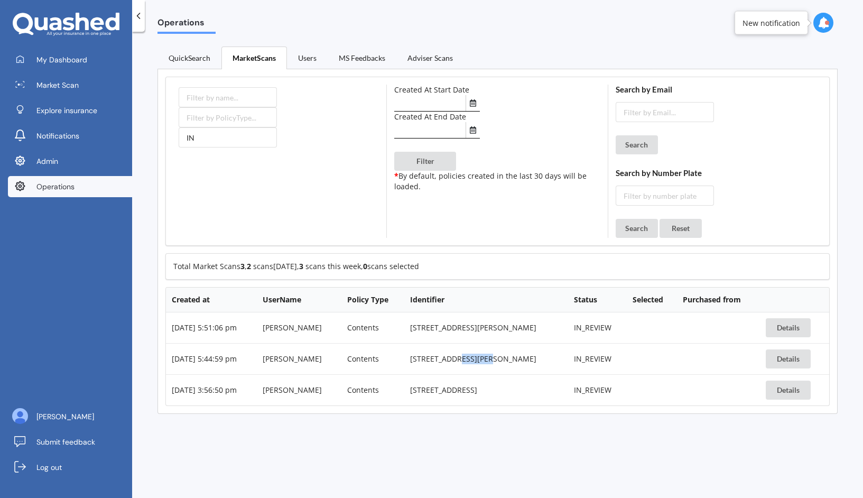
click at [447, 361] on td "122 Harriet Johnston Drive, Pōkeno 2402" at bounding box center [486, 358] width 164 height 31
copy td "122 Harriet Johnston Drive, Pōkeno 2402"
click at [496, 393] on td "87b Stapleford Crescent, Auckland, Auckland 0630" at bounding box center [486, 389] width 164 height 31
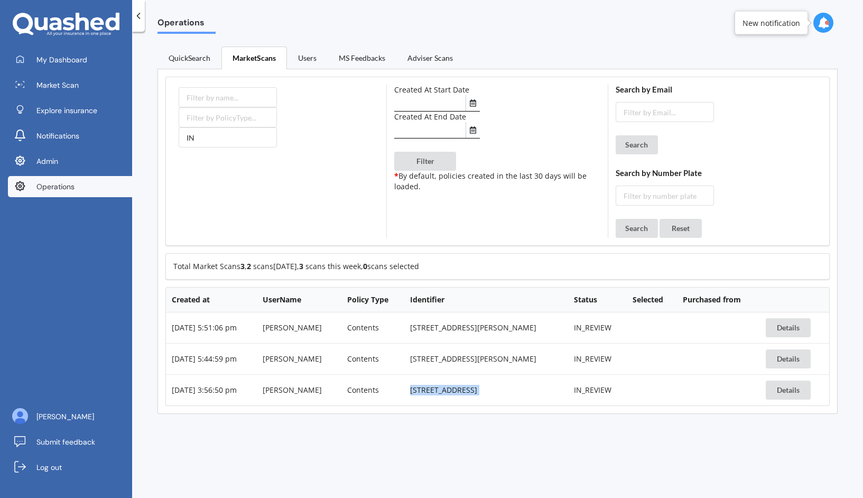
click at [496, 393] on td "87b Stapleford Crescent, Auckland, Auckland 0630" at bounding box center [486, 389] width 164 height 31
copy td "87b Stapleford Crescent, Auckland, Auckland 0630"
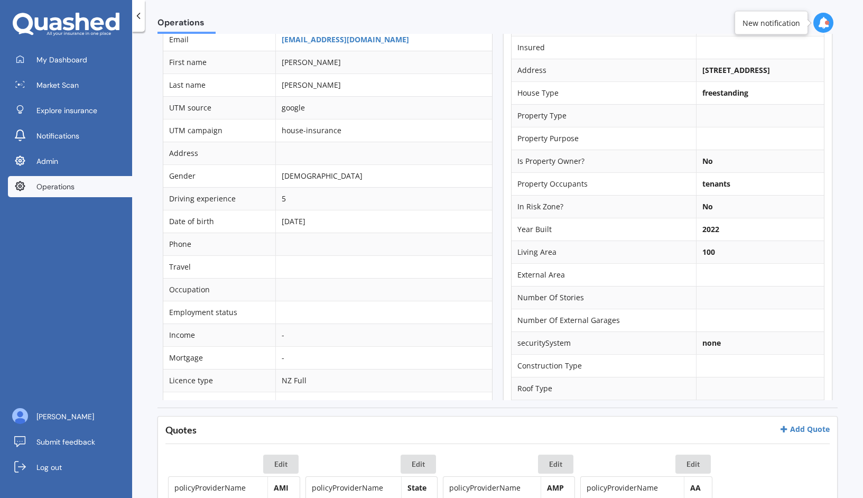
click at [724, 71] on b "[STREET_ADDRESS]" at bounding box center [736, 70] width 68 height 10
copy td "[STREET_ADDRESS]"
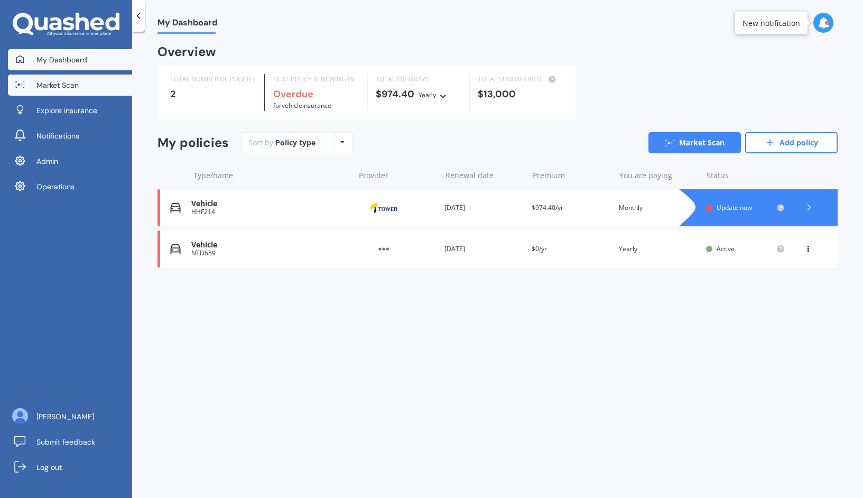
click at [84, 87] on link "Market Scan" at bounding box center [70, 85] width 124 height 21
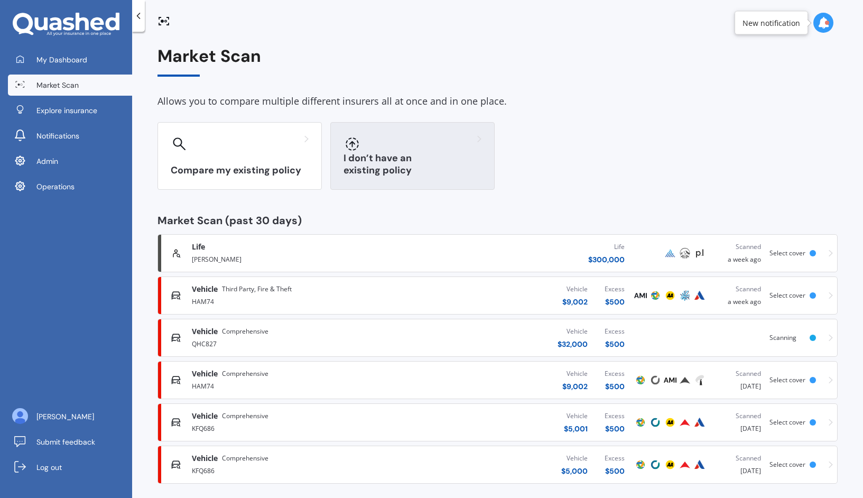
click at [424, 154] on div "I don’t have an existing policy" at bounding box center [412, 156] width 164 height 68
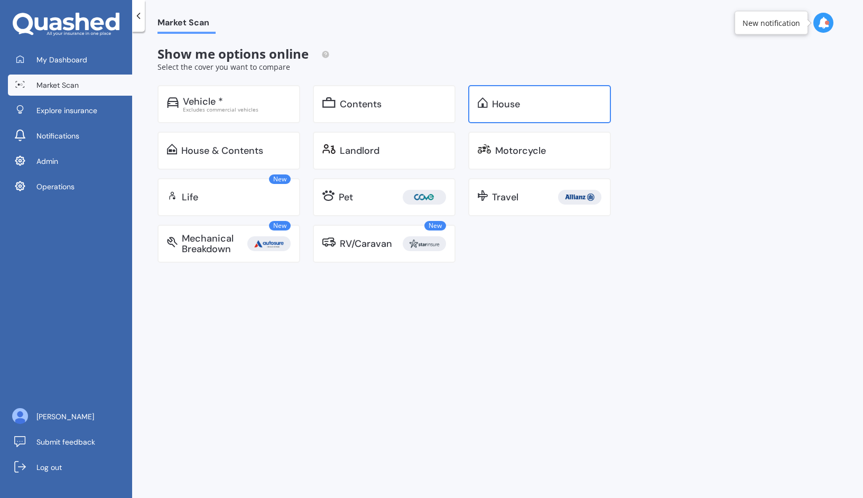
click at [496, 118] on div "House" at bounding box center [539, 104] width 143 height 38
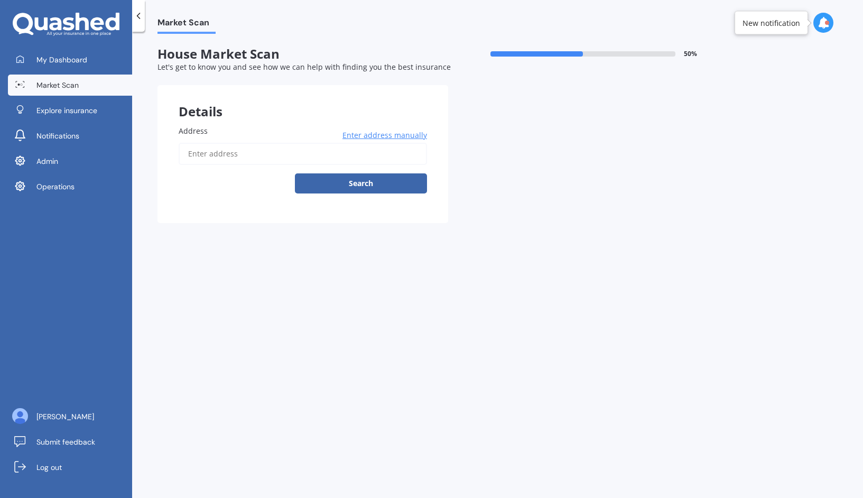
click at [306, 150] on input "Address" at bounding box center [303, 154] width 248 height 22
paste input "87B Stapleford Crescent, Browns Bay, North Shore, Auckland"
type input "87 Stapleford Crescent, Browns Bay, Auckland 0630"
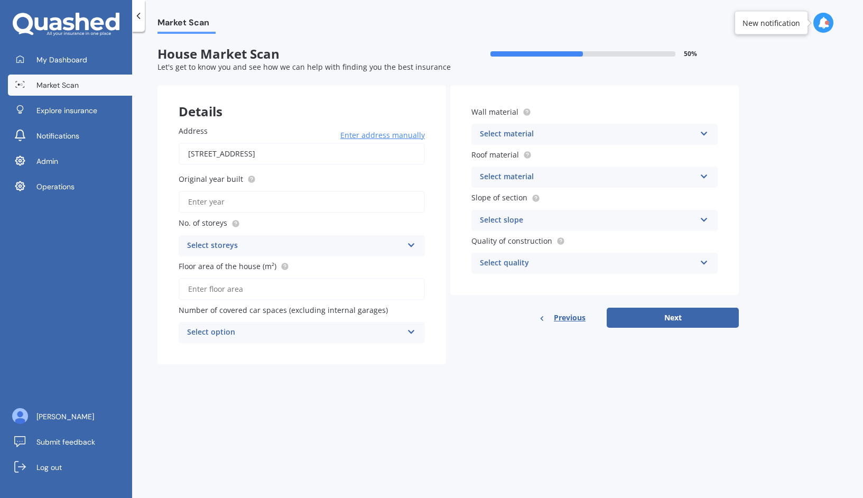
click at [545, 405] on div "Market Scan House Market Scan 50 % Let's get to know you and see how we can hel…" at bounding box center [497, 267] width 731 height 466
click at [63, 198] on div "My Dashboard Market Scan Explore insurance Notifications Admin Operations" at bounding box center [66, 125] width 132 height 152
click at [69, 189] on span "Operations" at bounding box center [55, 186] width 38 height 11
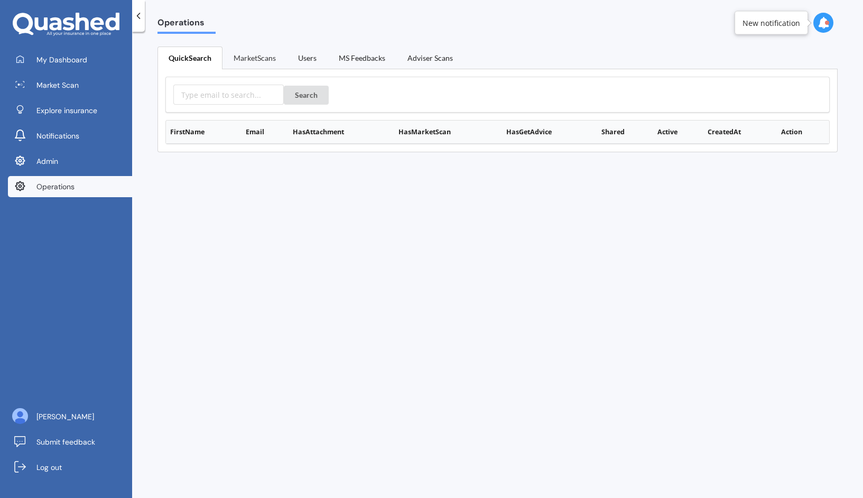
click at [257, 59] on link "MarketScans" at bounding box center [254, 58] width 64 height 22
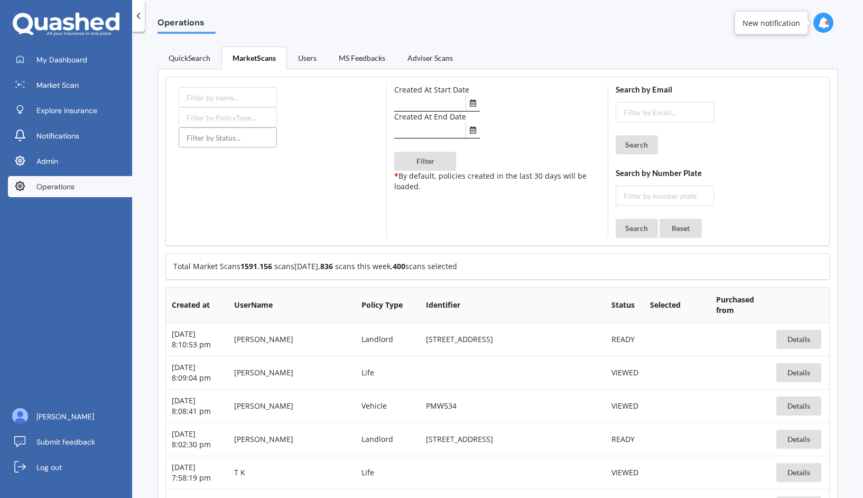
click at [225, 140] on input "text" at bounding box center [228, 137] width 98 height 20
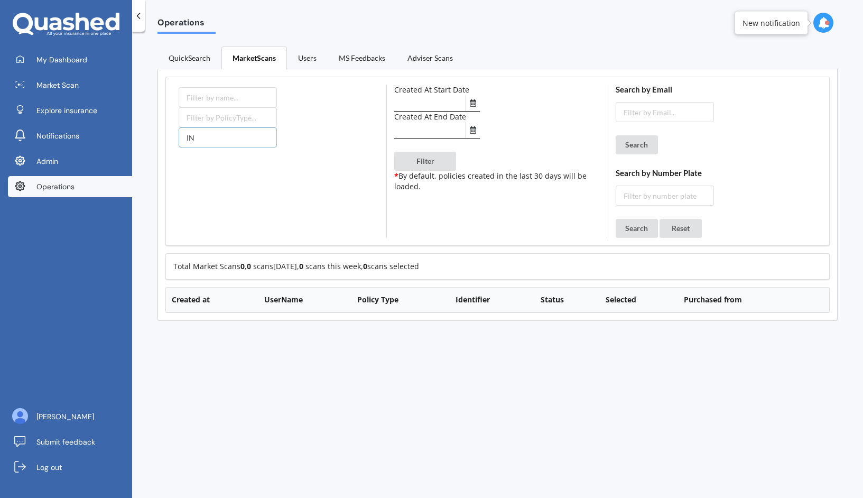
type input "IN"
click at [195, 47] on link "QuickSearch" at bounding box center [189, 58] width 64 height 22
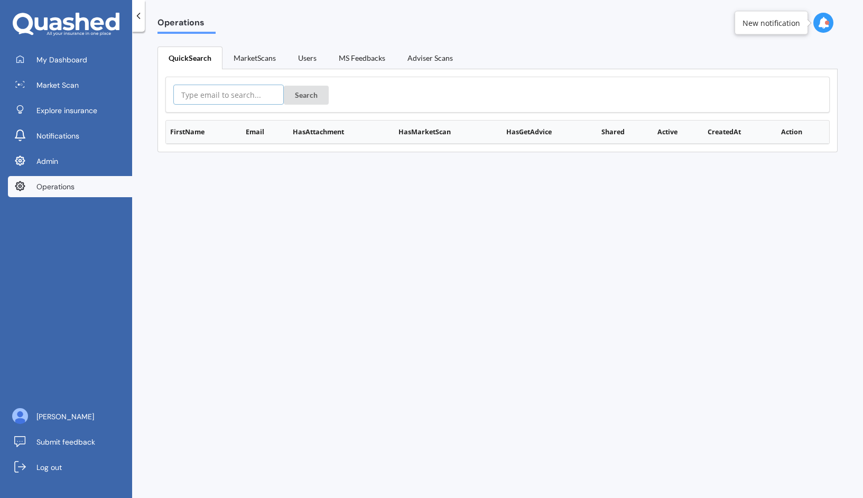
click at [212, 100] on input "text" at bounding box center [228, 95] width 110 height 20
paste input "hubdub.sam@gmail.com"
type input "hubdub.sam@gmail.com"
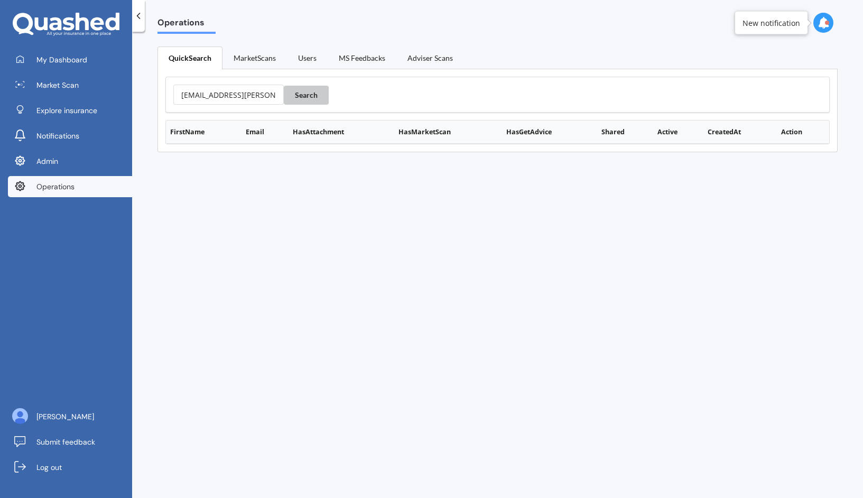
click at [290, 101] on button "Search" at bounding box center [306, 95] width 45 height 19
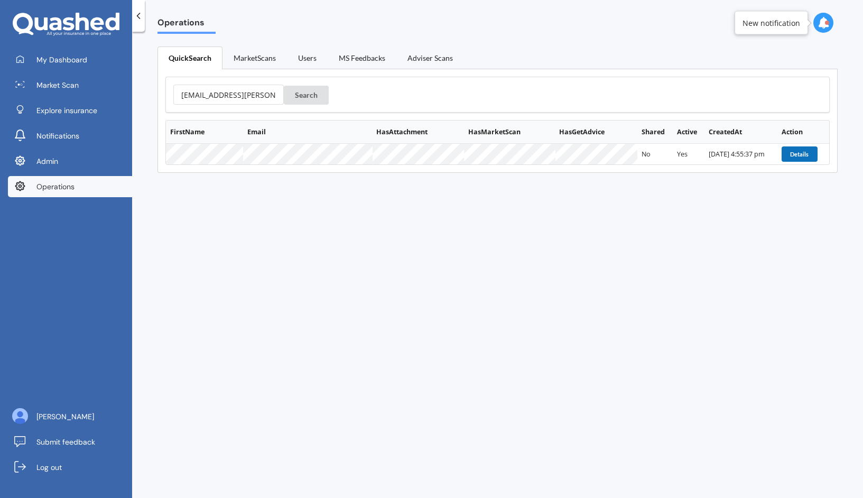
click at [791, 155] on button "Details" at bounding box center [800, 153] width 36 height 15
click at [791, 156] on button "Details" at bounding box center [800, 153] width 36 height 15
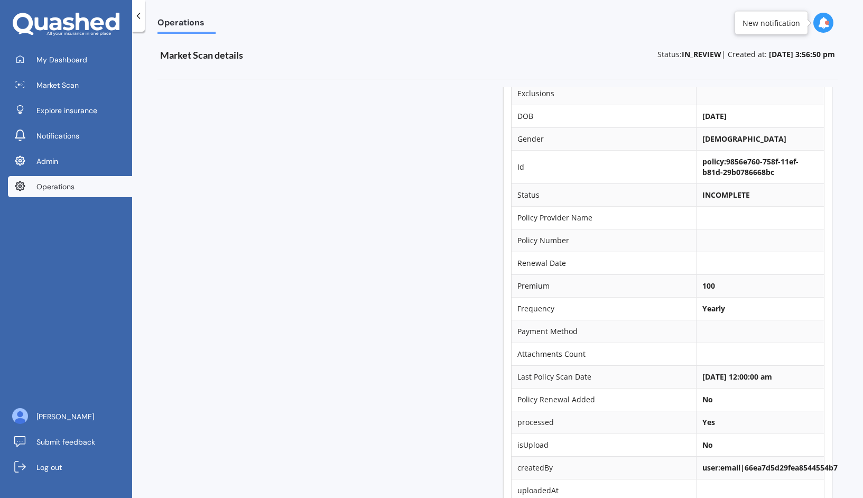
scroll to position [761, 0]
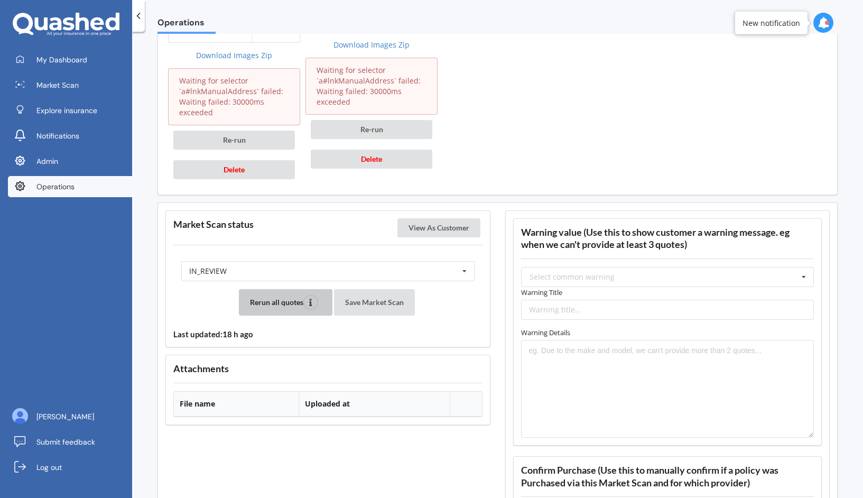
click at [281, 304] on button "Rerun all quotes" at bounding box center [286, 302] width 94 height 26
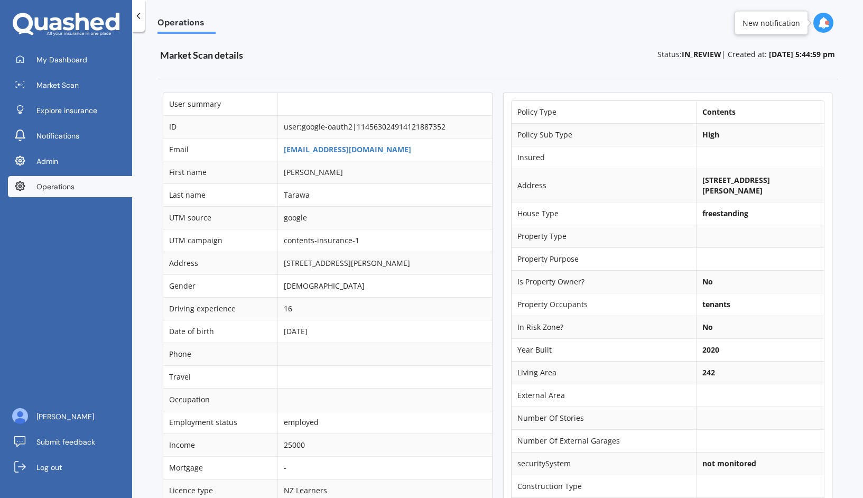
click at [714, 175] on b "[STREET_ADDRESS][PERSON_NAME]" at bounding box center [736, 185] width 68 height 21
copy td "[STREET_ADDRESS][PERSON_NAME]"
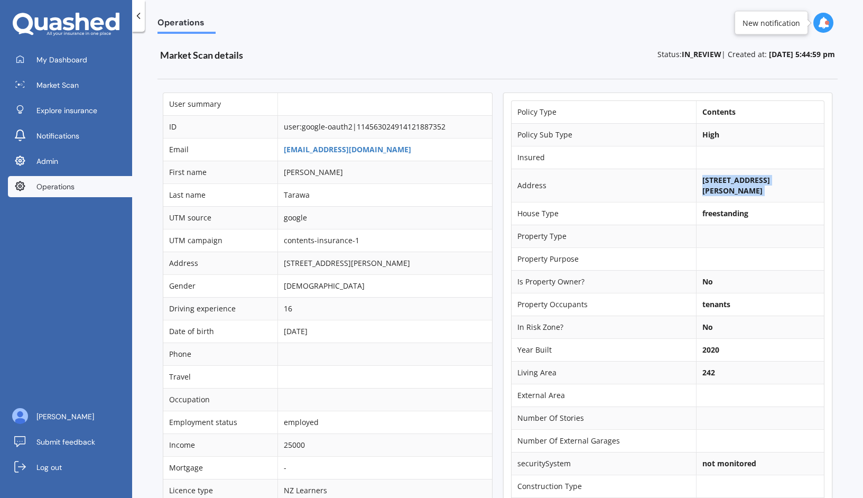
click at [722, 177] on b "[STREET_ADDRESS][PERSON_NAME]" at bounding box center [736, 185] width 68 height 21
click at [712, 178] on b "[STREET_ADDRESS][PERSON_NAME]" at bounding box center [736, 185] width 68 height 21
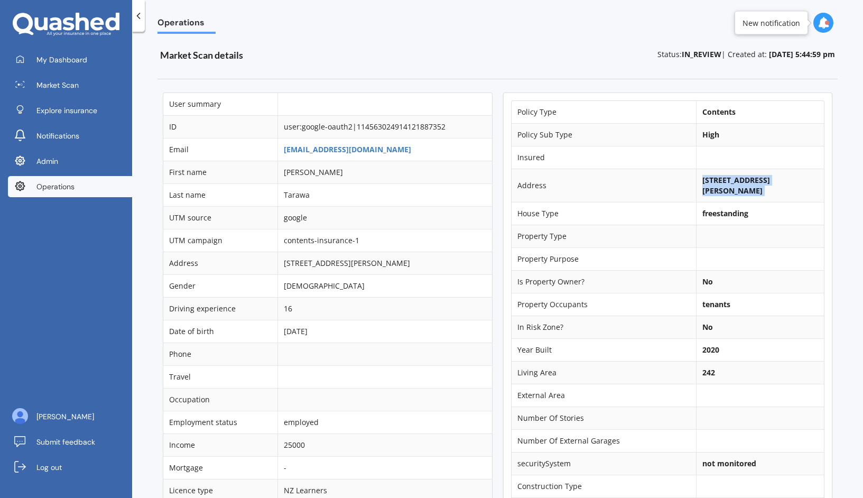
click at [712, 178] on b "[STREET_ADDRESS][PERSON_NAME]" at bounding box center [736, 185] width 68 height 21
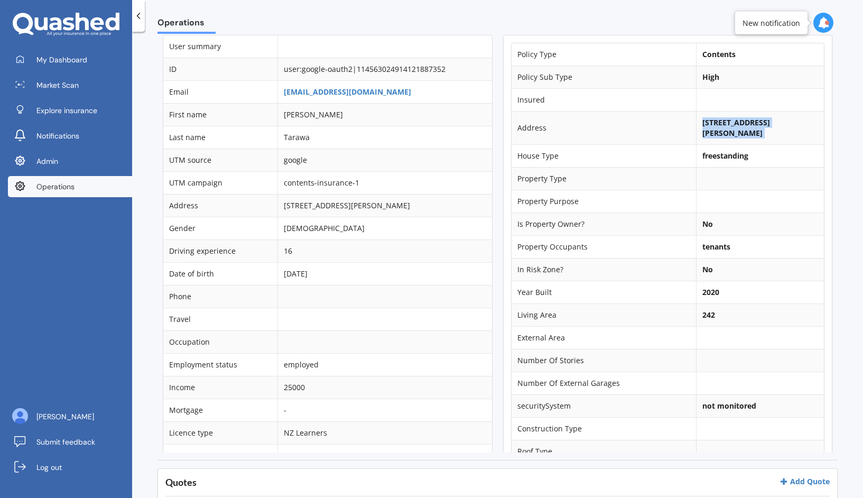
scroll to position [56, 0]
click at [712, 127] on b "[STREET_ADDRESS][PERSON_NAME]" at bounding box center [736, 129] width 68 height 21
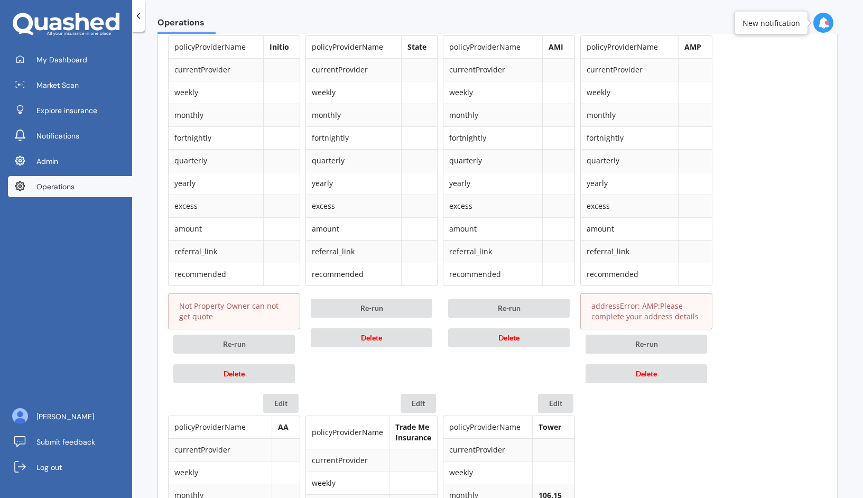
scroll to position [543, 0]
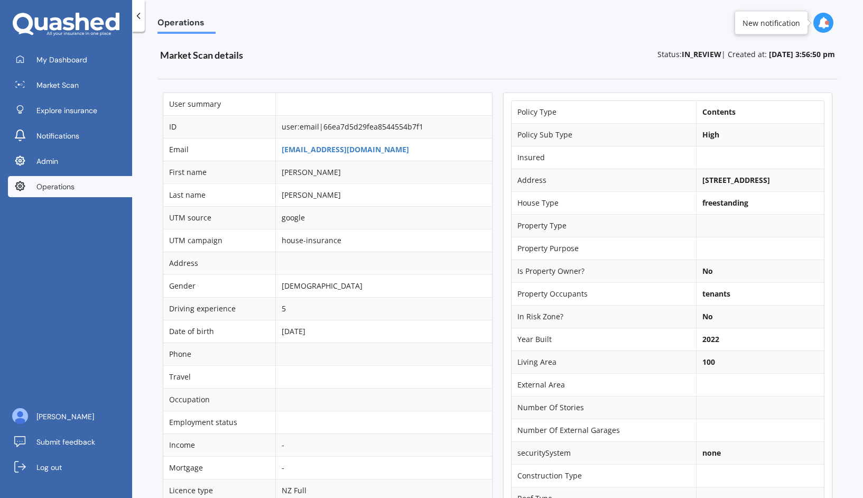
click at [703, 182] on b "[STREET_ADDRESS]" at bounding box center [736, 180] width 68 height 10
copy td "[STREET_ADDRESS]"
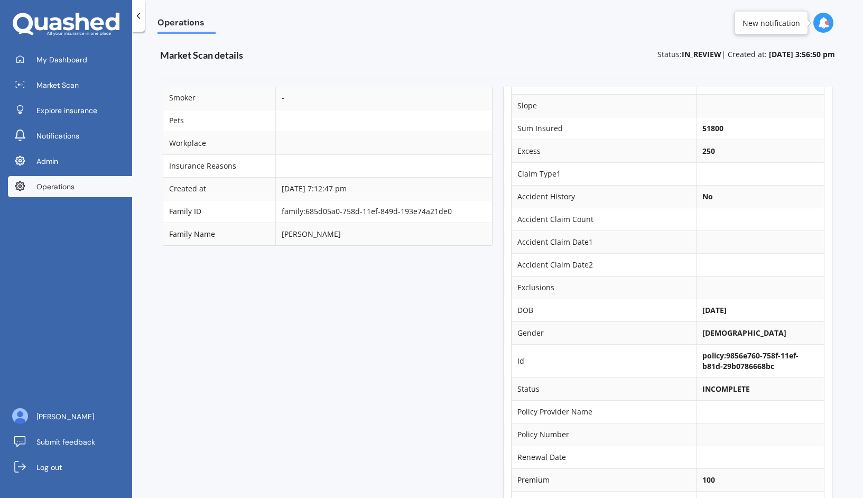
scroll to position [442, 0]
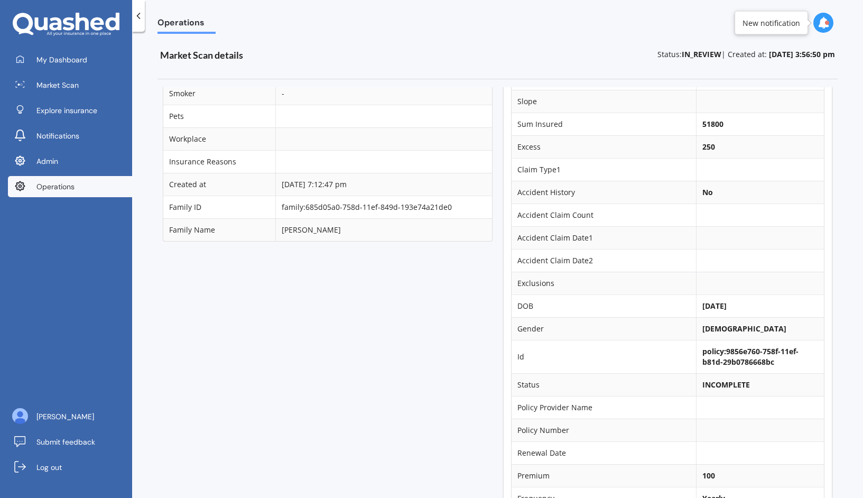
click at [702, 129] on b "51800" at bounding box center [712, 124] width 21 height 10
copy b "51800"
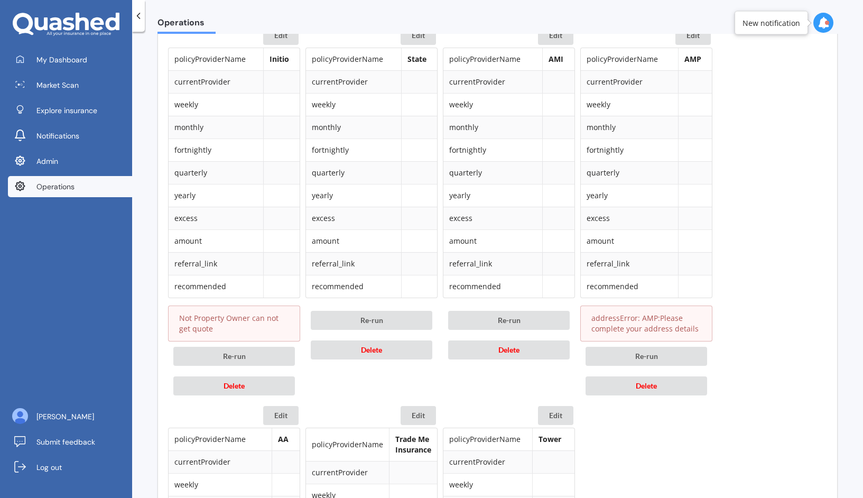
scroll to position [522, 0]
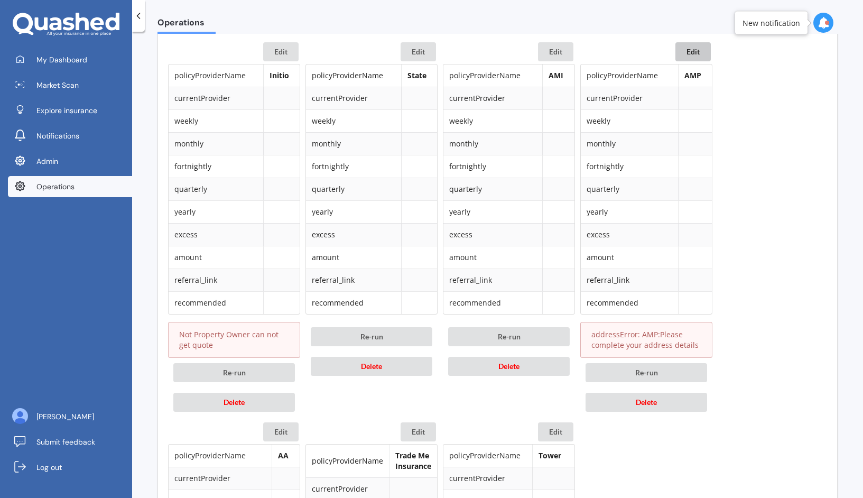
click at [694, 60] on button "Edit" at bounding box center [692, 51] width 35 height 19
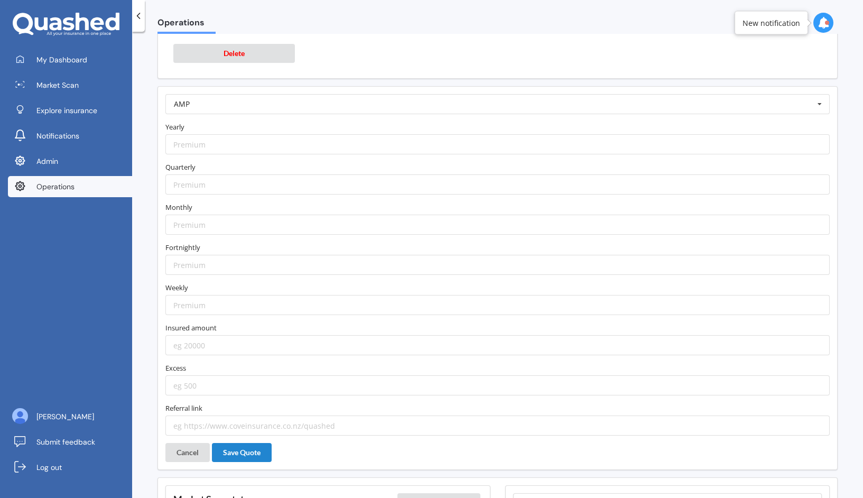
scroll to position [1280, 0]
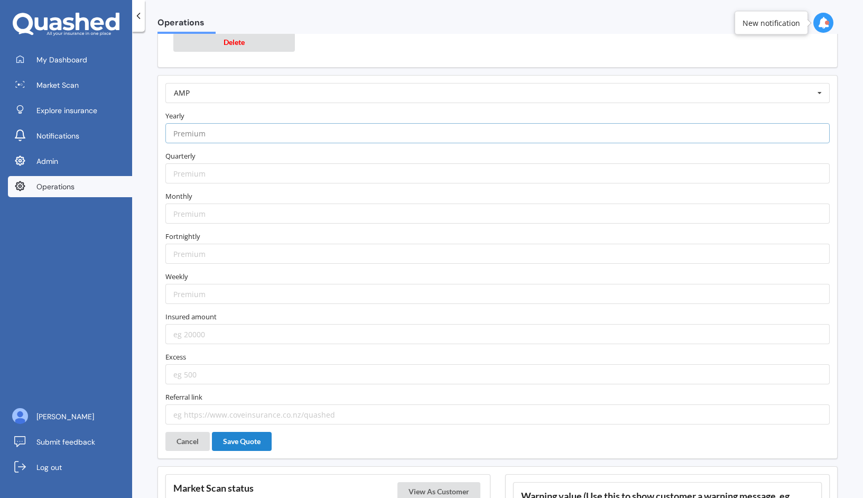
click at [483, 132] on input "number" at bounding box center [497, 133] width 664 height 20
paste input "48.52"
type input "48.52"
click at [375, 213] on input "number" at bounding box center [497, 213] width 664 height 20
paste input "48.52"
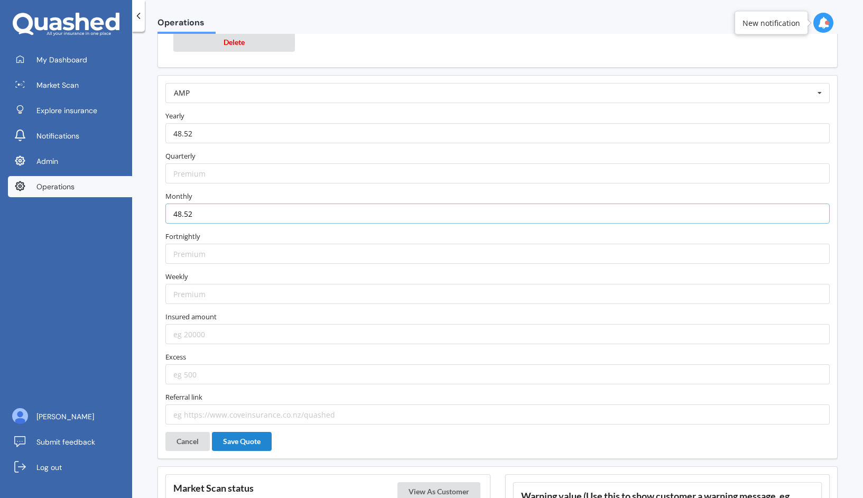
type input "48.52"
click at [392, 194] on label "Monthly" at bounding box center [497, 196] width 664 height 11
click at [271, 131] on input "48.52" at bounding box center [497, 133] width 664 height 20
click at [271, 132] on input "48.52" at bounding box center [497, 133] width 664 height 20
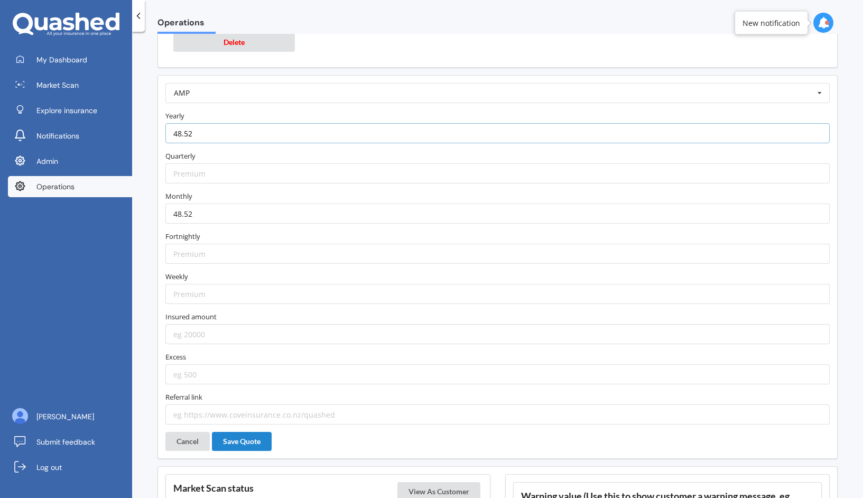
paste input "531.90"
type input "531.90"
click at [266, 165] on input "number" at bounding box center [497, 173] width 664 height 20
click at [200, 329] on input "number" at bounding box center [497, 334] width 664 height 20
paste input "51800"
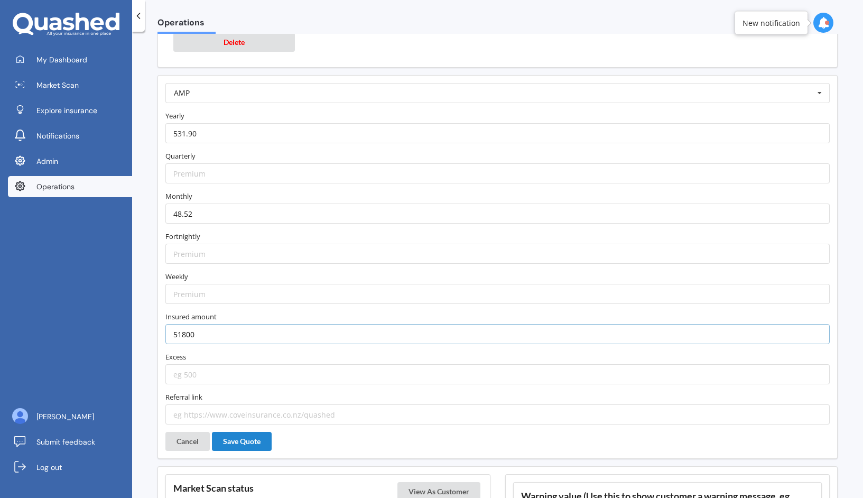
type input "51800"
click at [216, 315] on label "Insured amount" at bounding box center [497, 316] width 664 height 11
click at [212, 380] on input "number" at bounding box center [497, 374] width 664 height 20
type input "300"
click at [241, 91] on input "text" at bounding box center [497, 92] width 663 height 19
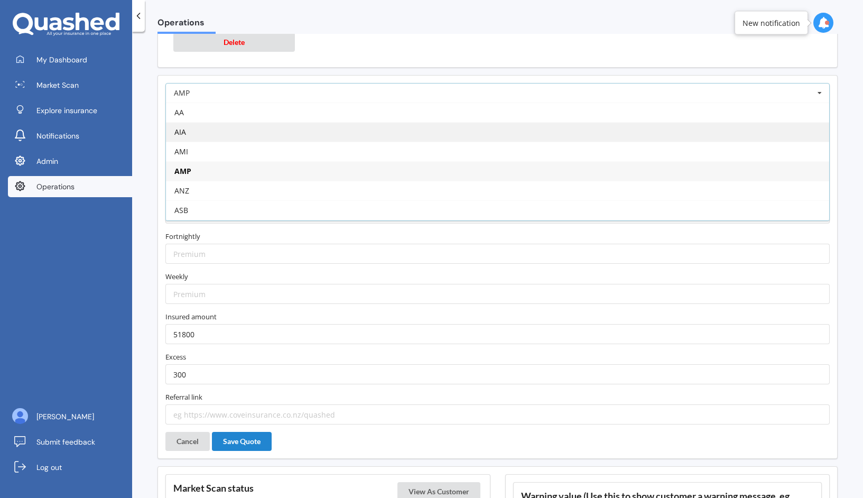
click at [241, 137] on div "AIA" at bounding box center [497, 132] width 663 height 20
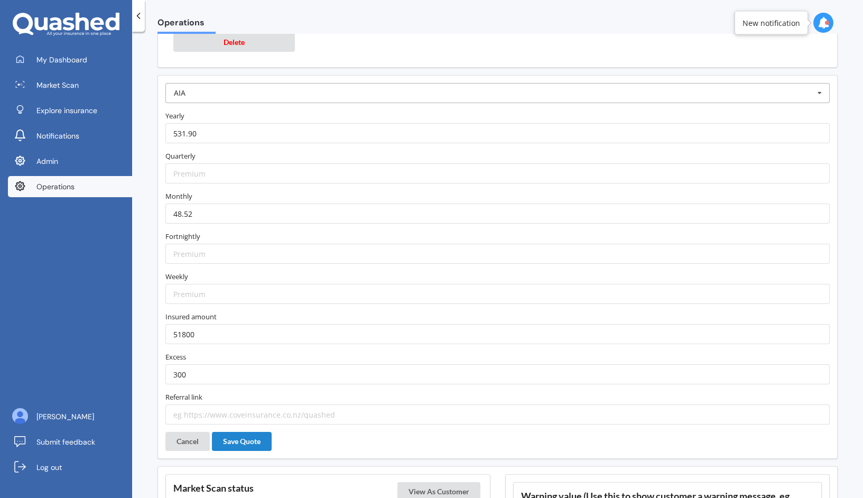
click at [245, 91] on input "text" at bounding box center [497, 92] width 663 height 19
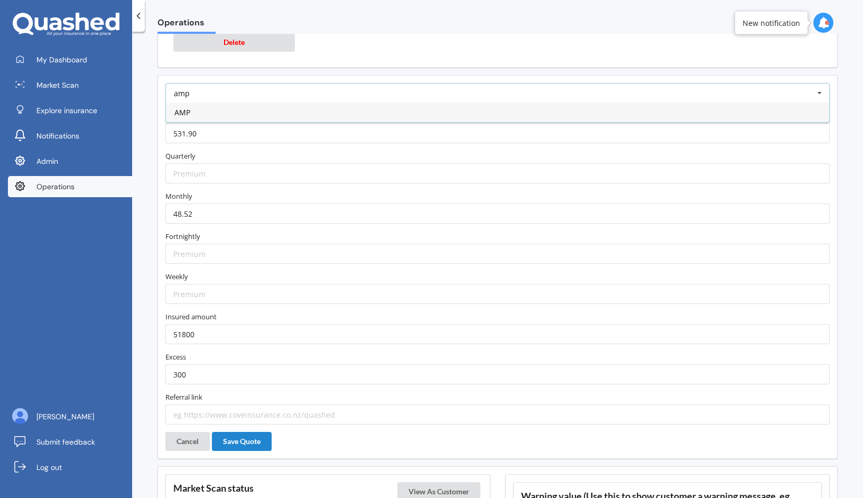
type input "amp"
click at [251, 115] on div "AMP" at bounding box center [497, 113] width 663 height 20
type input "[URL][DOMAIN_NAME]"
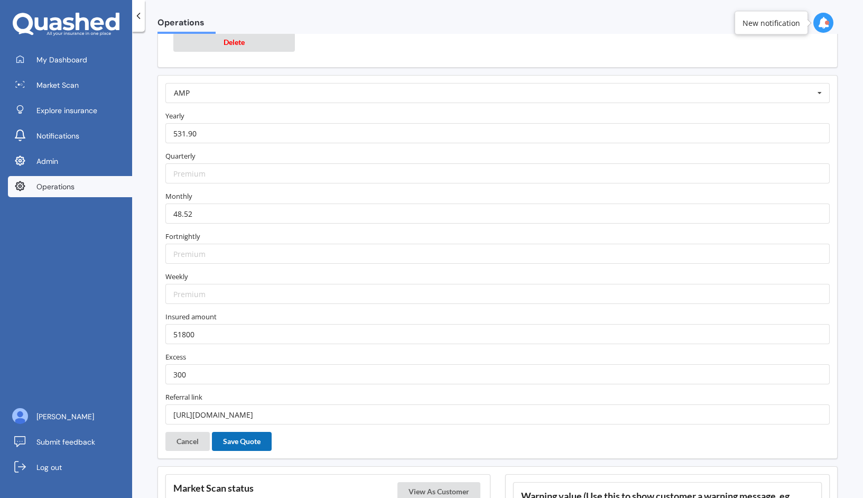
click at [237, 436] on button "Save Quote" at bounding box center [242, 441] width 60 height 19
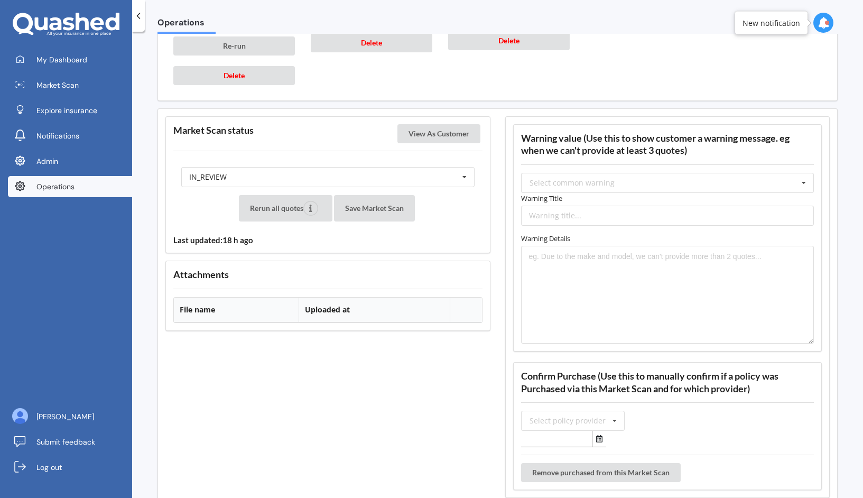
scroll to position [1240, 0]
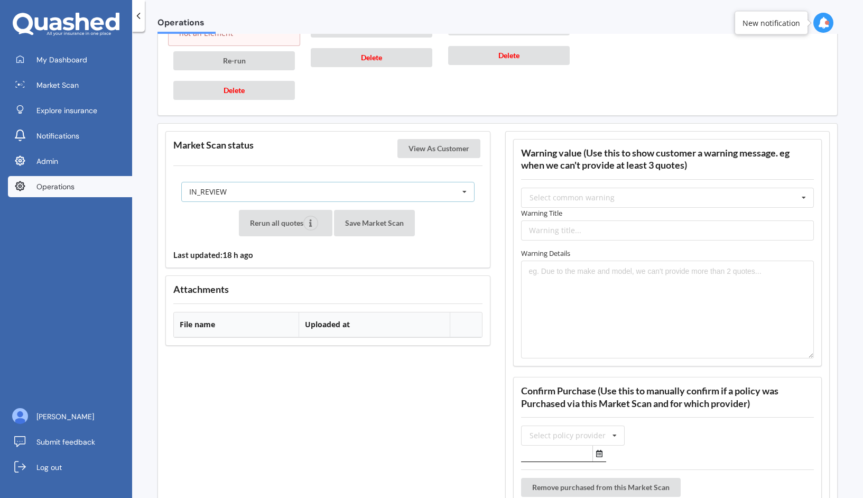
click at [342, 190] on div "IN_REVIEW READY PENDING VIEWED ABANDONED IN_REVIEW" at bounding box center [327, 192] width 293 height 20
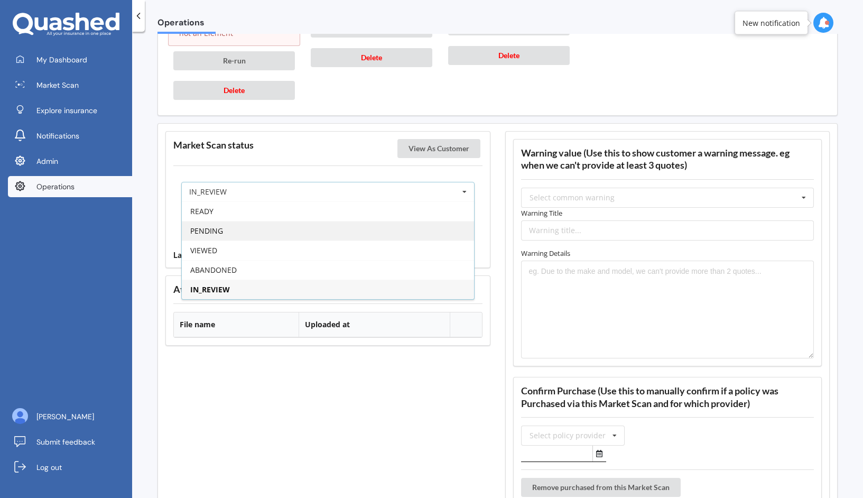
click at [332, 228] on div "PENDING" at bounding box center [328, 231] width 292 height 20
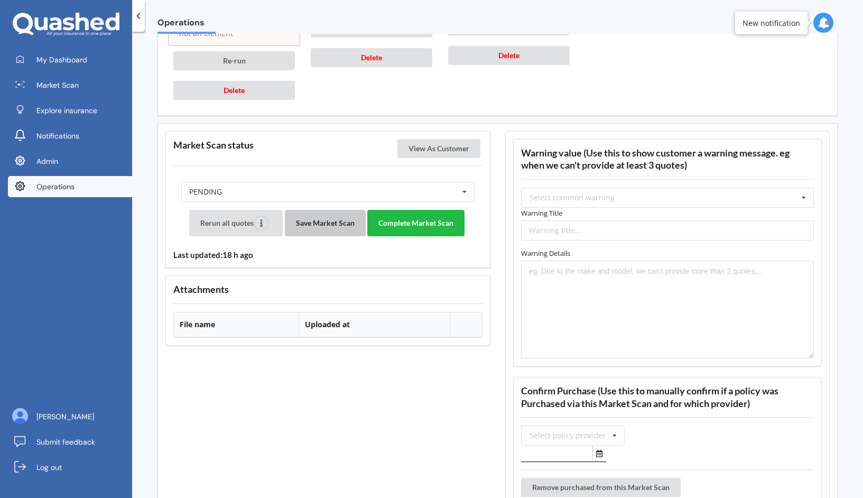
click at [323, 230] on button "Save Market Scan" at bounding box center [325, 223] width 81 height 26
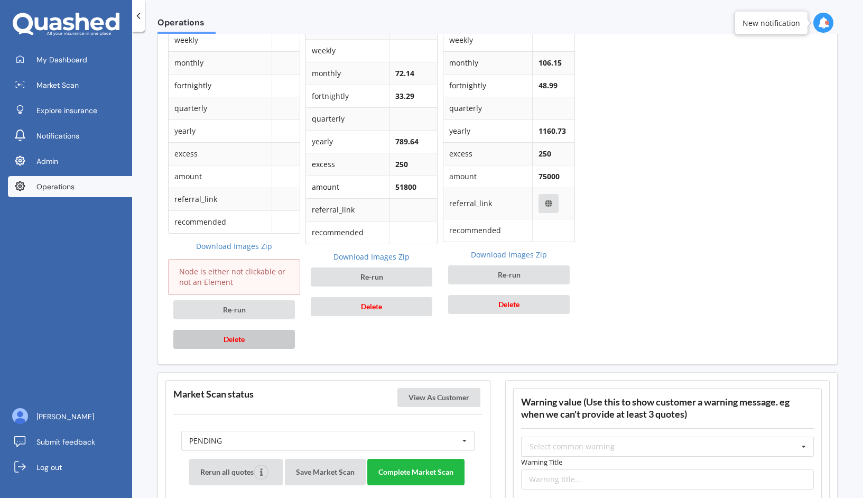
click at [277, 337] on button "Delete" at bounding box center [234, 339] width 122 height 19
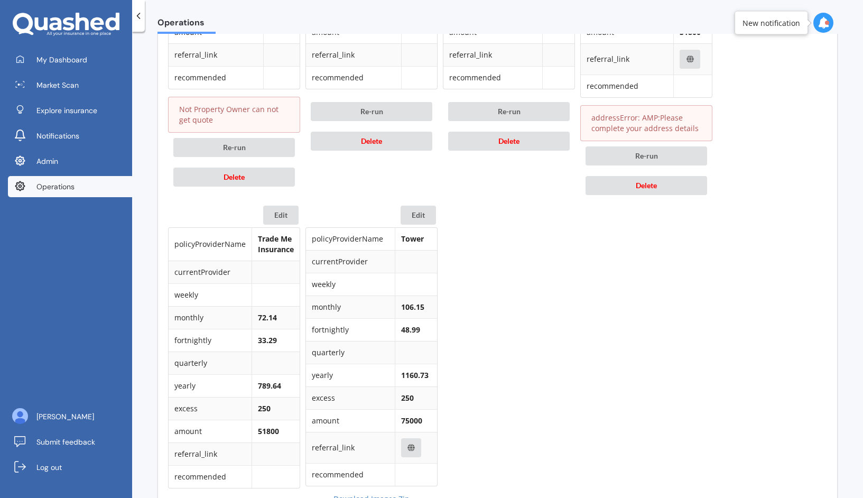
scroll to position [741, 0]
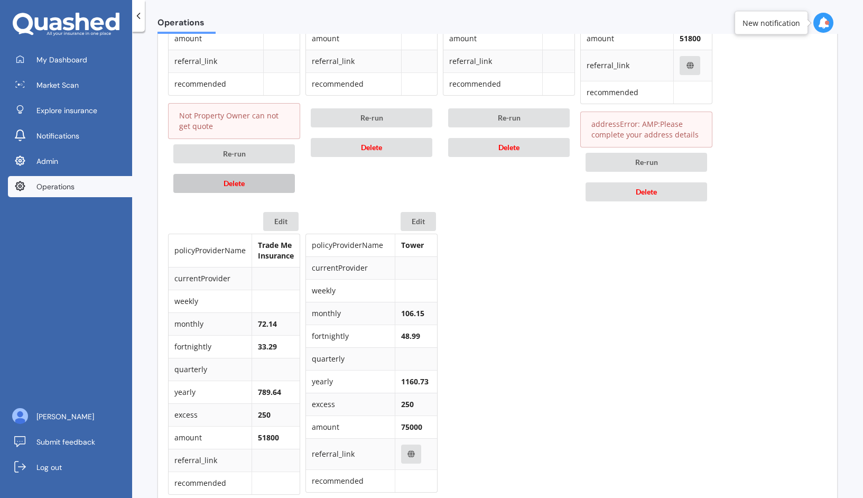
click at [284, 190] on button "Delete" at bounding box center [234, 183] width 122 height 19
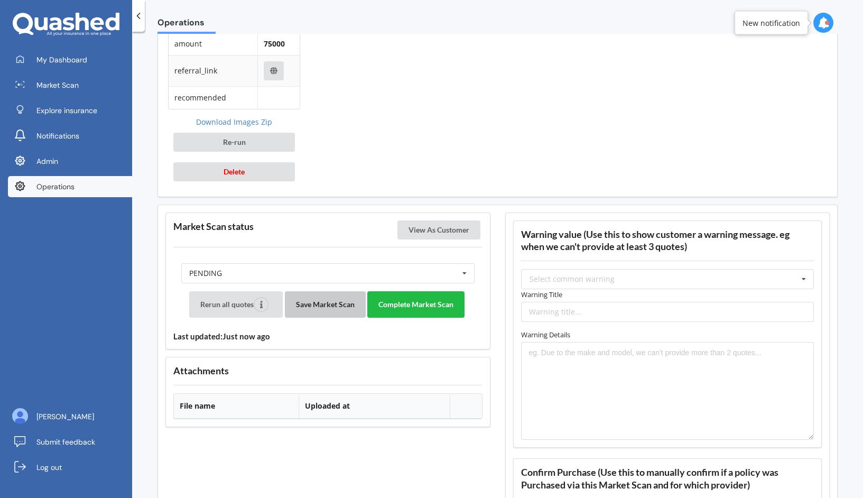
click at [332, 303] on button "Save Market Scan" at bounding box center [325, 304] width 81 height 26
click at [398, 307] on button "Complete Market Scan" at bounding box center [415, 304] width 97 height 26
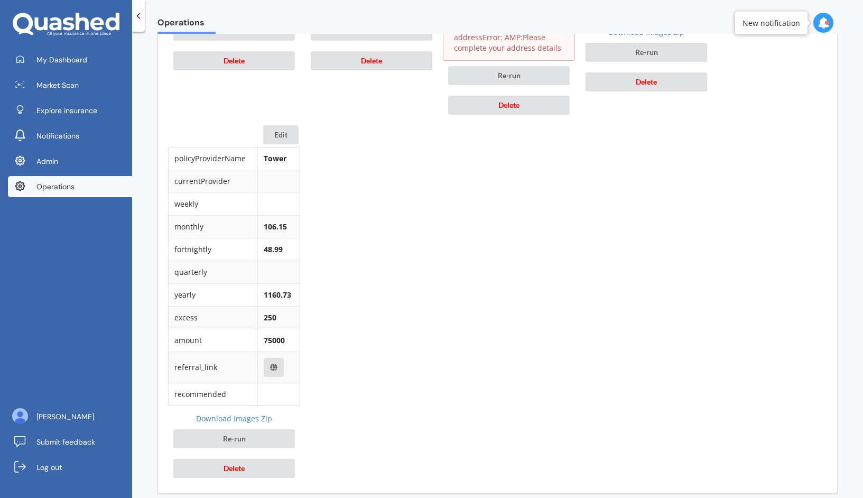
scroll to position [834, 0]
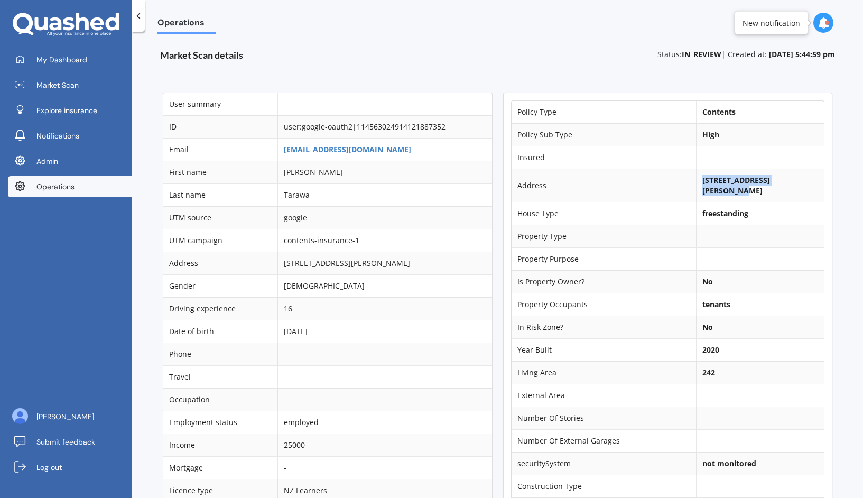
drag, startPoint x: 788, startPoint y: 181, endPoint x: 689, endPoint y: 182, distance: 99.4
click at [696, 182] on td "[STREET_ADDRESS][PERSON_NAME]" at bounding box center [760, 185] width 128 height 33
copy b "[STREET_ADDRESS][PERSON_NAME]"
click at [710, 195] on b "[STREET_ADDRESS][PERSON_NAME]" at bounding box center [736, 185] width 68 height 21
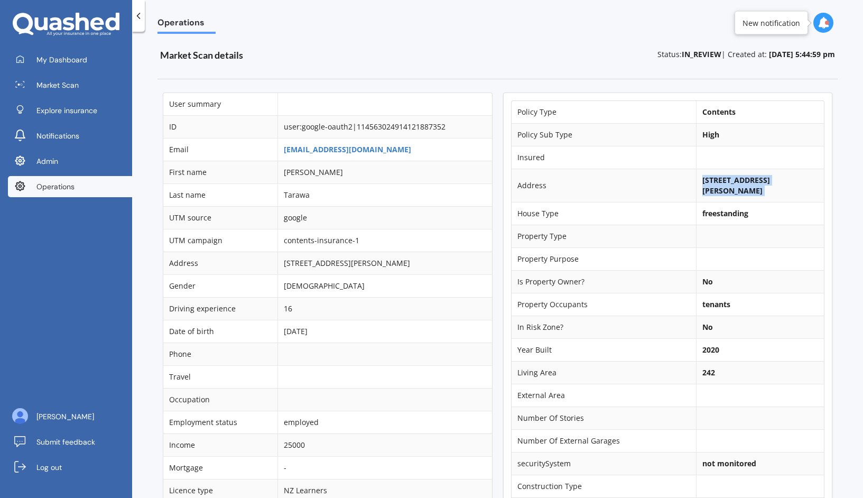
click at [710, 195] on b "[STREET_ADDRESS][PERSON_NAME]" at bounding box center [736, 185] width 68 height 21
click at [730, 194] on b "[STREET_ADDRESS][PERSON_NAME]" at bounding box center [736, 185] width 68 height 21
drag, startPoint x: 738, startPoint y: 193, endPoint x: 692, endPoint y: 193, distance: 45.4
click at [702, 193] on b "[STREET_ADDRESS][PERSON_NAME]" at bounding box center [736, 185] width 68 height 21
copy b "Pōkeno 2402"
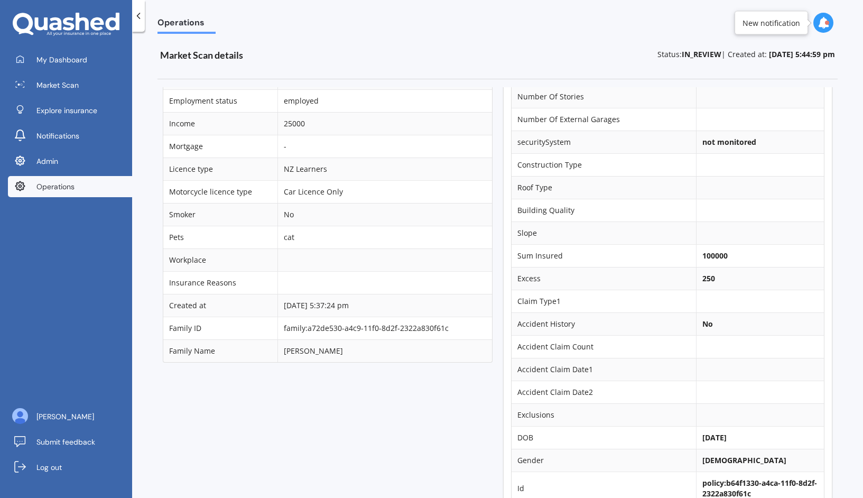
scroll to position [323, 0]
click at [706, 256] on b "100000" at bounding box center [714, 253] width 25 height 10
copy b "100000"
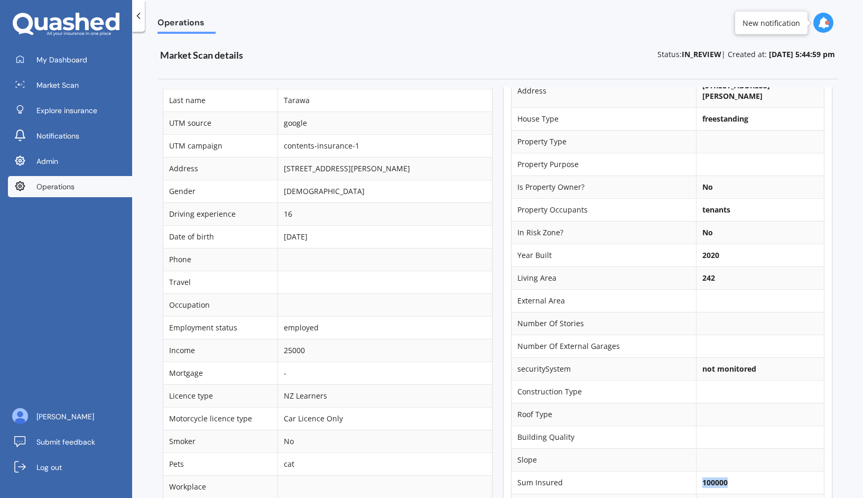
scroll to position [0, 0]
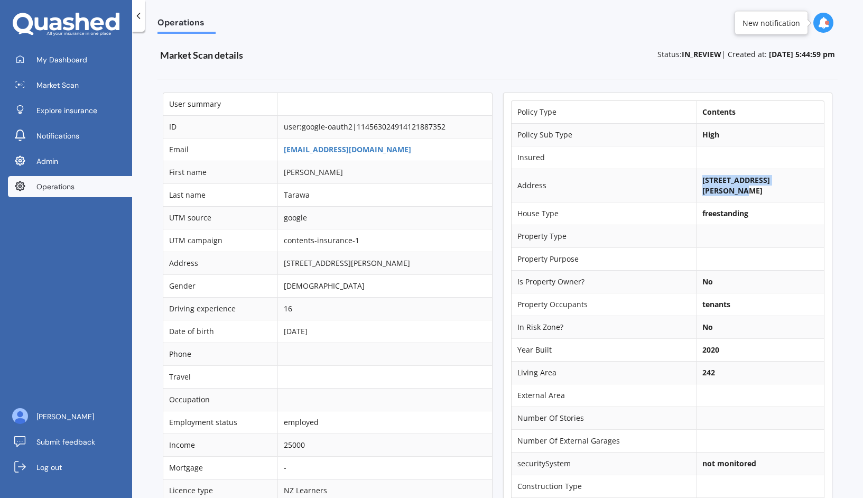
drag, startPoint x: 788, startPoint y: 179, endPoint x: 691, endPoint y: 179, distance: 97.2
click at [702, 179] on b "[STREET_ADDRESS][PERSON_NAME]" at bounding box center [736, 185] width 68 height 21
copy b "[STREET_ADDRESS][PERSON_NAME]"
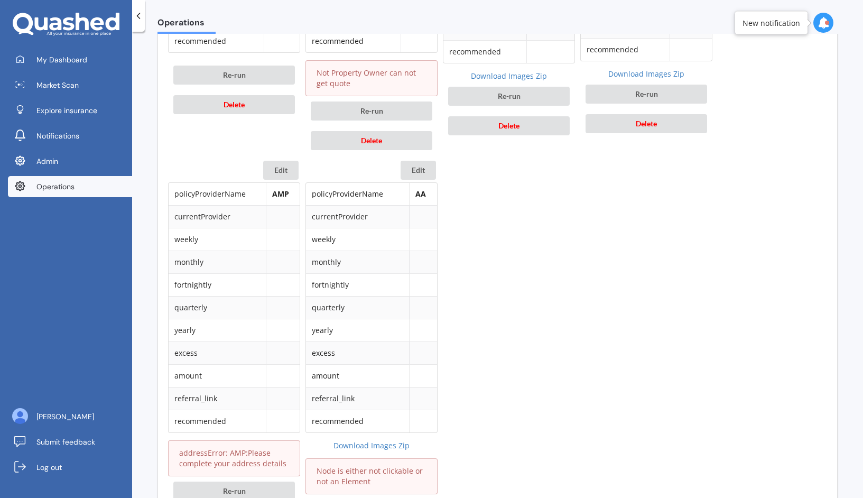
scroll to position [795, 0]
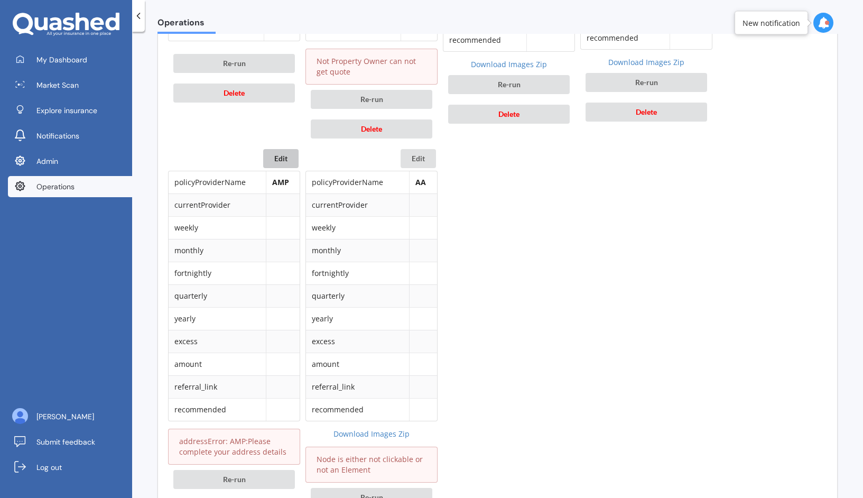
click at [276, 162] on button "Edit" at bounding box center [280, 158] width 35 height 19
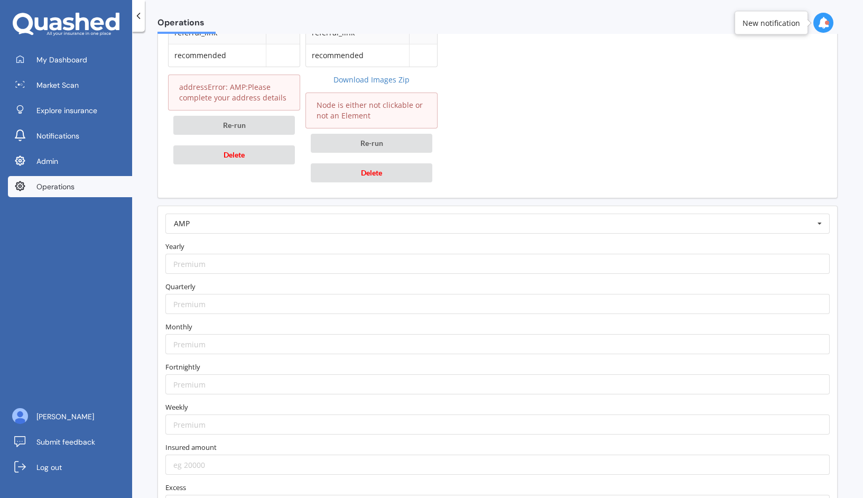
scroll to position [1154, 0]
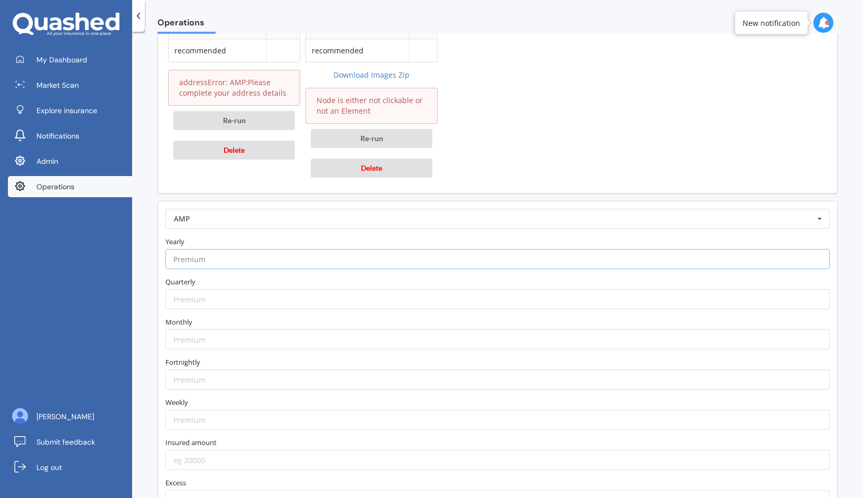
click at [291, 259] on input "number" at bounding box center [497, 259] width 664 height 20
paste input "62.56"
type input "62.56"
click at [232, 349] on input "number" at bounding box center [497, 339] width 664 height 20
paste input "62.56"
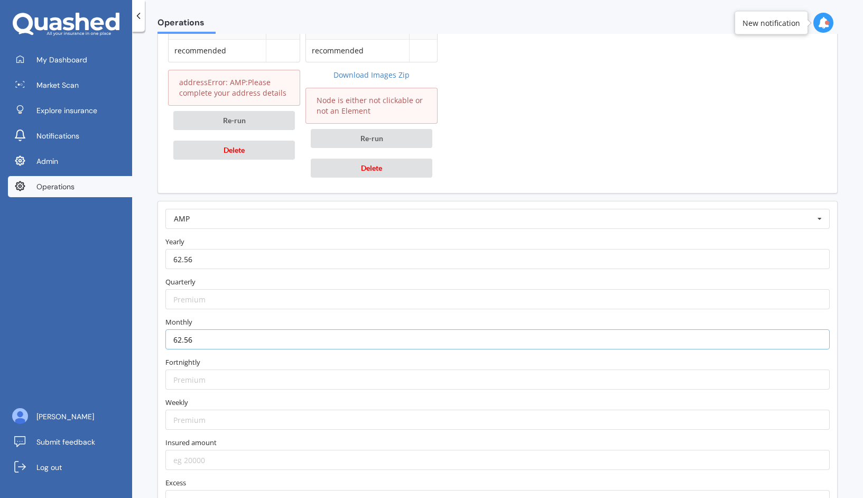
type input "62.56"
click at [249, 321] on label "Monthly" at bounding box center [497, 322] width 664 height 11
click at [257, 257] on input "62.56" at bounding box center [497, 259] width 664 height 20
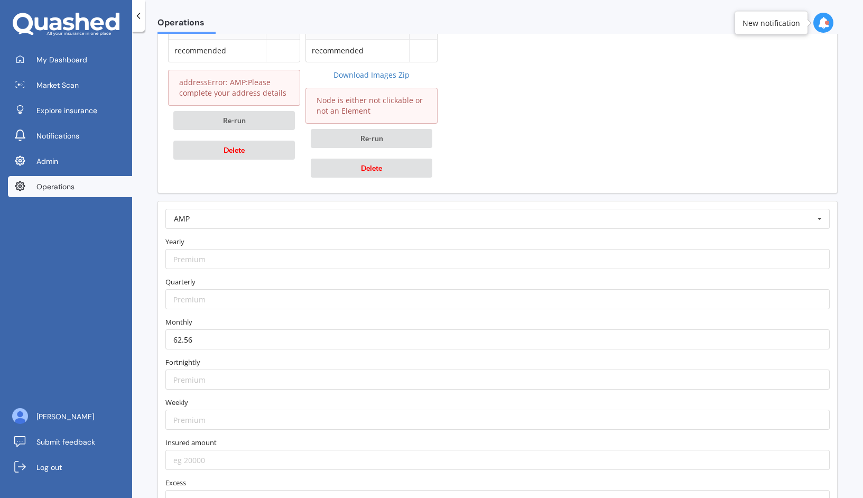
click at [255, 242] on label "Yearly" at bounding box center [497, 241] width 664 height 11
click at [230, 273] on form "AMP AA AIA AMI AMP ANZ ASB Accuro Aioi Nissay Dowa Allianz Partners Ando Astero…" at bounding box center [497, 379] width 664 height 341
click at [246, 264] on input "number" at bounding box center [497, 259] width 664 height 20
paste input "685.00"
type input "685.00"
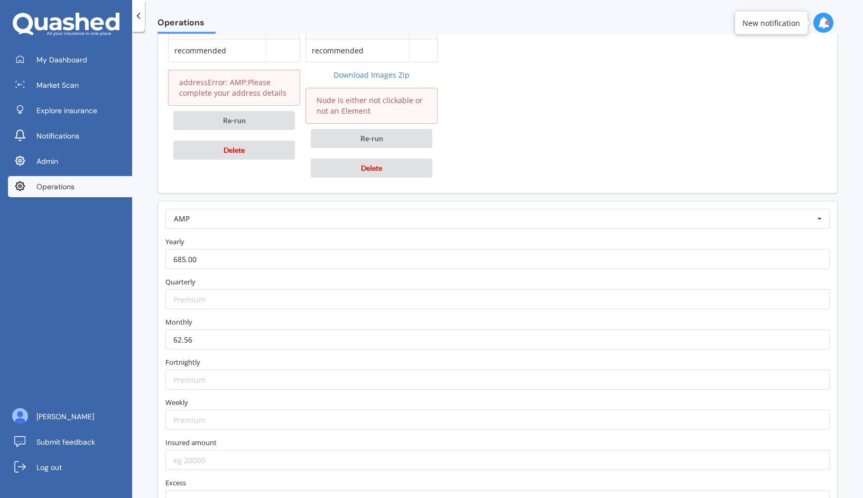
click at [243, 274] on form "AMP AA AIA AMI AMP ANZ ASB Accuro Aioi Nissay Dowa Allianz Partners Ando Astero…" at bounding box center [497, 379] width 664 height 341
click at [209, 455] on input "number" at bounding box center [497, 460] width 664 height 20
type input "100000"
click at [208, 437] on label "Insured amount" at bounding box center [497, 442] width 664 height 11
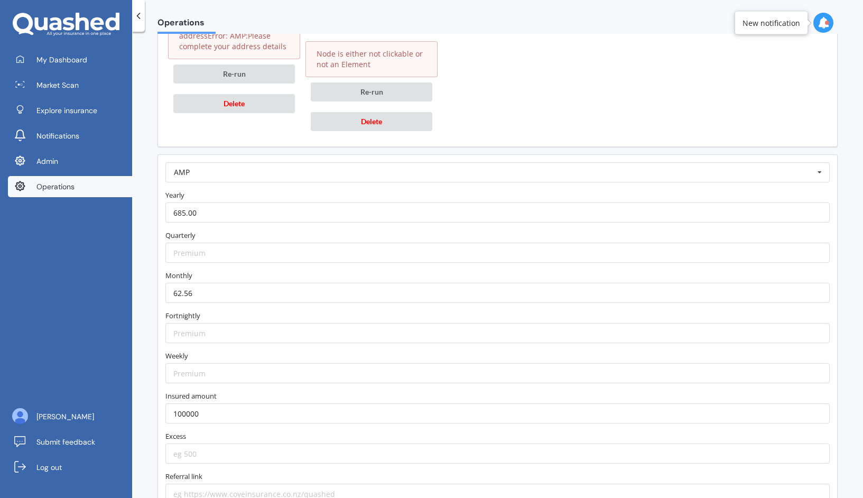
scroll to position [1201, 0]
click at [213, 451] on input "number" at bounding box center [497, 453] width 664 height 20
type input "300"
click at [217, 437] on label "Excess" at bounding box center [497, 435] width 664 height 11
click at [279, 169] on input "text" at bounding box center [497, 171] width 663 height 19
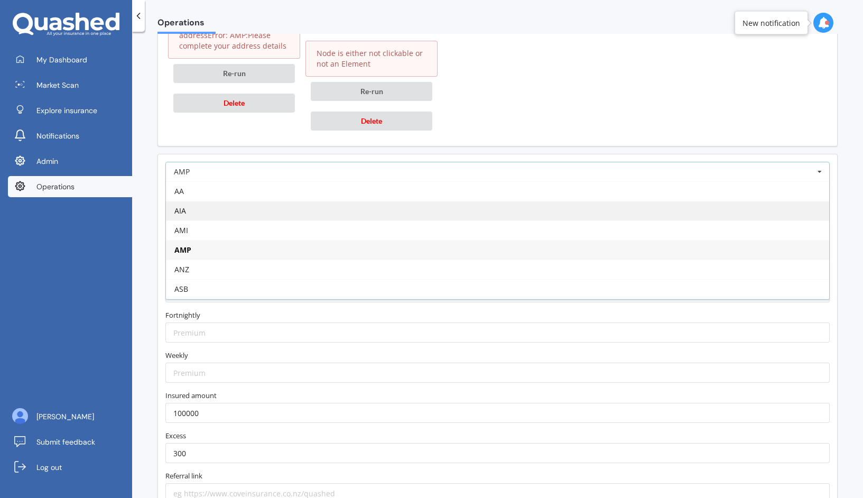
click at [273, 205] on div "AIA" at bounding box center [497, 211] width 663 height 20
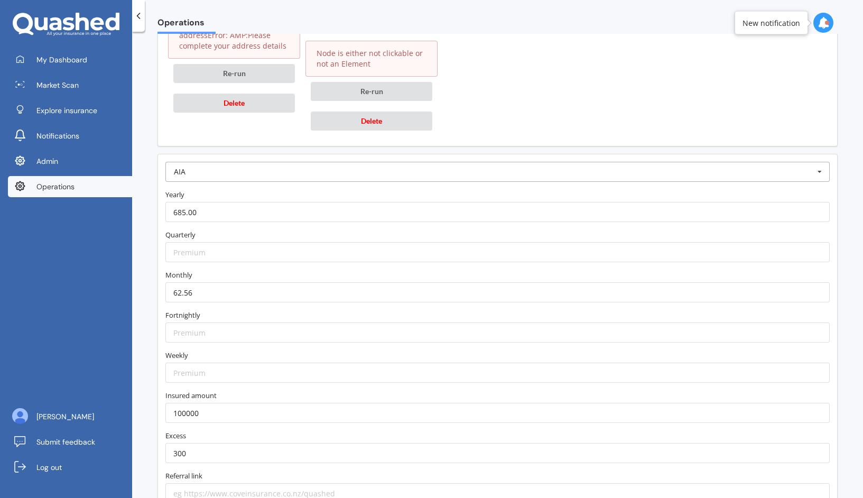
click at [284, 174] on input "text" at bounding box center [497, 171] width 663 height 19
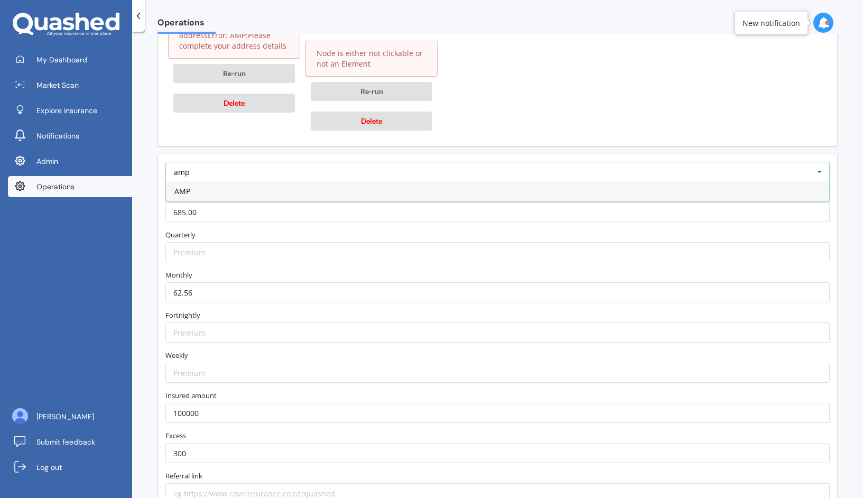
type input "amp"
click at [276, 189] on div "AMP" at bounding box center [497, 191] width 663 height 20
type input "[URL][DOMAIN_NAME]"
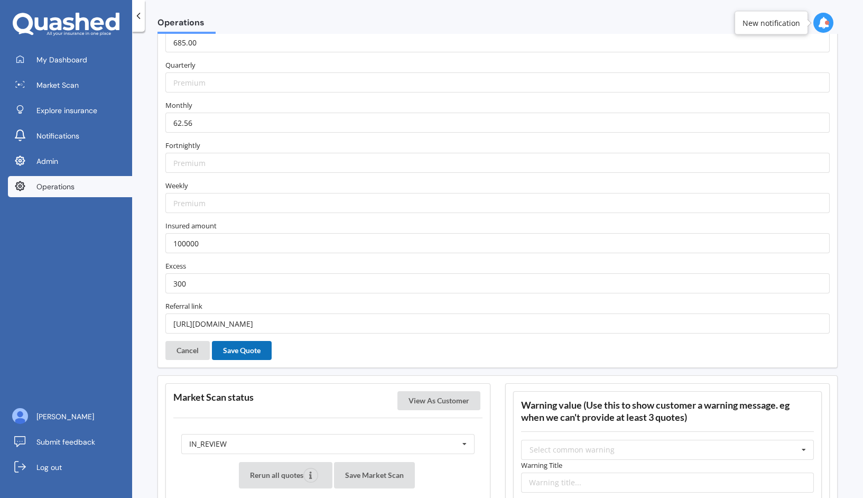
click at [254, 353] on button "Save Quote" at bounding box center [242, 350] width 60 height 19
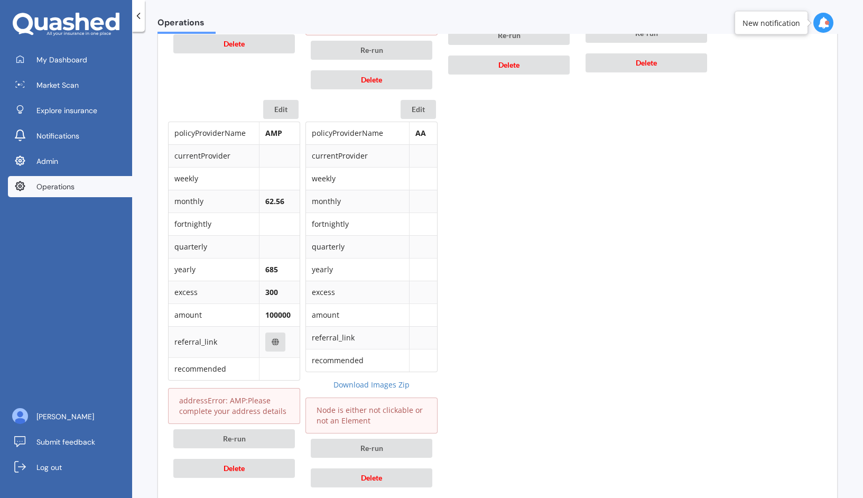
scroll to position [832, 0]
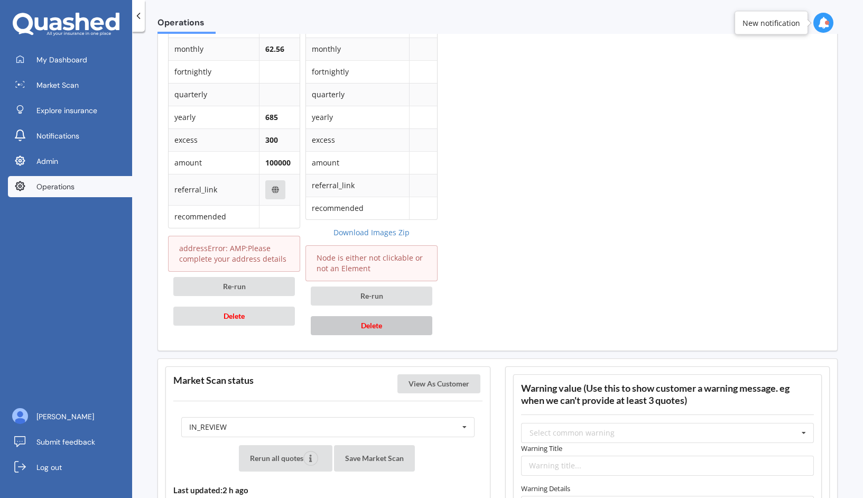
click at [373, 330] on button "Delete" at bounding box center [372, 325] width 122 height 19
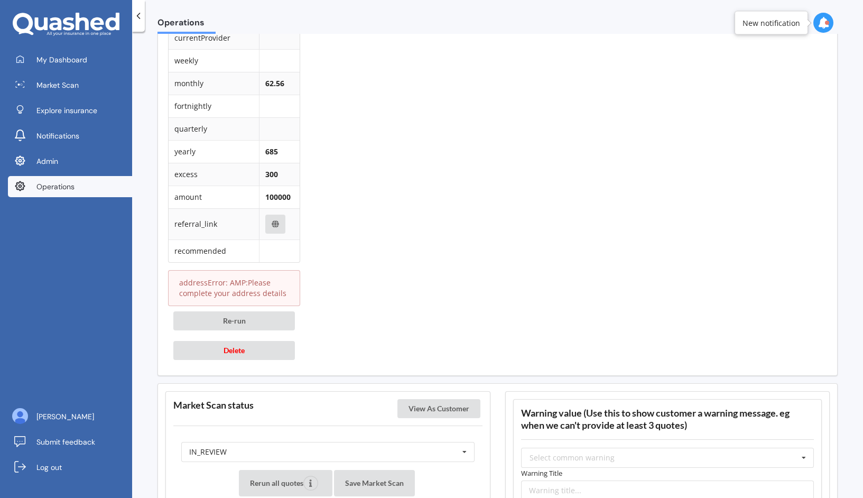
scroll to position [1020, 0]
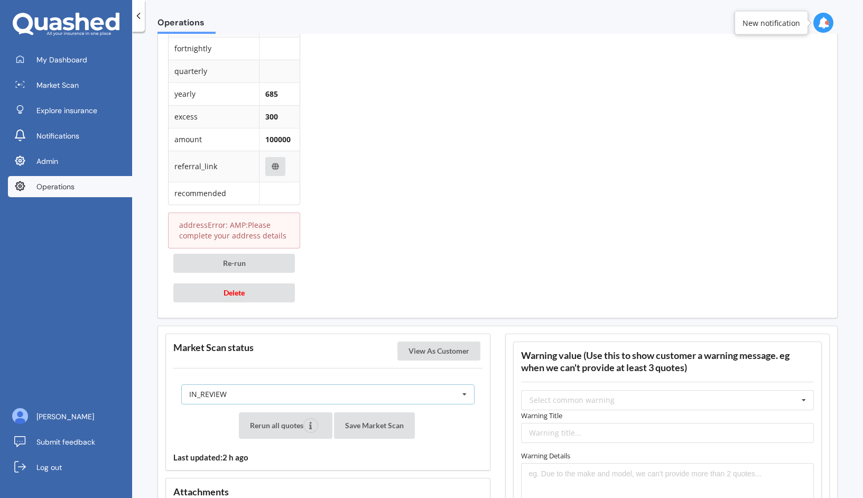
click at [334, 396] on div "IN_REVIEW READY PENDING VIEWED ABANDONED IN_REVIEW" at bounding box center [327, 394] width 293 height 20
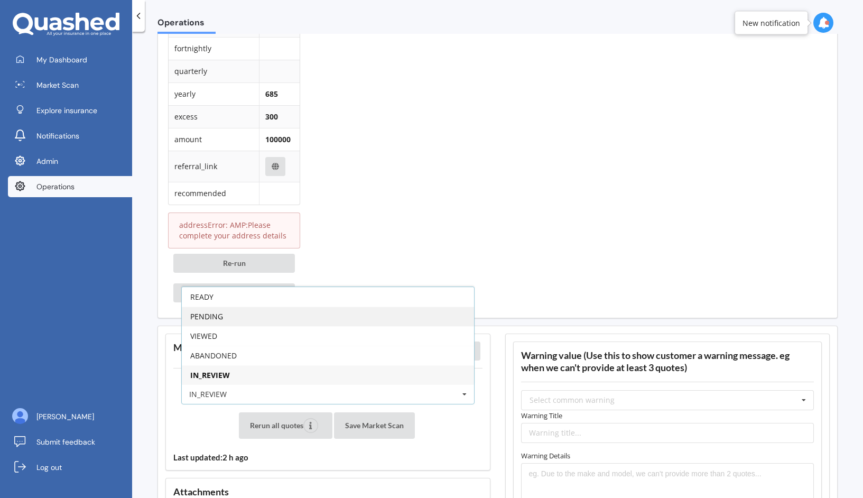
click at [313, 318] on div "PENDING" at bounding box center [328, 316] width 292 height 20
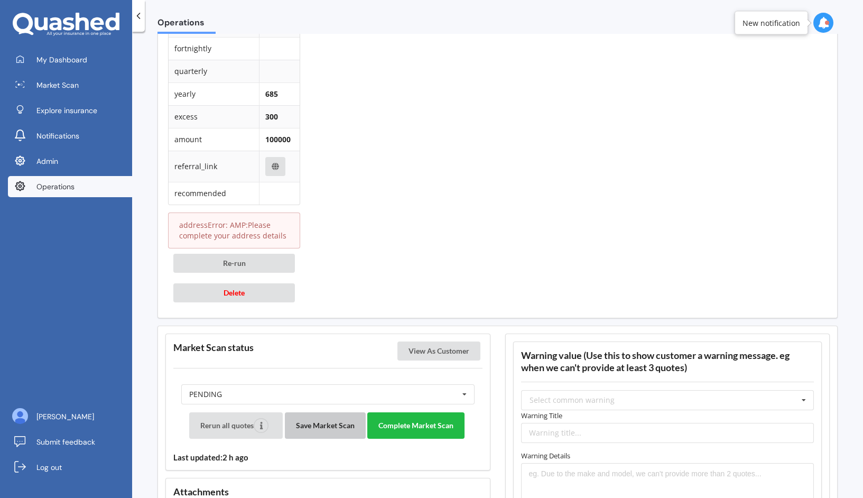
click at [320, 426] on button "Save Market Scan" at bounding box center [325, 425] width 81 height 26
click at [429, 342] on button "View As Customer" at bounding box center [438, 350] width 83 height 19
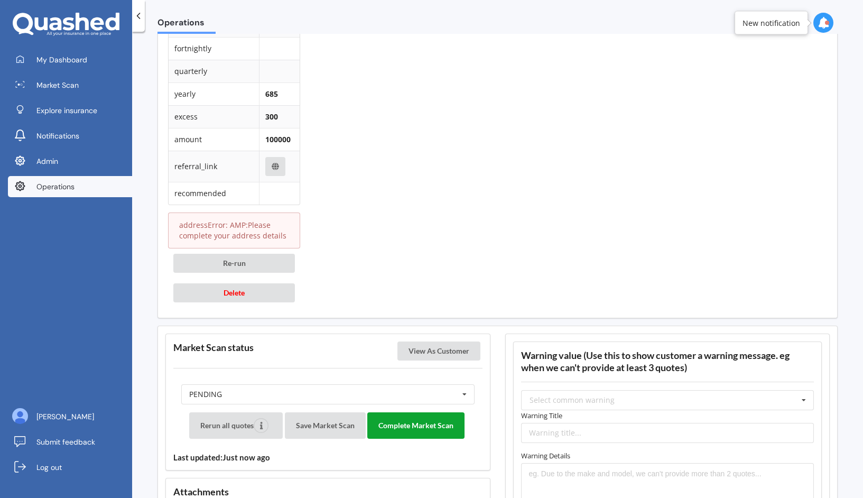
click at [434, 424] on button "Complete Market Scan" at bounding box center [415, 425] width 97 height 26
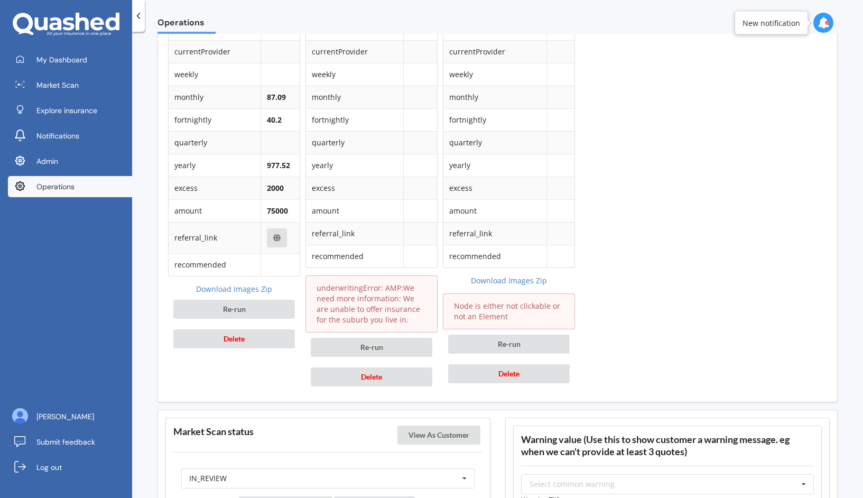
scroll to position [954, 0]
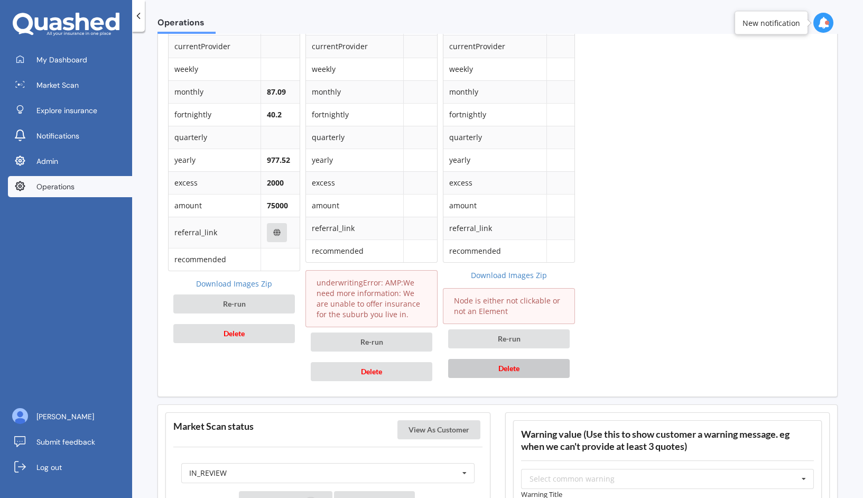
click at [534, 360] on button "Delete" at bounding box center [509, 368] width 122 height 19
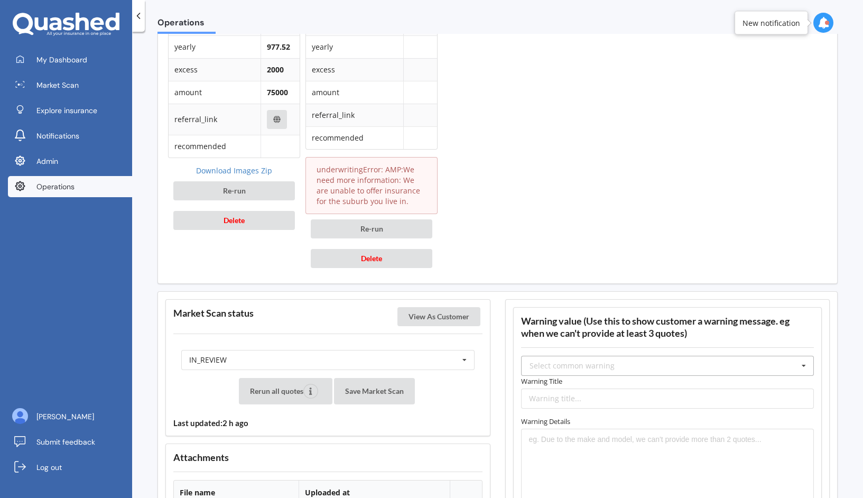
scroll to position [1107, 0]
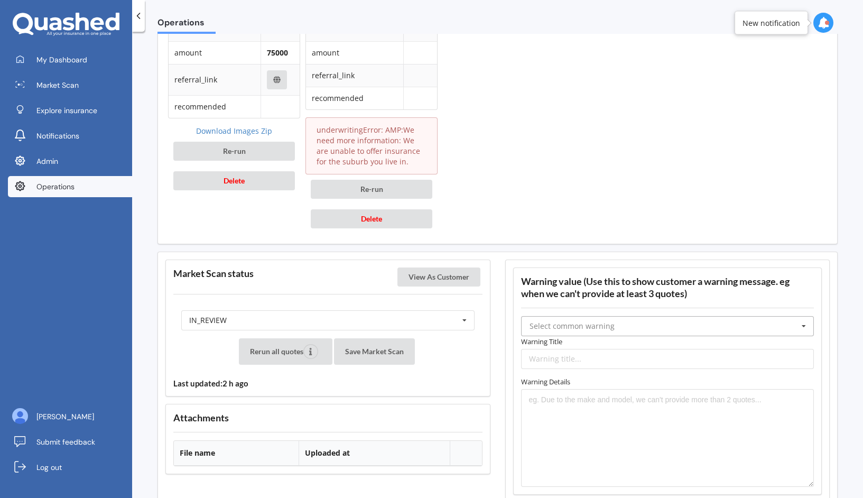
click at [588, 332] on input "text" at bounding box center [668, 326] width 292 height 19
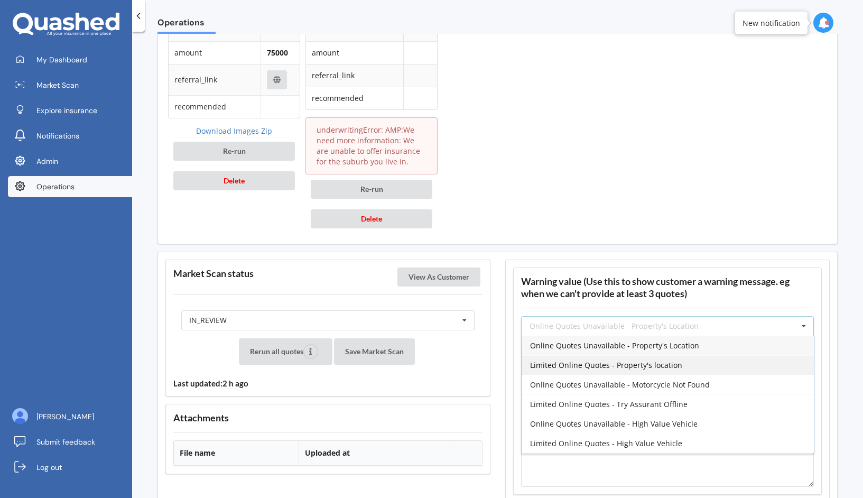
click at [575, 360] on span "Limited Online Quotes - Property's location" at bounding box center [606, 365] width 152 height 10
type input "Limited Online Quotes - Property's location"
type textarea "One or more insurers were unable to provide an online quote at the time of the …"
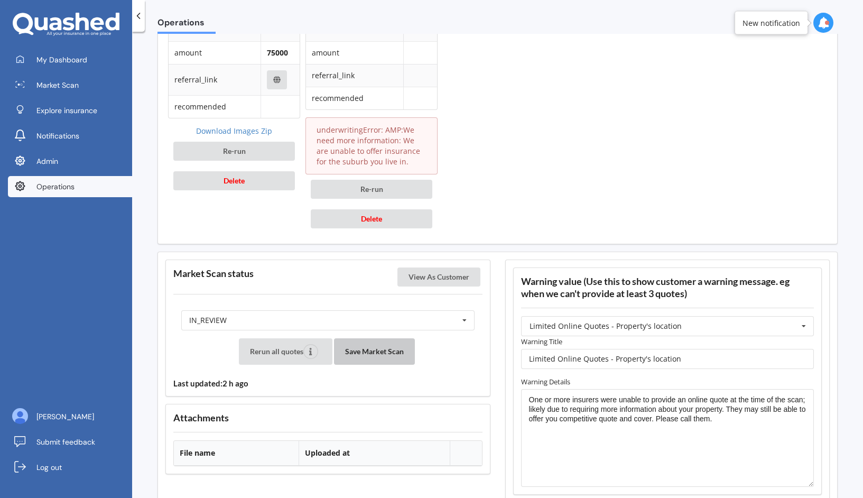
scroll to position [1144, 0]
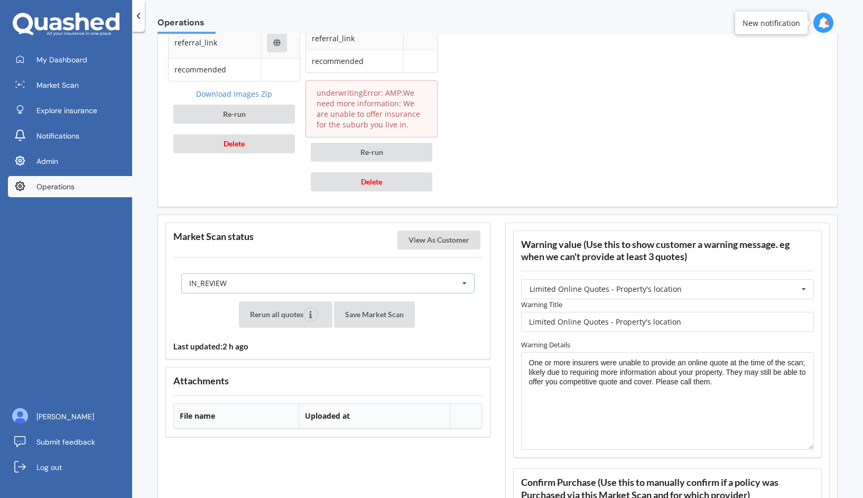
click at [417, 285] on div "IN_REVIEW READY PENDING VIEWED ABANDONED IN_REVIEW" at bounding box center [327, 283] width 293 height 20
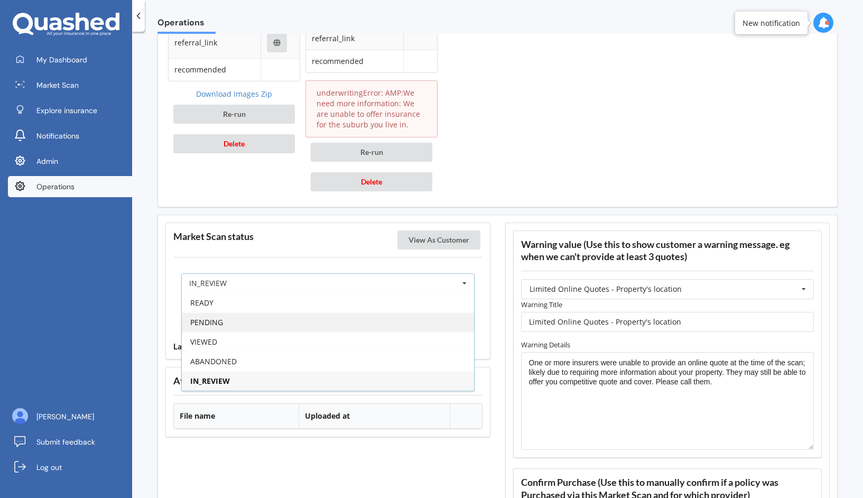
click at [397, 318] on div "PENDING" at bounding box center [328, 322] width 292 height 20
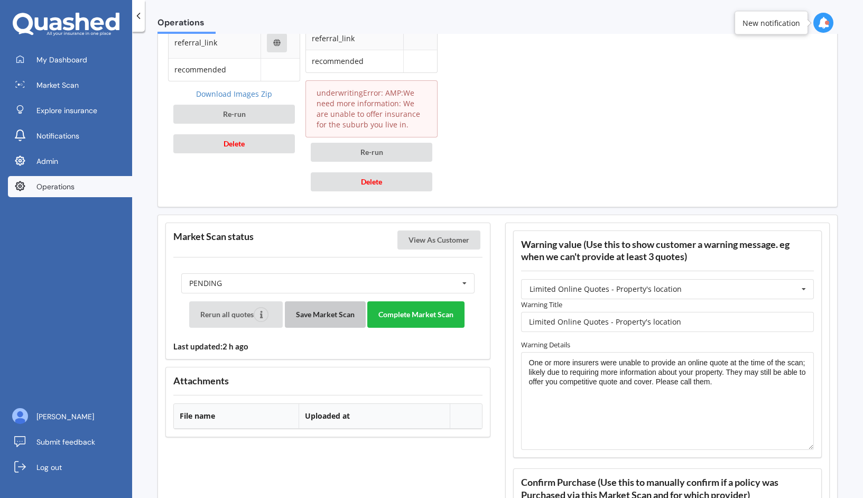
click at [352, 311] on button "Save Market Scan" at bounding box center [325, 314] width 81 height 26
click at [446, 241] on button "View As Customer" at bounding box center [438, 239] width 83 height 19
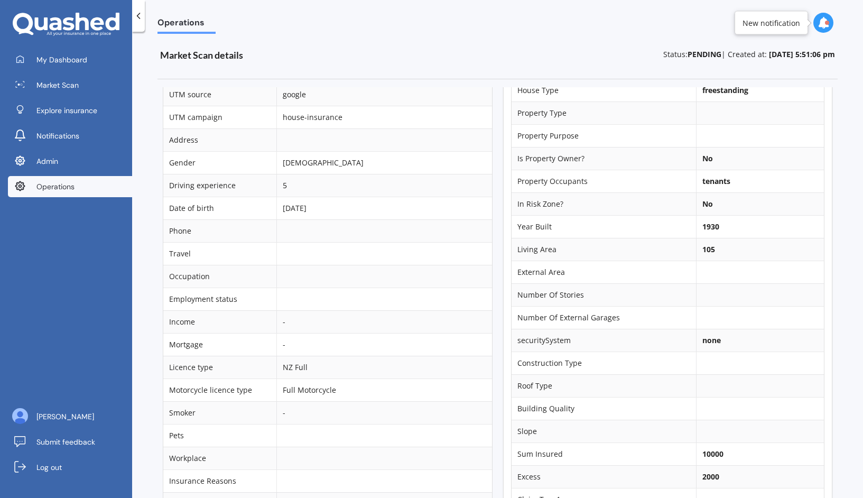
scroll to position [772, 0]
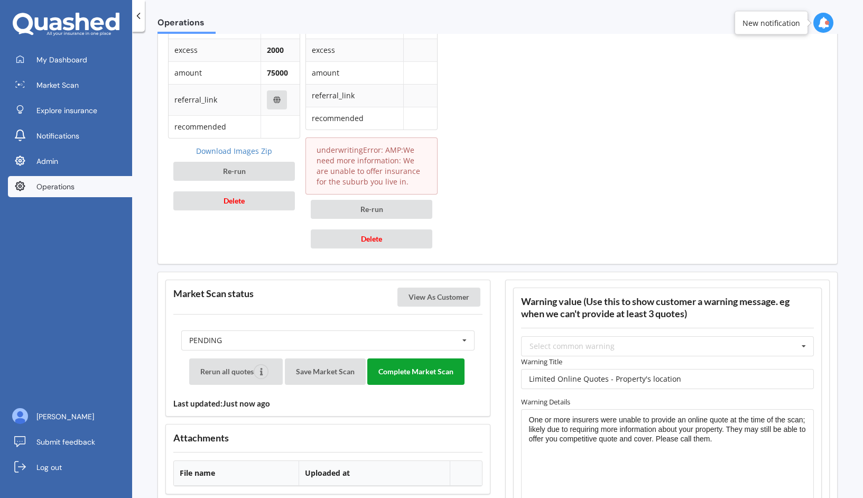
click at [435, 372] on button "Complete Market Scan" at bounding box center [415, 371] width 97 height 26
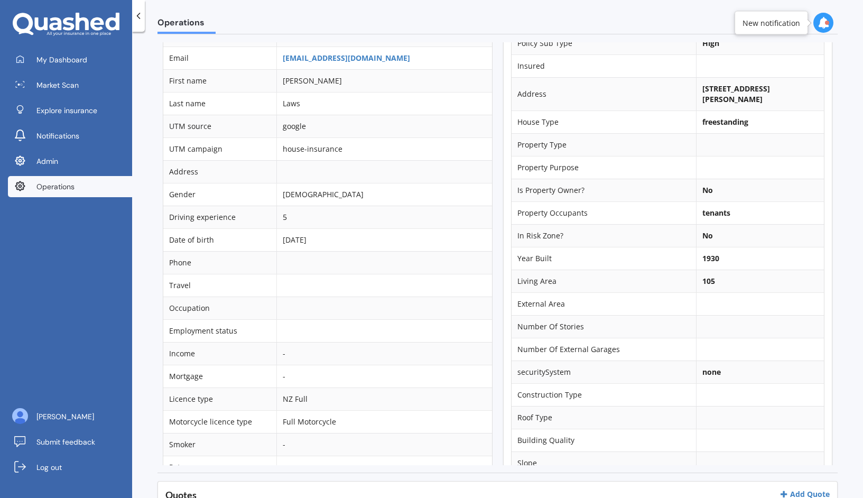
scroll to position [0, 0]
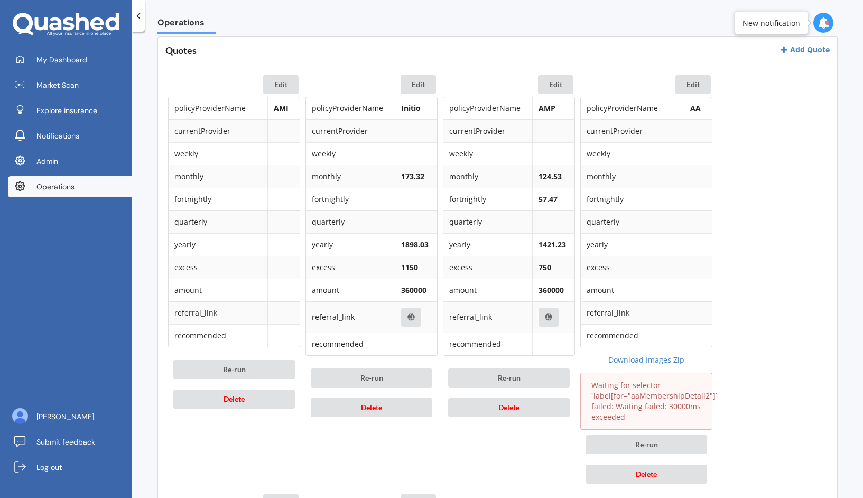
scroll to position [496, 0]
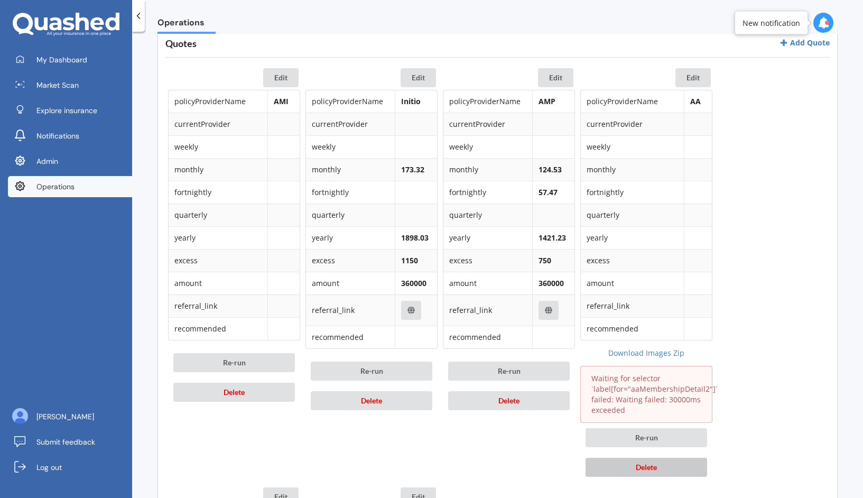
click at [633, 469] on button "Delete" at bounding box center [647, 467] width 122 height 19
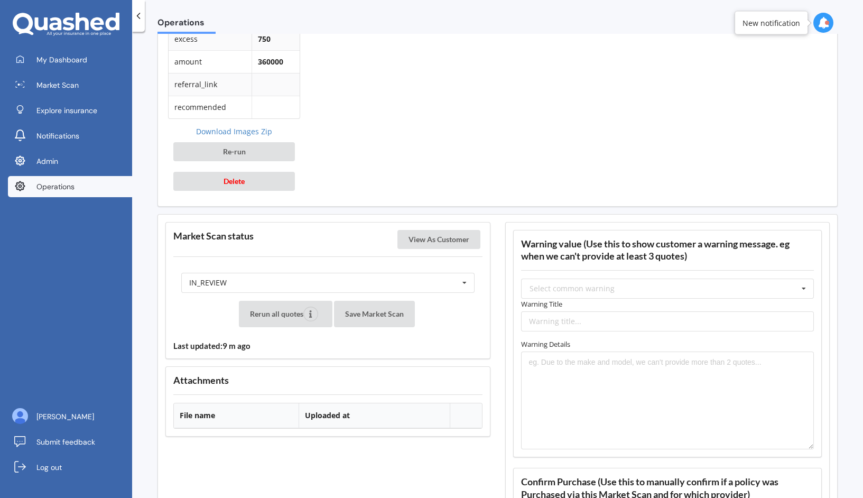
scroll to position [1148, 0]
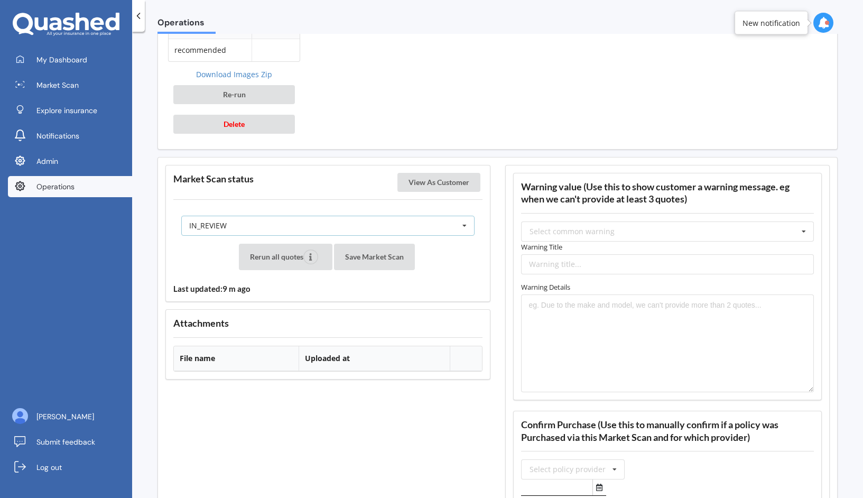
click at [406, 233] on div "IN_REVIEW READY PENDING VIEWED ABANDONED IN_REVIEW" at bounding box center [327, 226] width 293 height 20
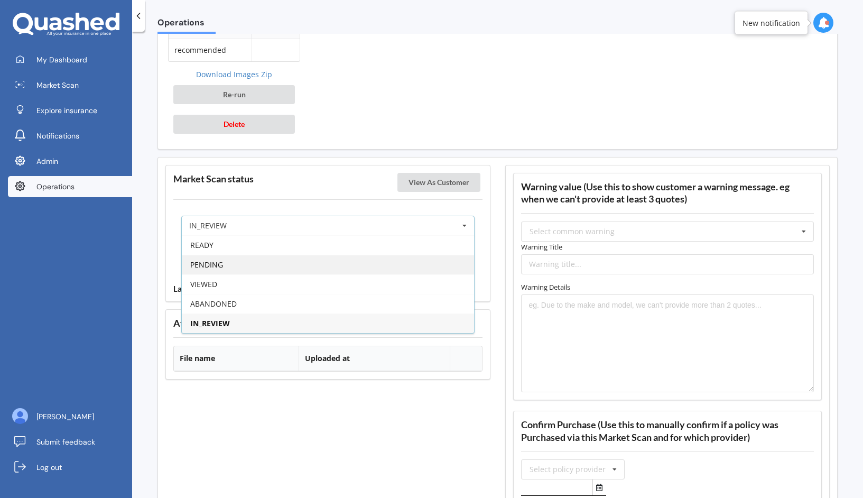
click at [376, 265] on div "PENDING" at bounding box center [328, 265] width 292 height 20
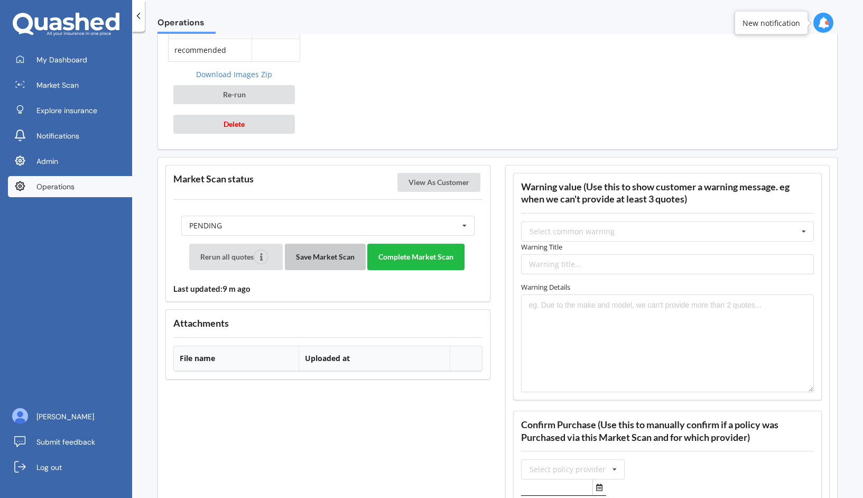
click at [335, 254] on button "Save Market Scan" at bounding box center [325, 257] width 81 height 26
click at [453, 169] on div "Market Scan status View As Customer PENDING READY PENDING VIEWED ABANDONED IN_R…" at bounding box center [327, 233] width 325 height 137
click at [446, 190] on button "View As Customer" at bounding box center [438, 182] width 83 height 19
click at [386, 250] on button "Complete Market Scan" at bounding box center [415, 257] width 97 height 26
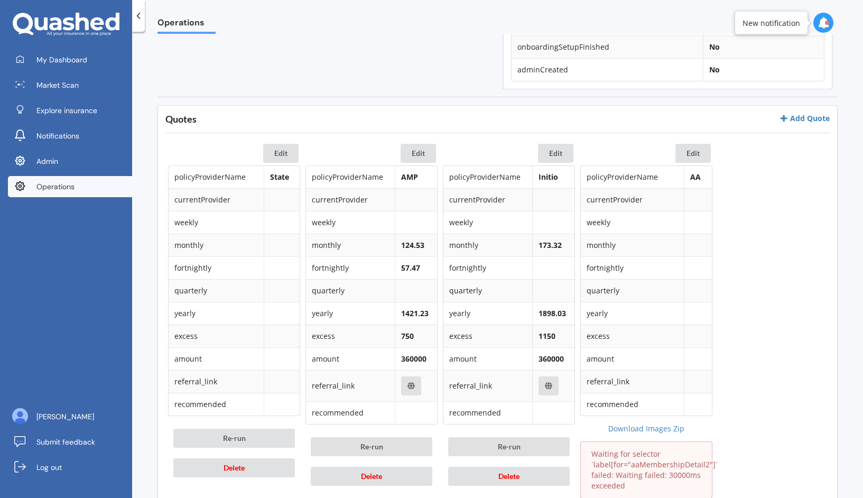
scroll to position [691, 0]
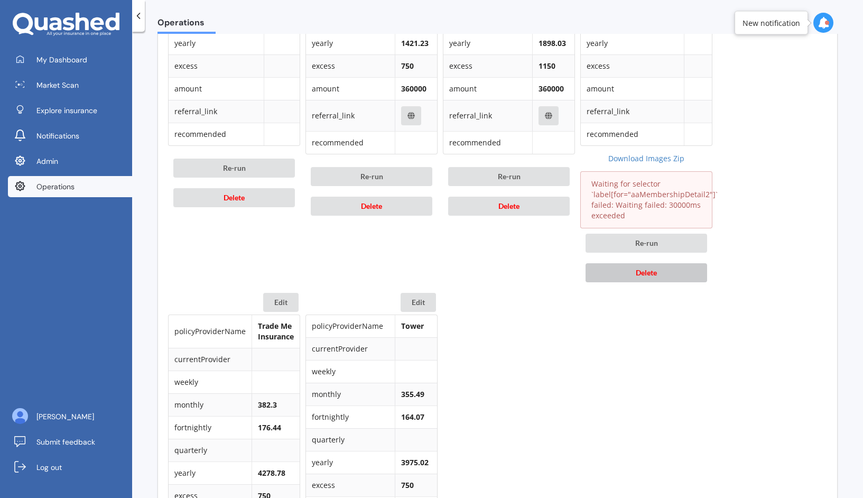
click at [656, 274] on span "Delete" at bounding box center [646, 272] width 21 height 9
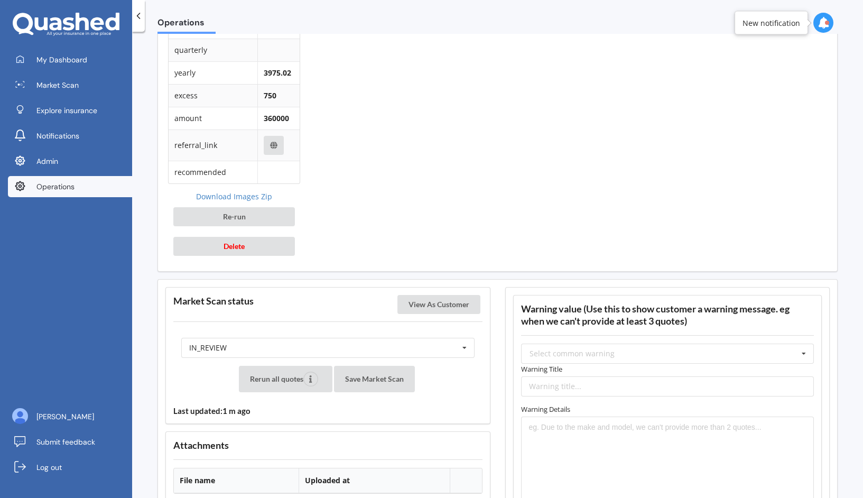
scroll to position [1027, 0]
click at [426, 347] on div "IN_REVIEW READY PENDING VIEWED ABANDONED IN_REVIEW" at bounding box center [327, 347] width 293 height 20
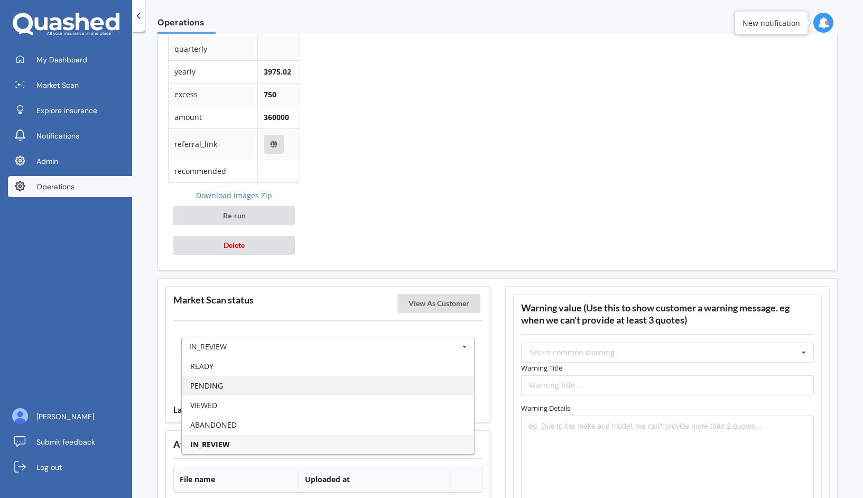
click at [374, 385] on div "PENDING" at bounding box center [328, 386] width 292 height 20
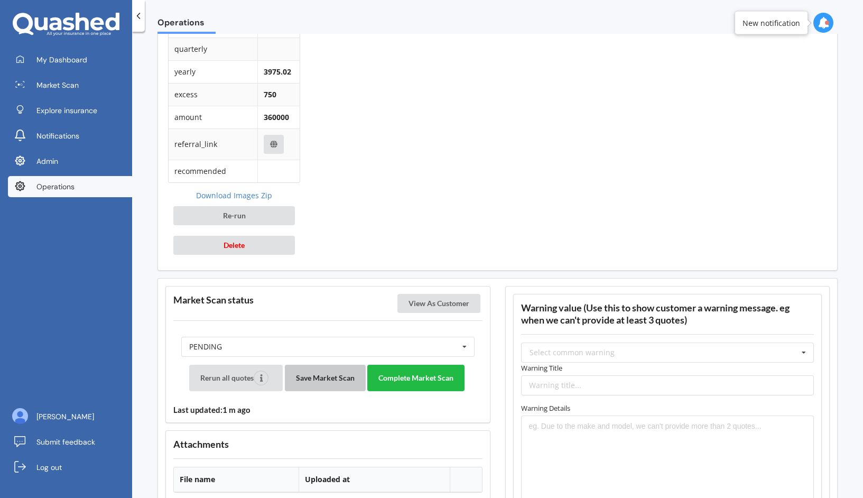
click at [295, 380] on button "Save Market Scan" at bounding box center [325, 378] width 81 height 26
click at [422, 377] on button "Complete Market Scan" at bounding box center [415, 378] width 97 height 26
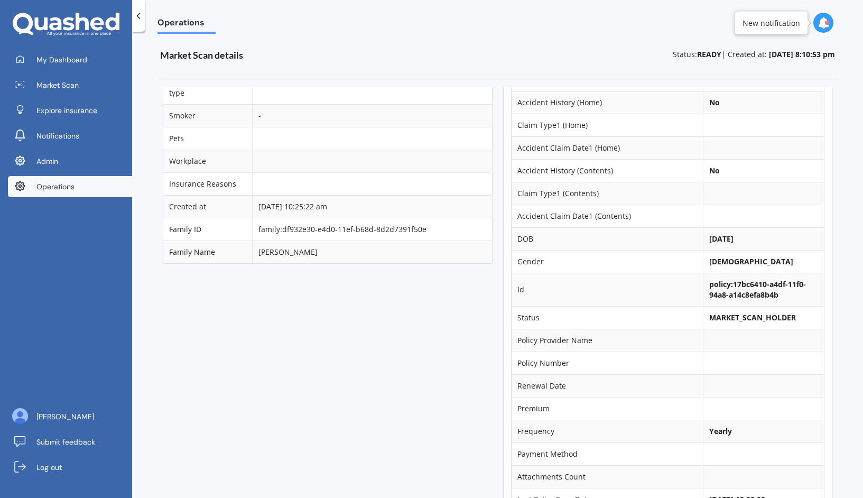
scroll to position [0, 0]
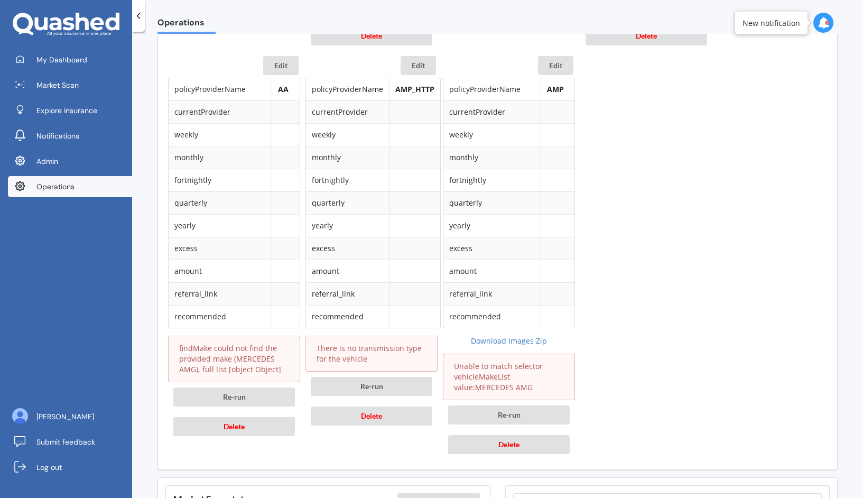
scroll to position [1591, 0]
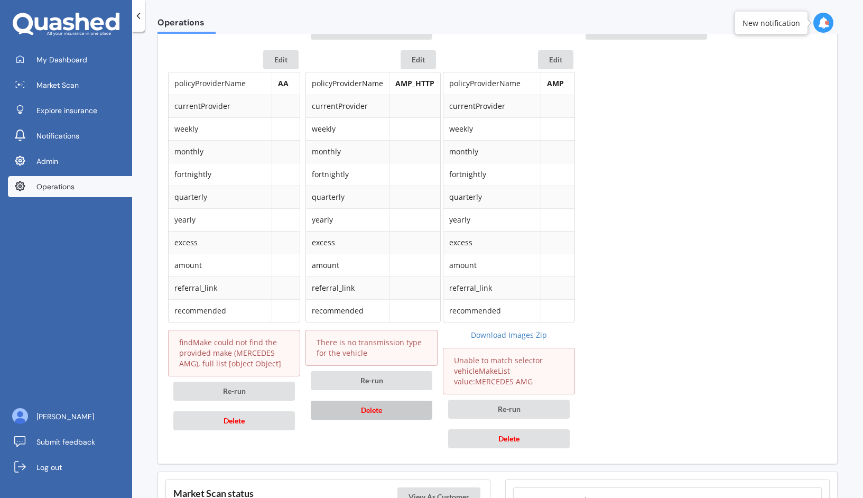
click at [359, 401] on button "Delete" at bounding box center [372, 410] width 122 height 19
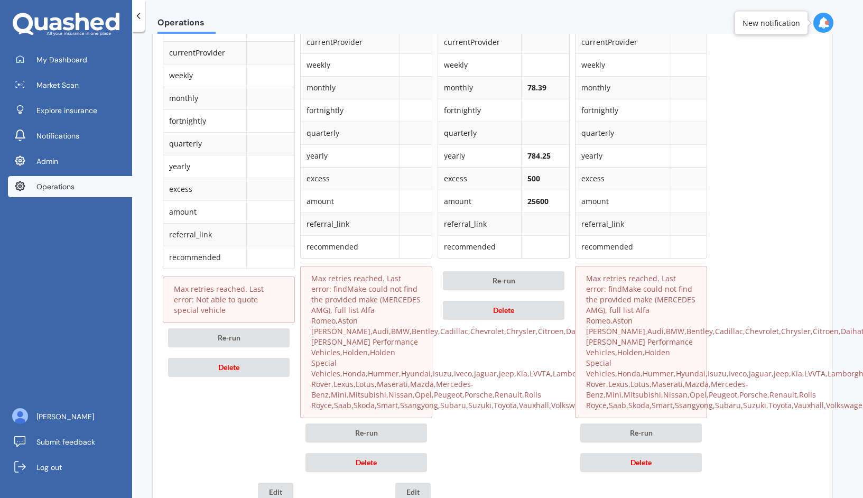
scroll to position [1160, 5]
click at [391, 452] on button "Delete" at bounding box center [367, 461] width 122 height 19
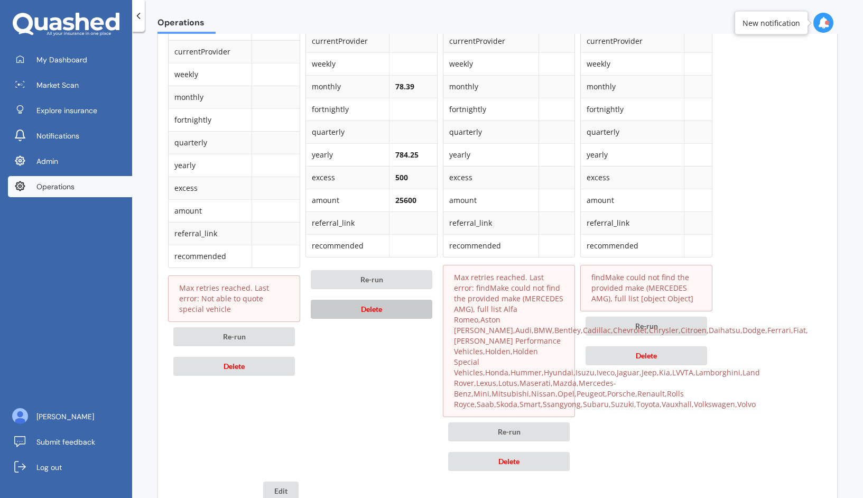
scroll to position [1160, 0]
click at [525, 452] on button "Delete" at bounding box center [509, 461] width 122 height 19
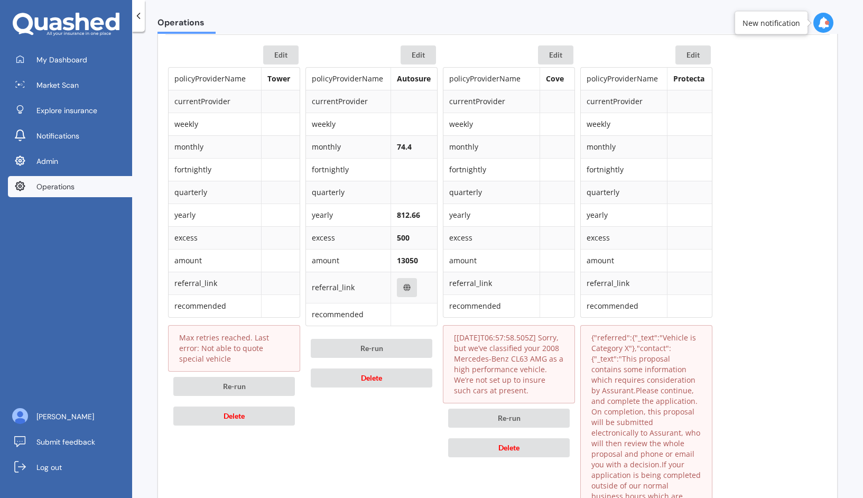
scroll to position [524, 0]
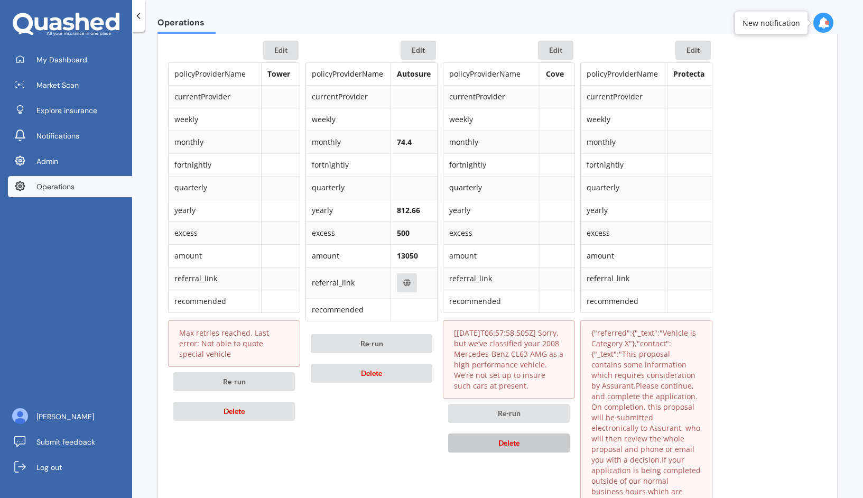
click at [522, 447] on button "Delete" at bounding box center [509, 442] width 122 height 19
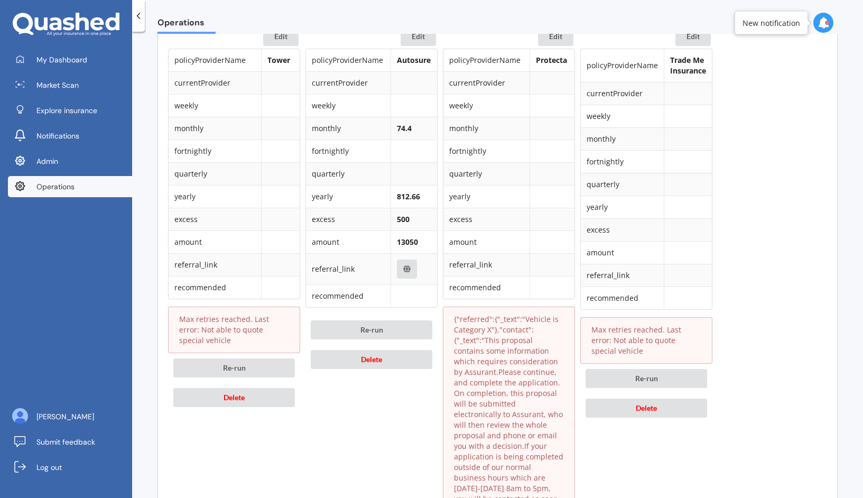
scroll to position [519, 0]
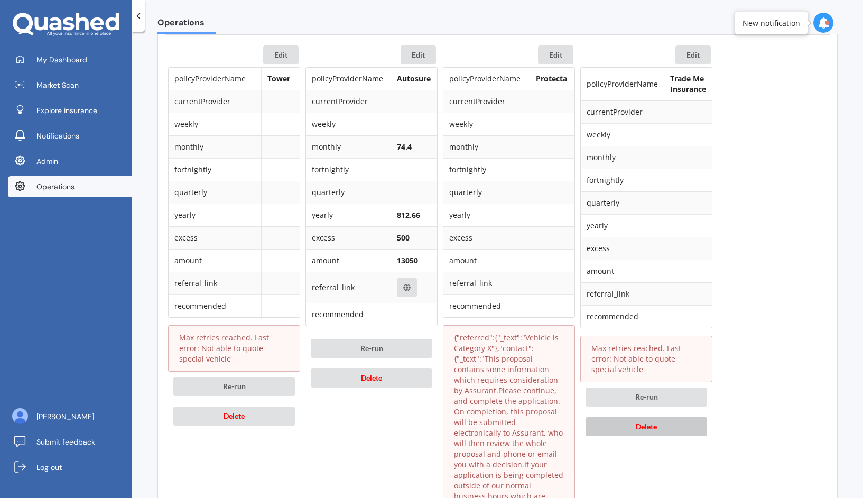
click at [642, 424] on span "Delete" at bounding box center [646, 426] width 21 height 9
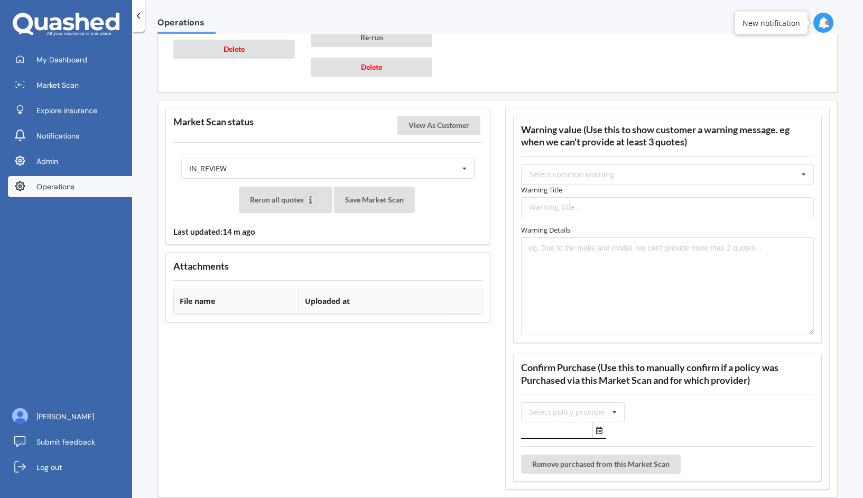
scroll to position [1470, 0]
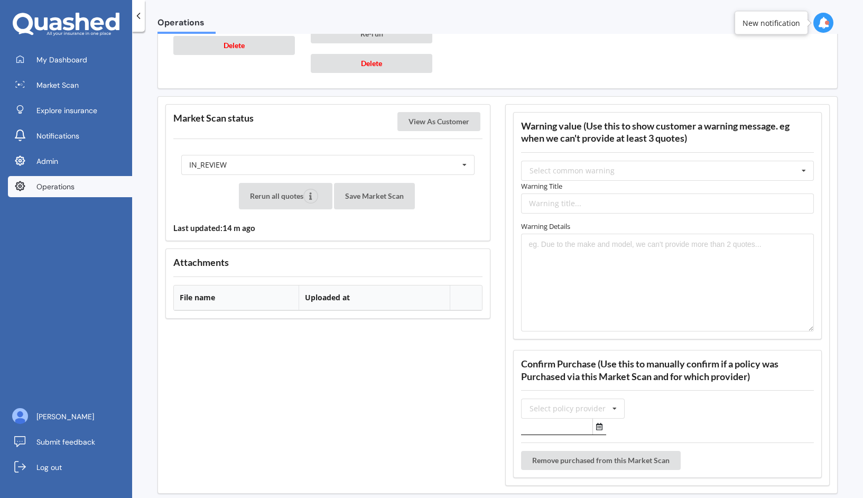
click at [454, 166] on div "IN_REVIEW READY PENDING VIEWED ABANDONED IN_REVIEW" at bounding box center [327, 165] width 309 height 36
click at [450, 155] on div "IN_REVIEW READY PENDING VIEWED ABANDONED IN_REVIEW" at bounding box center [327, 165] width 293 height 20
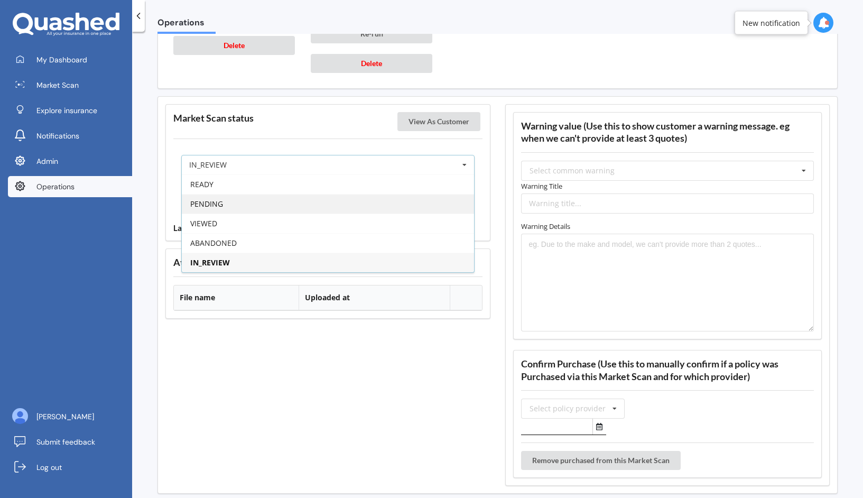
click at [431, 194] on div "PENDING" at bounding box center [328, 204] width 292 height 20
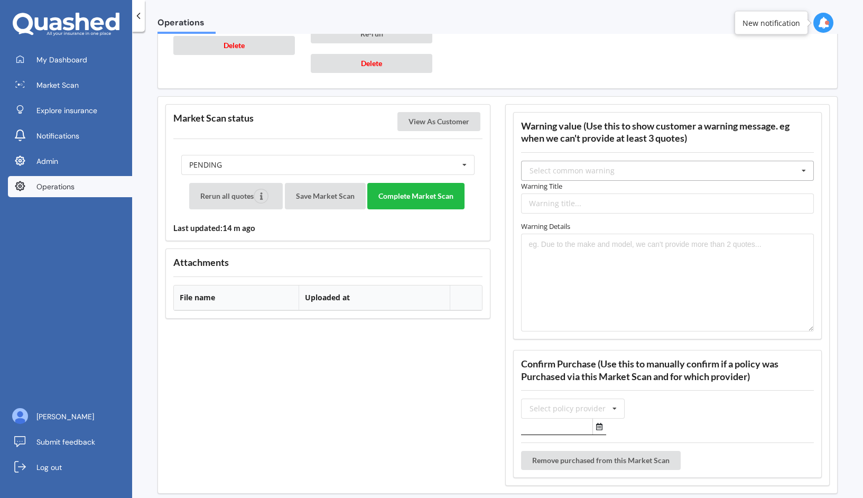
click at [580, 167] on div "Select common warning" at bounding box center [571, 170] width 85 height 7
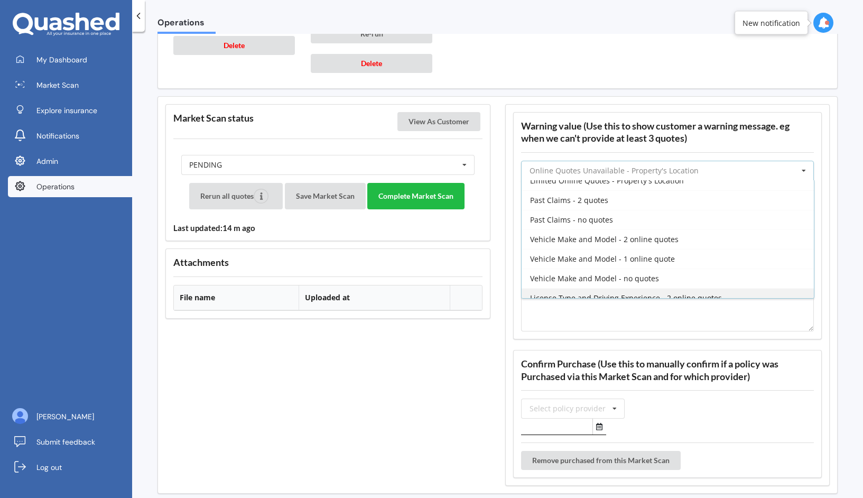
scroll to position [204, 0]
click at [609, 235] on span "Vehicle Make and Model - 2 online quotes" at bounding box center [604, 240] width 148 height 10
type input "Vehicle Make and Model - 2 online quotes"
type textarea "Due to the make and model of your vehicle, our system could only obtain two onl…"
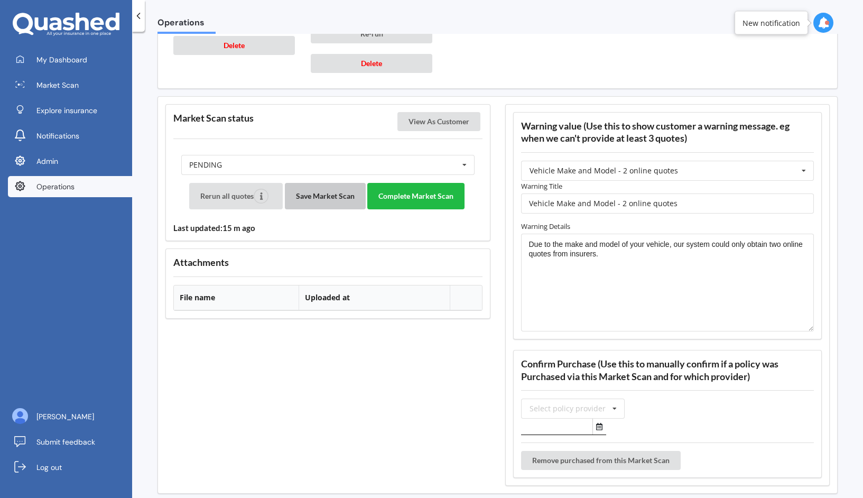
click at [342, 198] on button "Save Market Scan" at bounding box center [325, 196] width 81 height 26
click at [441, 113] on button "View As Customer" at bounding box center [438, 121] width 83 height 19
click at [439, 184] on button "Complete Market Scan" at bounding box center [415, 196] width 97 height 26
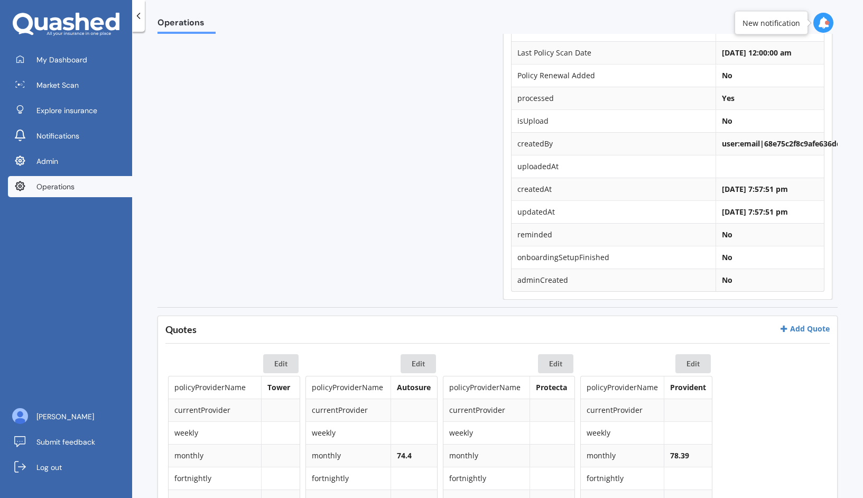
scroll to position [0, 0]
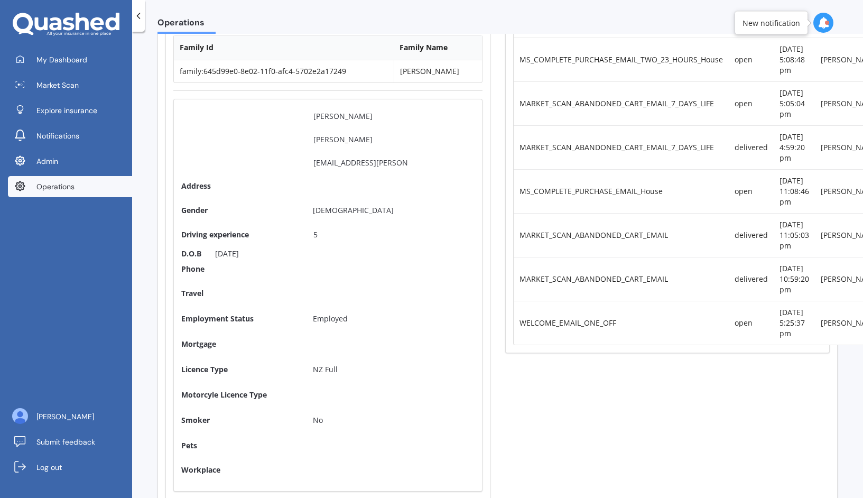
scroll to position [262, 0]
